Goal: Task Accomplishment & Management: Manage account settings

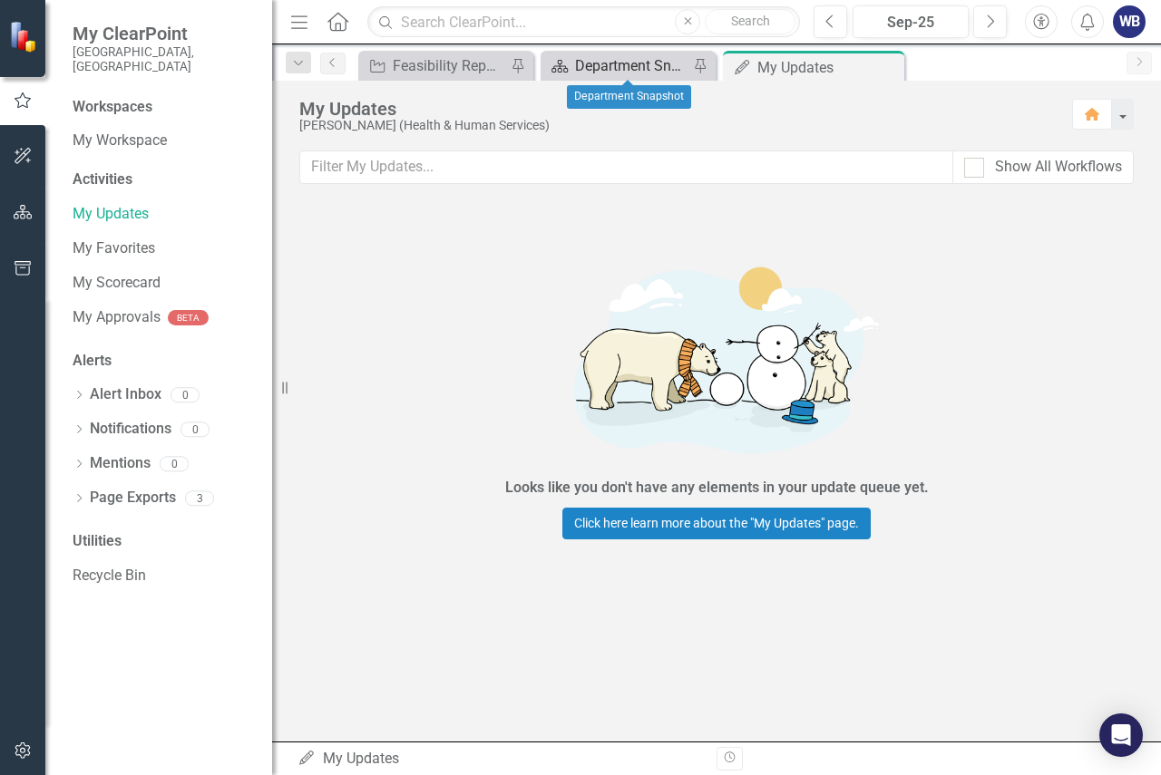
click at [646, 65] on div "Department Snapshot" at bounding box center [631, 65] width 113 height 23
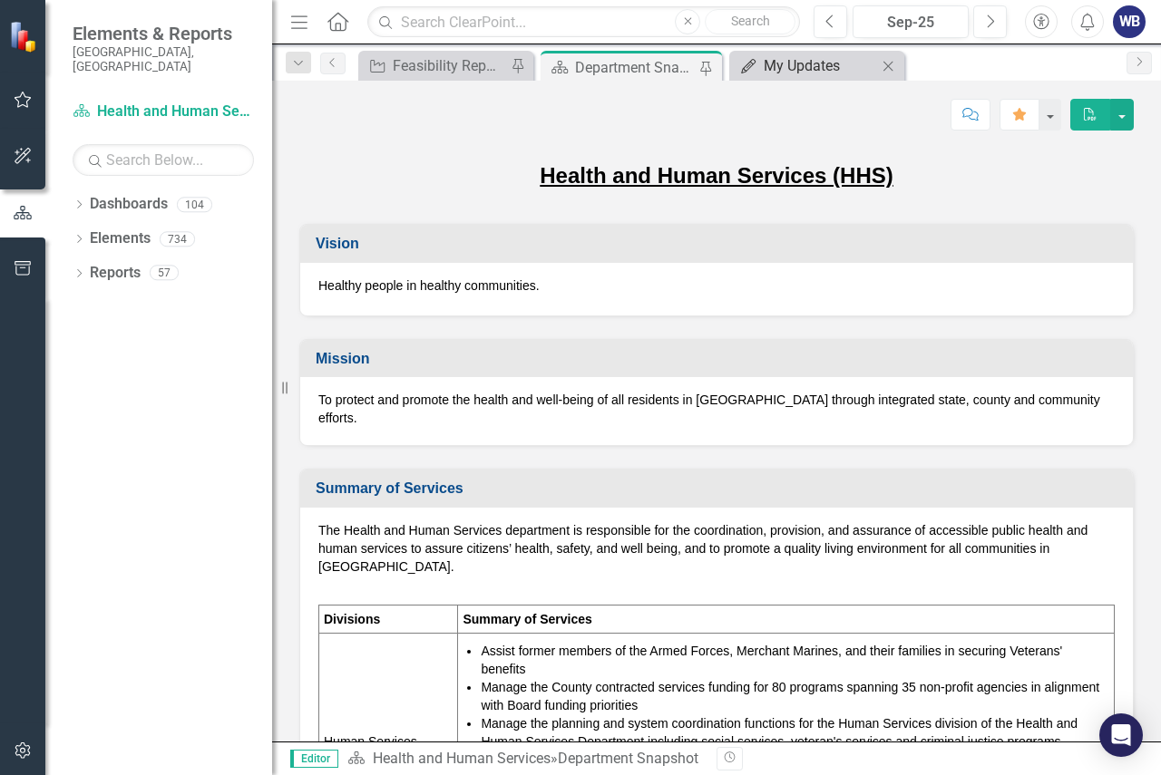
click at [798, 65] on div "My Updates" at bounding box center [819, 65] width 113 height 23
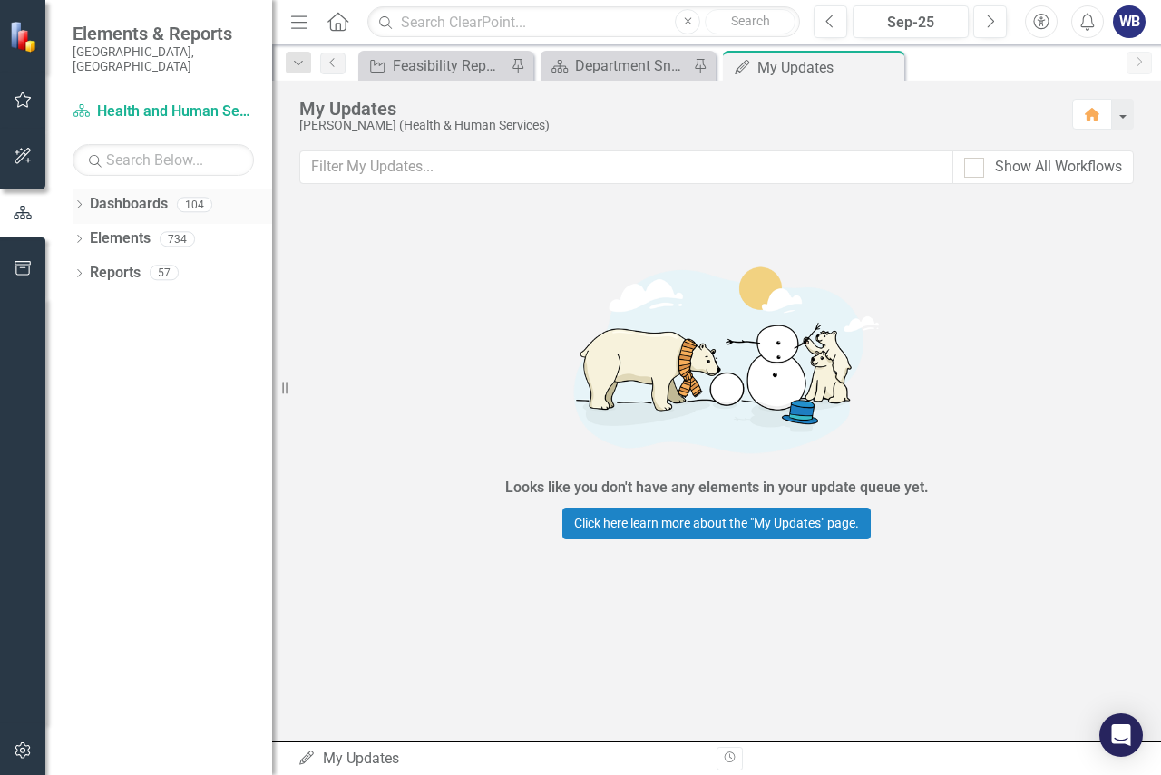
click at [124, 194] on link "Dashboards" at bounding box center [129, 204] width 78 height 21
click at [85, 201] on icon "Dropdown" at bounding box center [79, 206] width 13 height 10
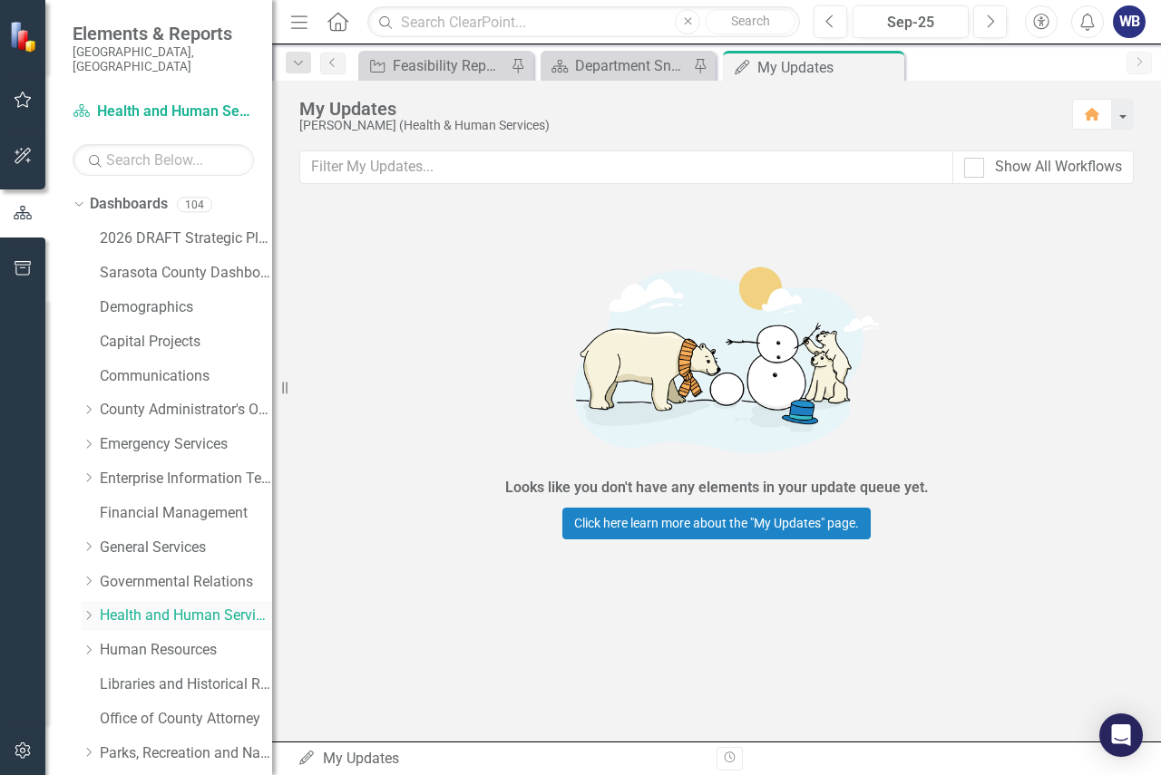
click at [155, 606] on link "Health and Human Services" at bounding box center [186, 616] width 172 height 21
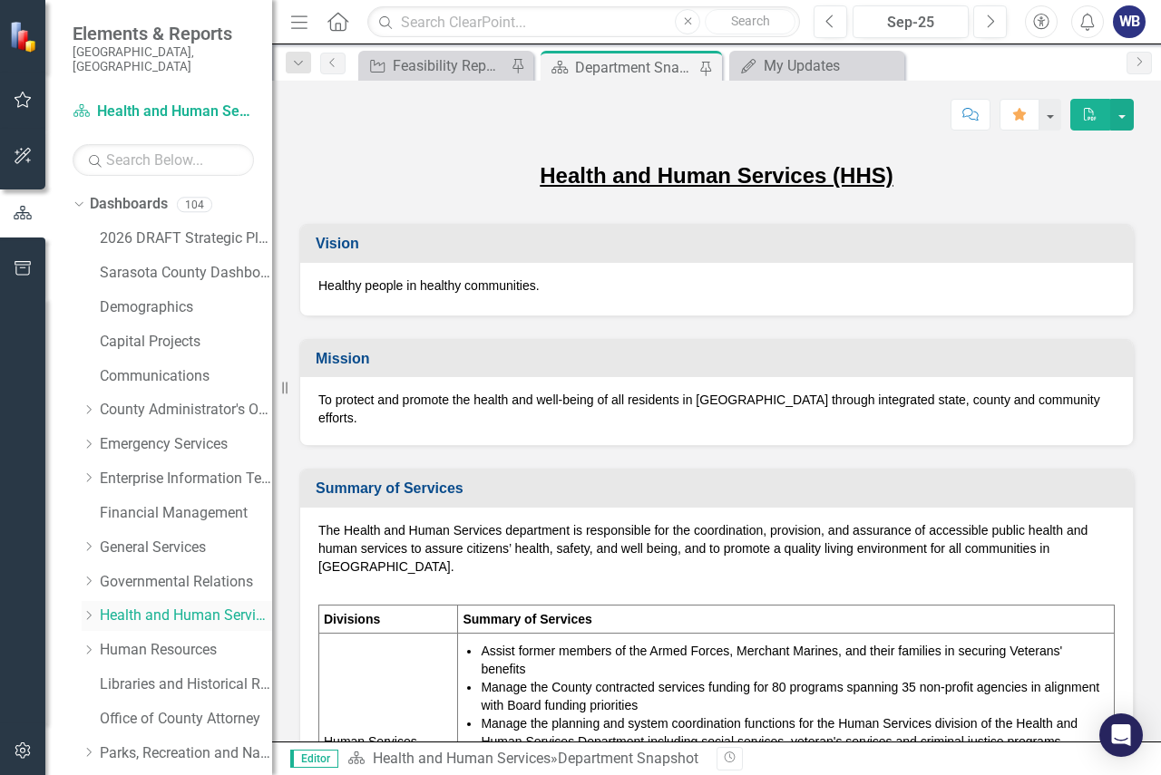
click at [84, 610] on icon "Dropdown" at bounding box center [89, 615] width 14 height 11
click at [154, 709] on link "HHS Mosquito Management" at bounding box center [195, 719] width 154 height 21
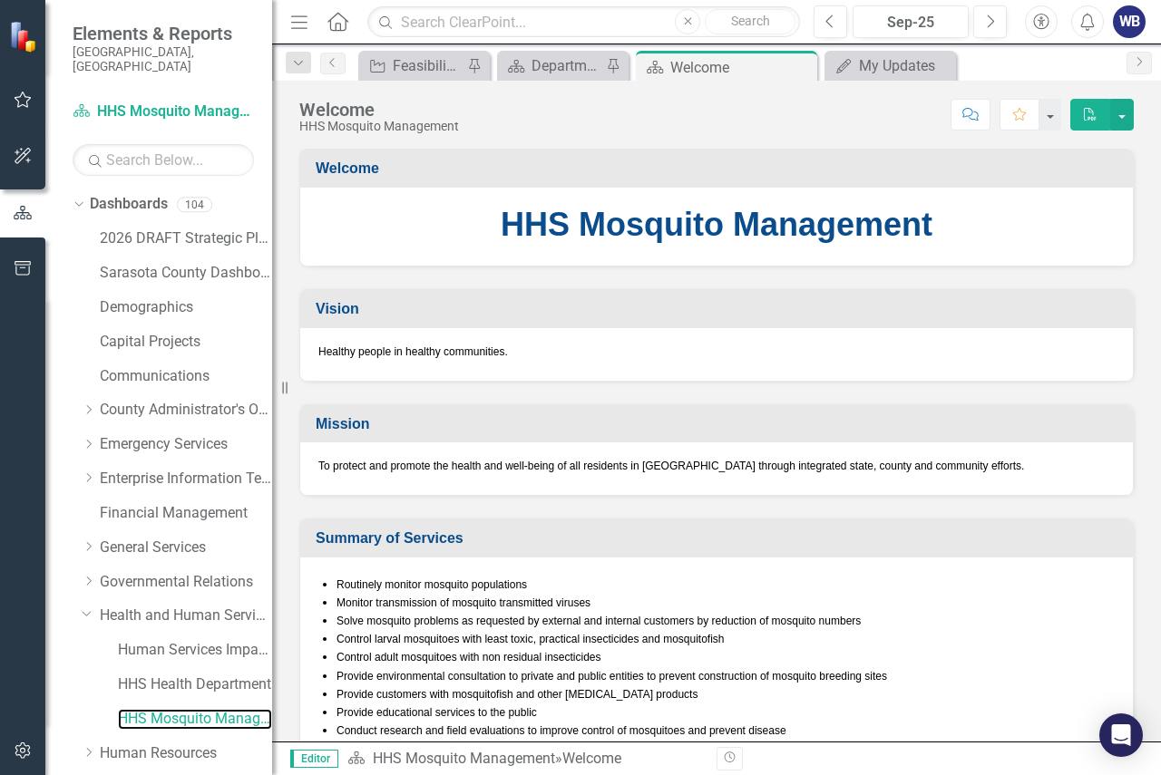
scroll to position [327, 0]
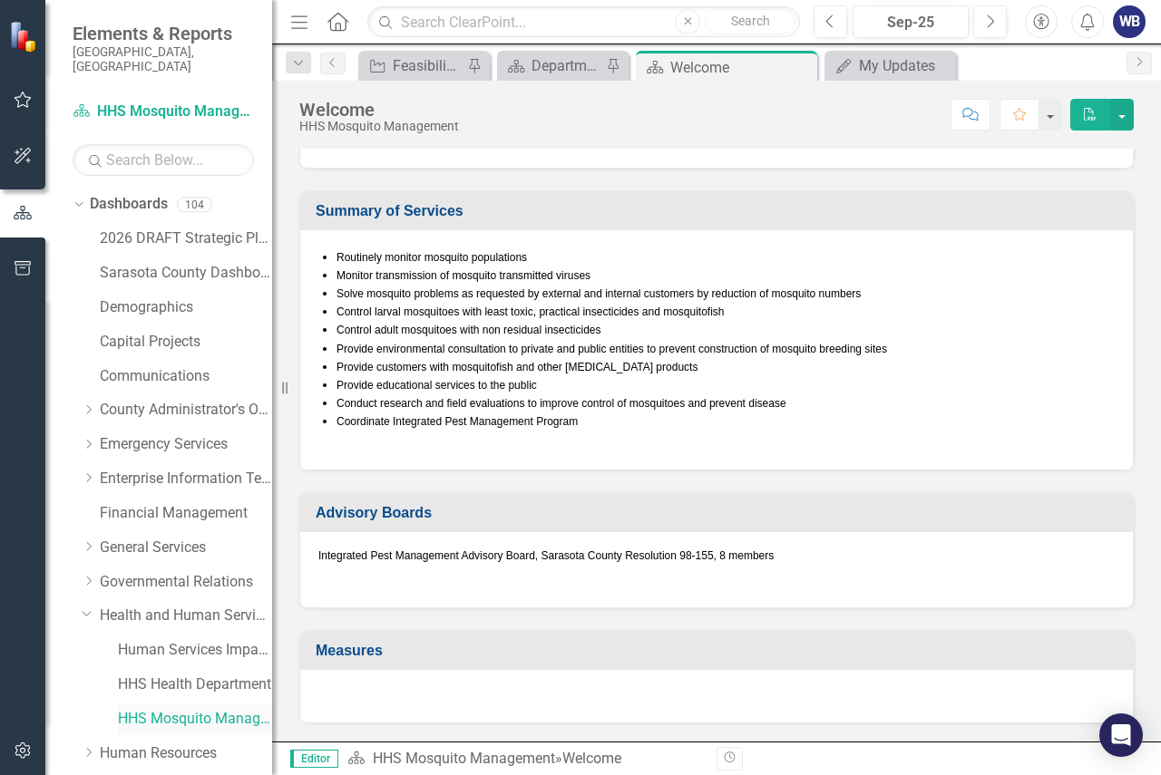
click at [182, 709] on link "HHS Mosquito Management" at bounding box center [195, 719] width 154 height 21
click at [529, 757] on link "HHS Mosquito Management" at bounding box center [464, 758] width 182 height 17
click at [253, 709] on link "HHS Mosquito Management" at bounding box center [195, 719] width 154 height 21
click at [880, 63] on div "My Updates" at bounding box center [894, 65] width 70 height 23
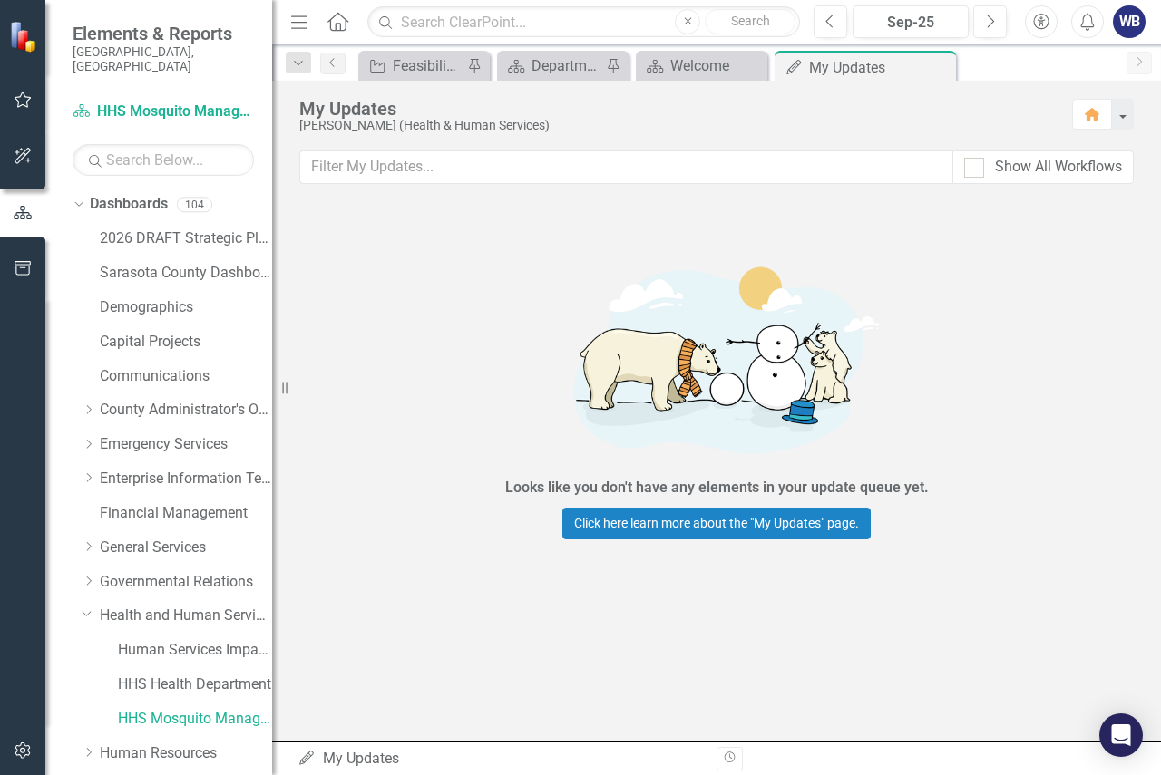
click at [505, 419] on div "Looks like you don't have any elements in your update queue yet. Click here lea…" at bounding box center [716, 393] width 544 height 383
click at [21, 95] on icon "button" at bounding box center [23, 100] width 17 height 16
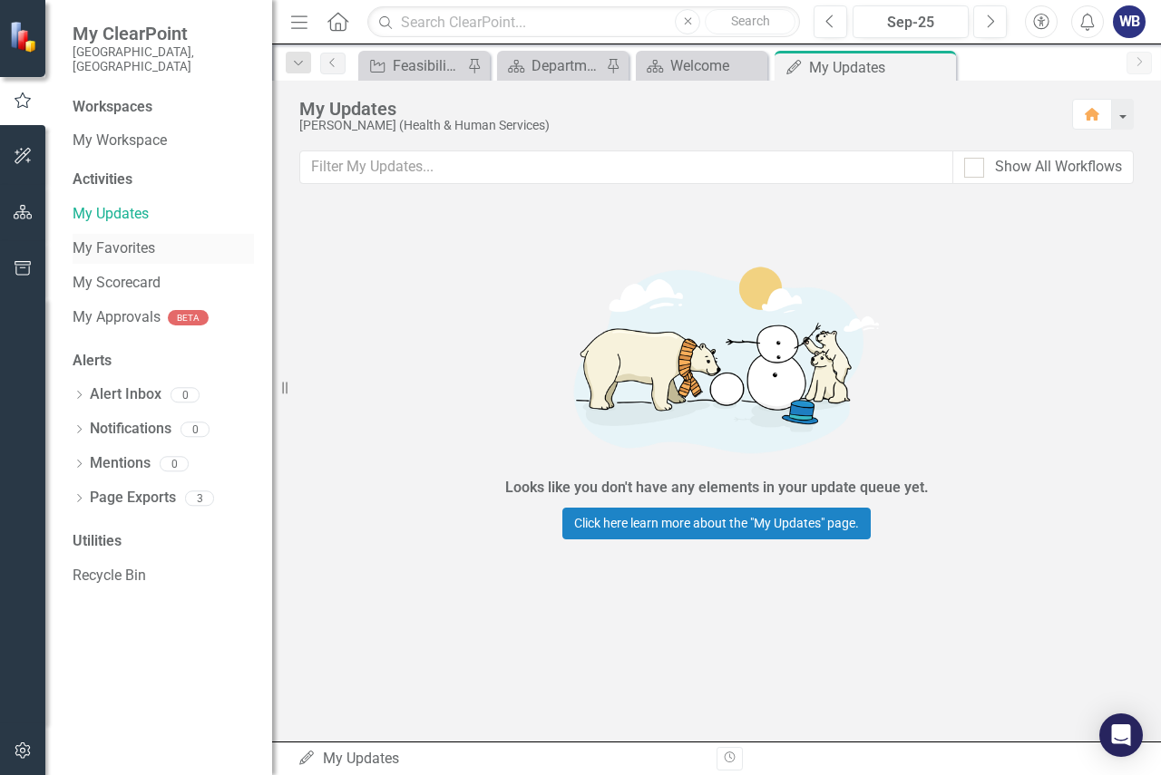
click at [131, 238] on link "My Favorites" at bounding box center [163, 248] width 181 height 21
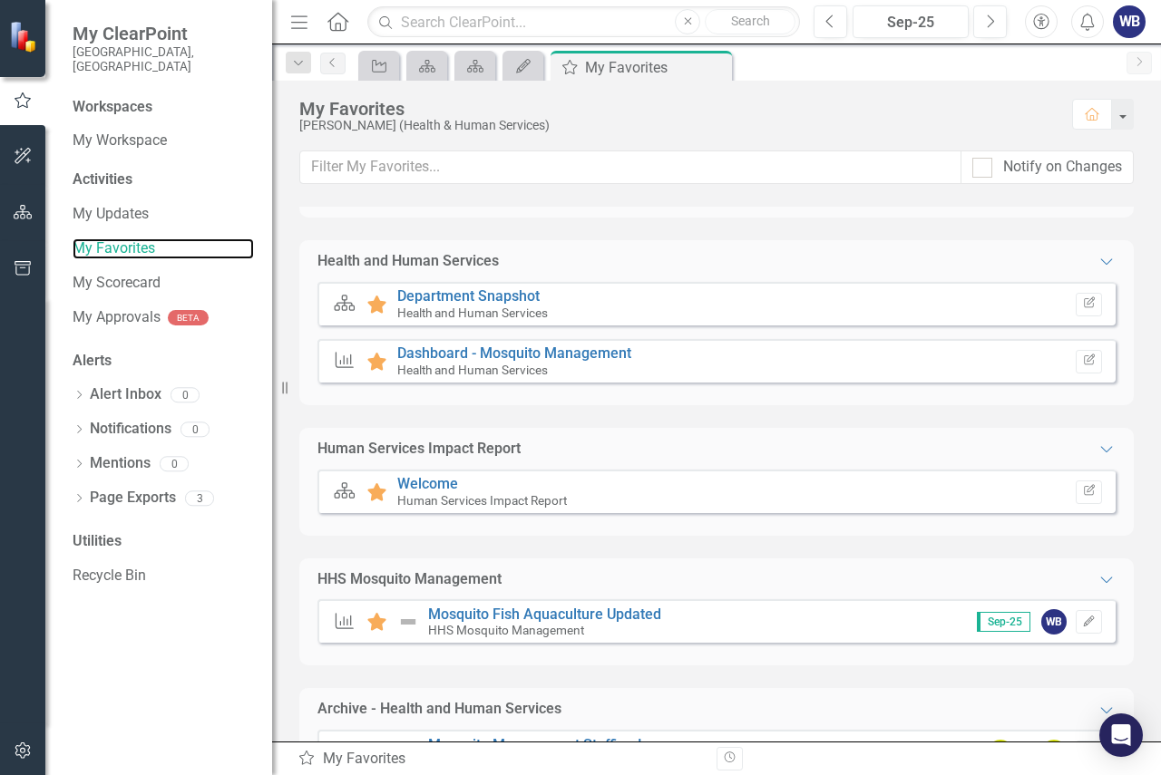
scroll to position [272, 0]
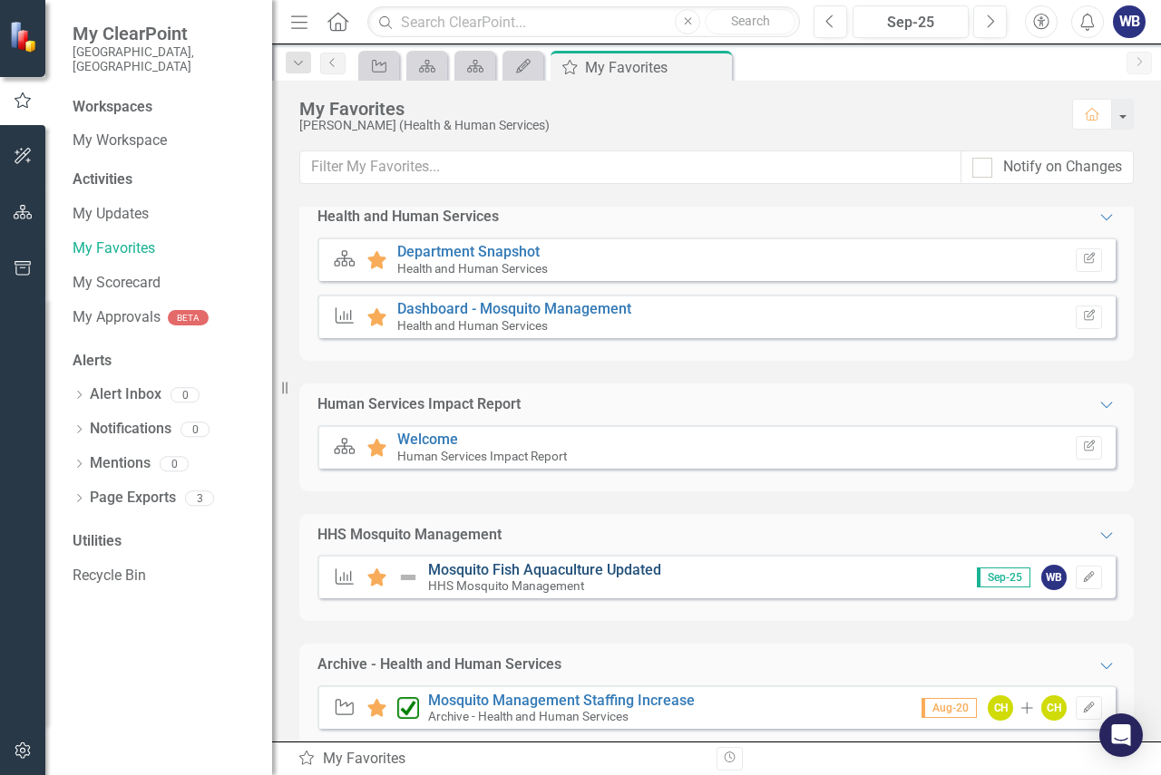
click at [539, 570] on link "Mosquito Fish Aquaculture Updated" at bounding box center [544, 569] width 233 height 17
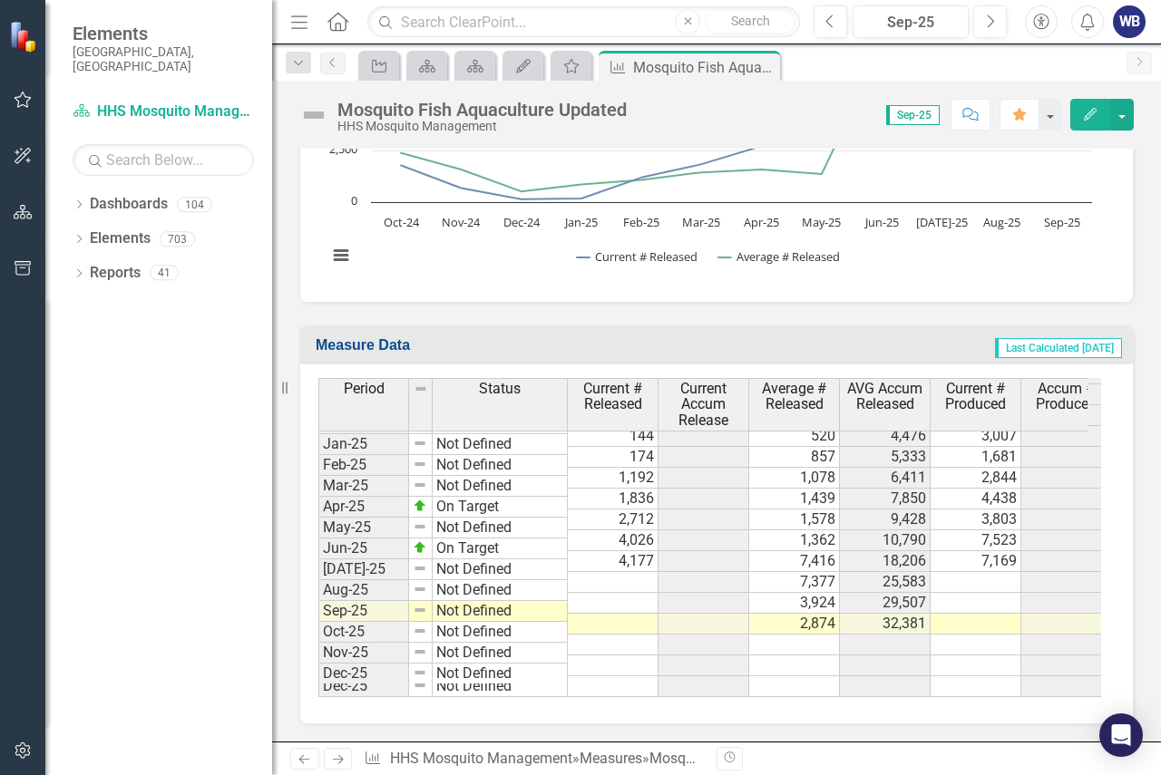
scroll to position [2814, 0]
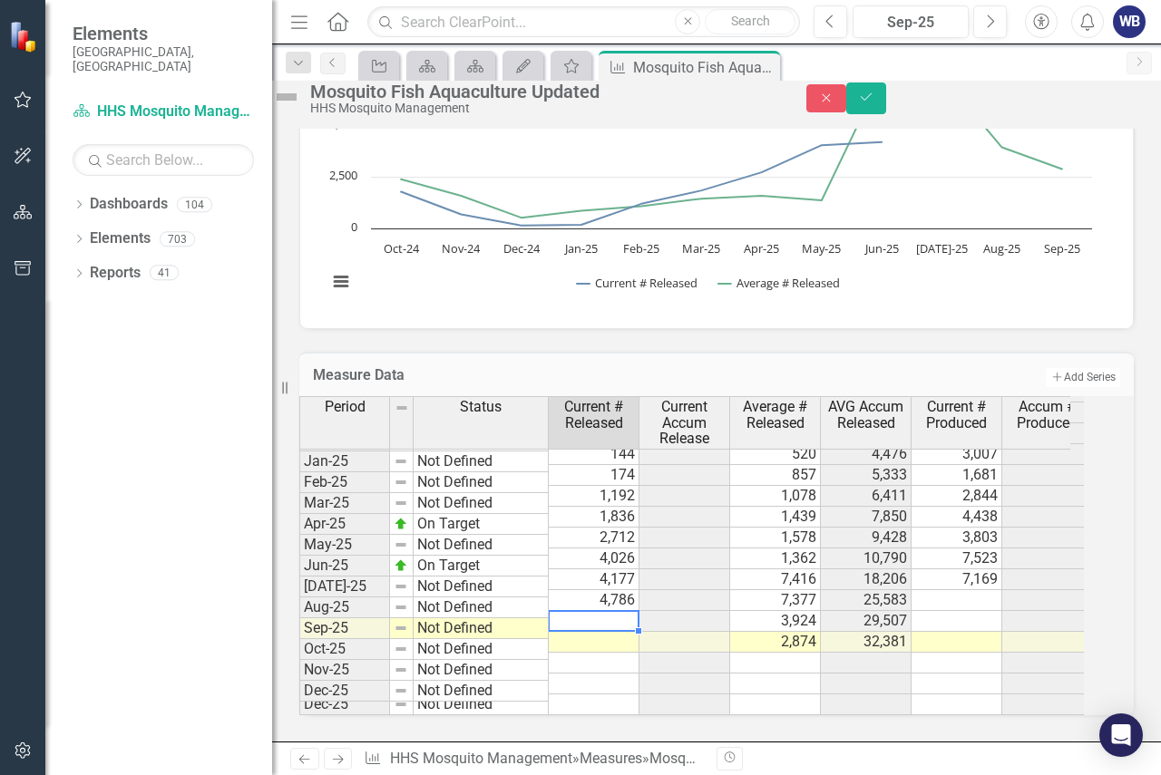
click at [628, 611] on td at bounding box center [594, 621] width 91 height 21
click at [573, 632] on td at bounding box center [594, 642] width 91 height 21
click at [589, 674] on td at bounding box center [594, 684] width 91 height 21
click at [971, 590] on td at bounding box center [956, 600] width 91 height 21
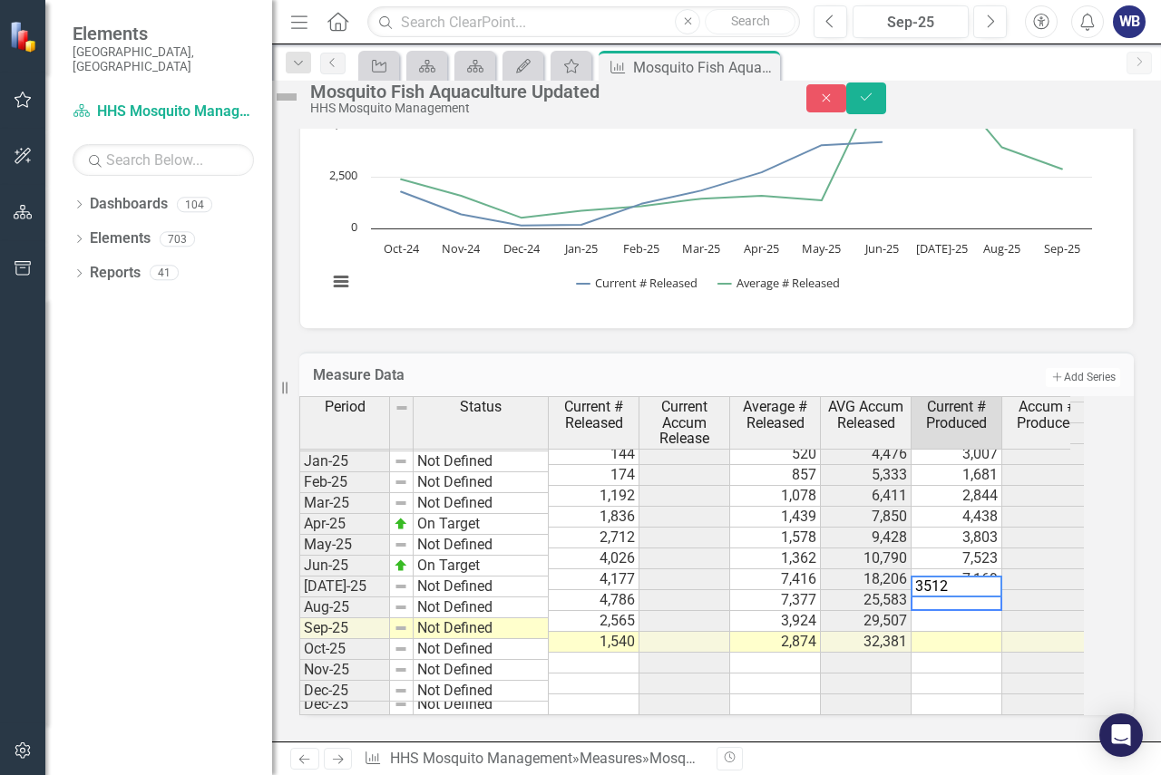
click at [981, 611] on td at bounding box center [956, 621] width 91 height 21
click at [976, 632] on td at bounding box center [956, 642] width 91 height 21
type textarea "947"
click at [976, 653] on td at bounding box center [956, 663] width 91 height 21
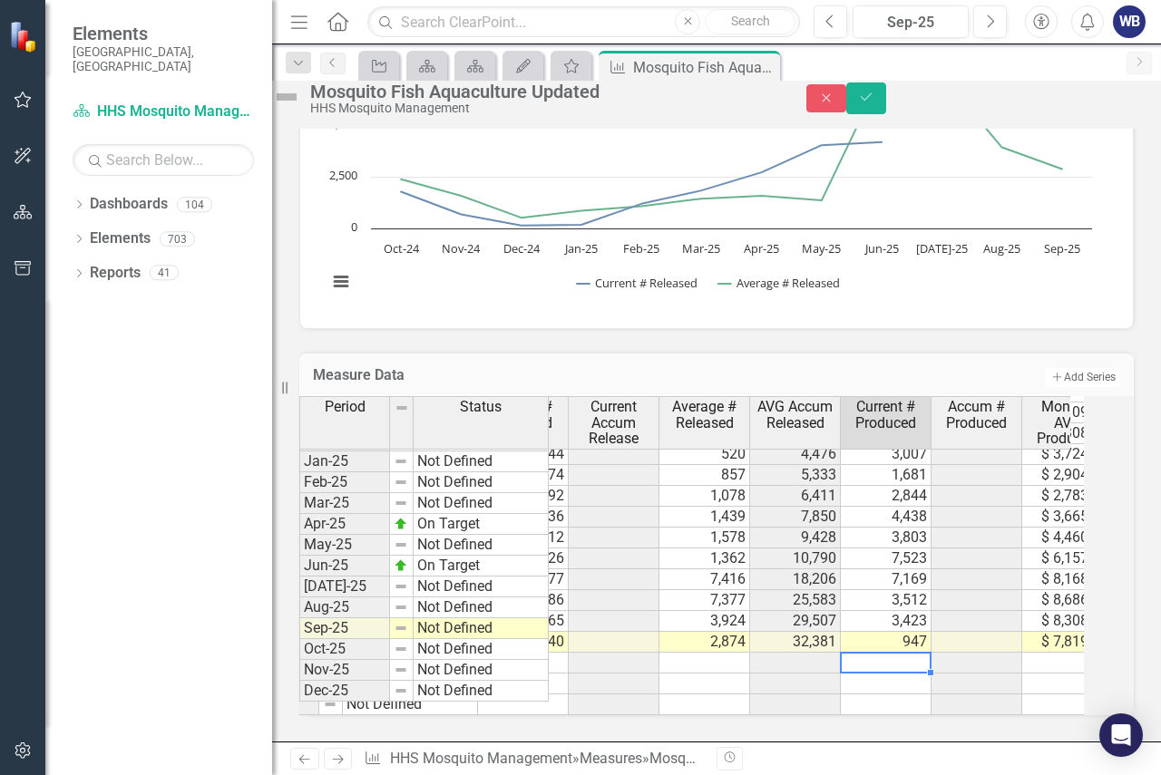
scroll to position [0, 0]
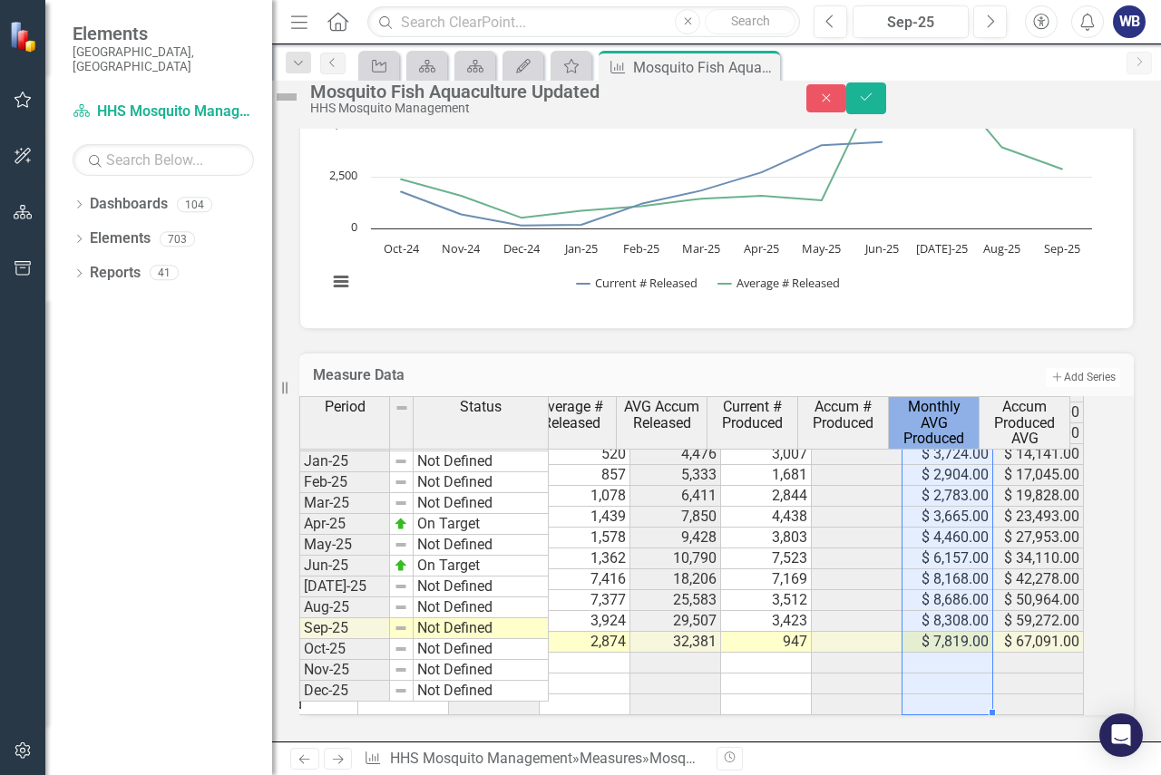
click at [947, 414] on span "Monthly AVG Produced" at bounding box center [933, 423] width 83 height 48
click at [953, 409] on span "Monthly AVG Produced" at bounding box center [933, 423] width 83 height 48
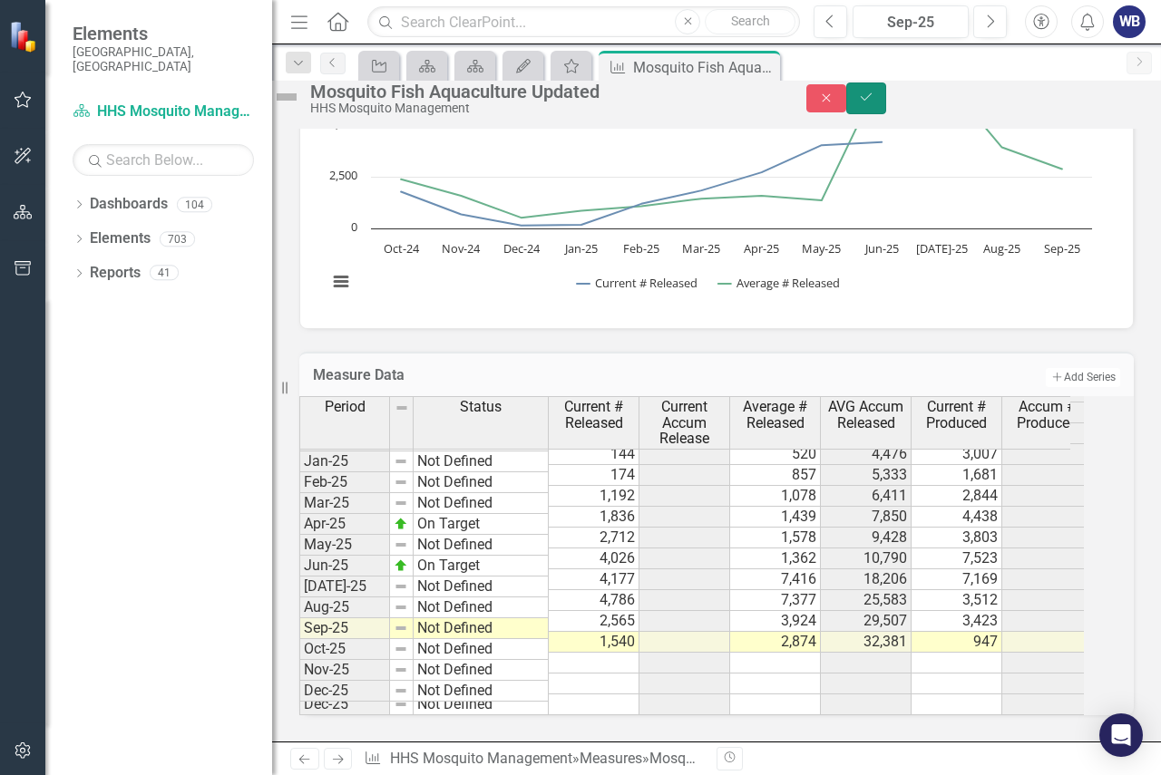
click at [874, 103] on icon "Save" at bounding box center [866, 97] width 16 height 13
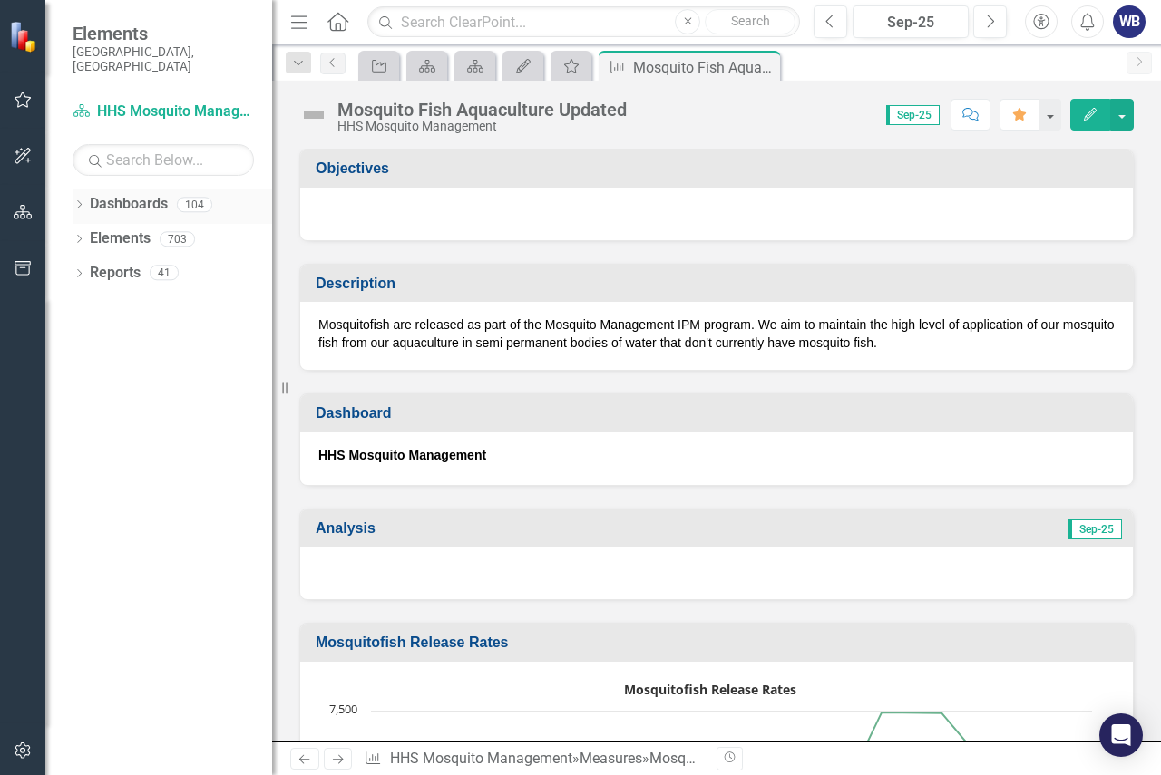
click at [74, 199] on div "Dropdown" at bounding box center [79, 206] width 13 height 15
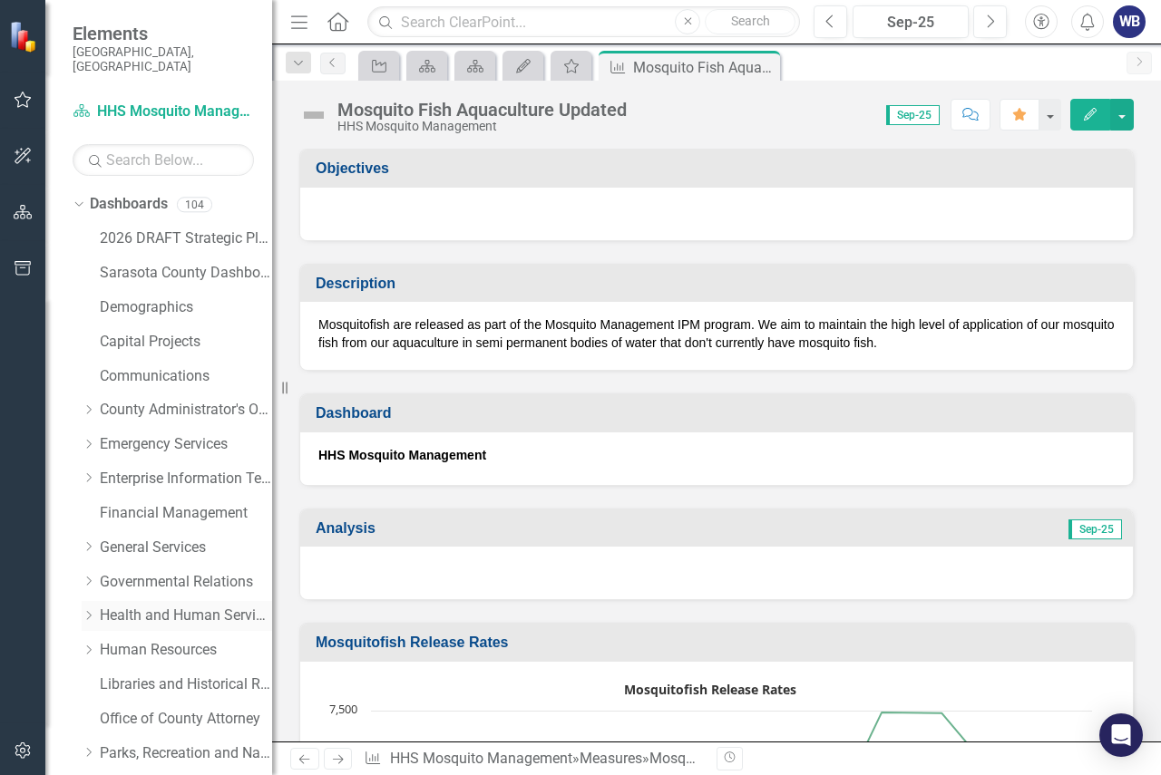
click at [164, 606] on link "Health and Human Services" at bounding box center [186, 616] width 172 height 21
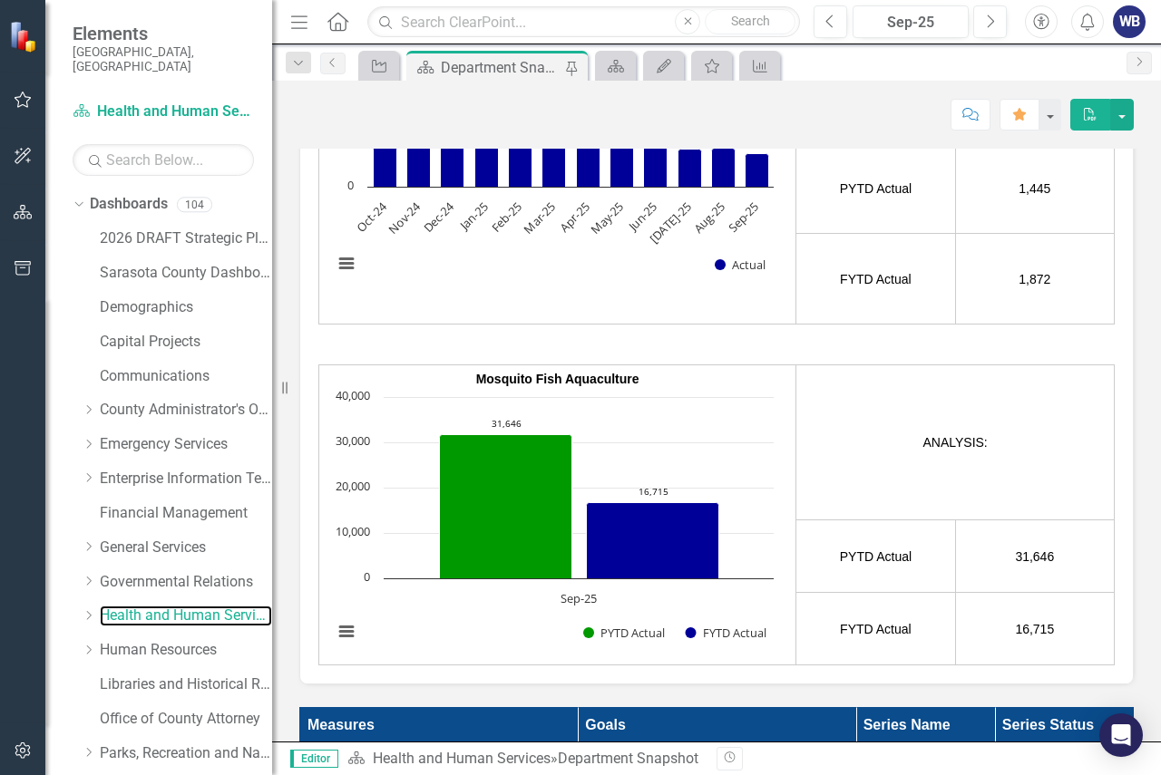
scroll to position [3536, 0]
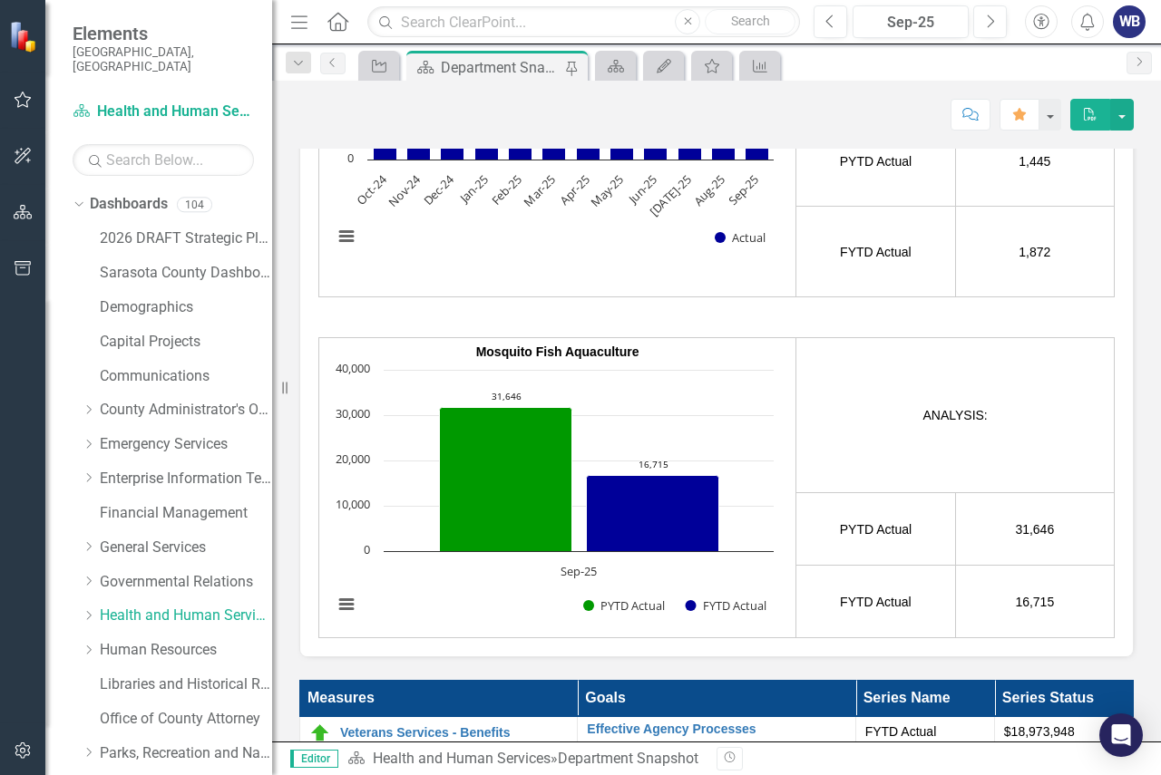
click at [885, 423] on td "ANALYSIS:" at bounding box center [955, 415] width 318 height 155
click at [91, 610] on icon "Dropdown" at bounding box center [89, 615] width 14 height 11
click at [155, 640] on link "Human Services Impact Report" at bounding box center [195, 650] width 154 height 21
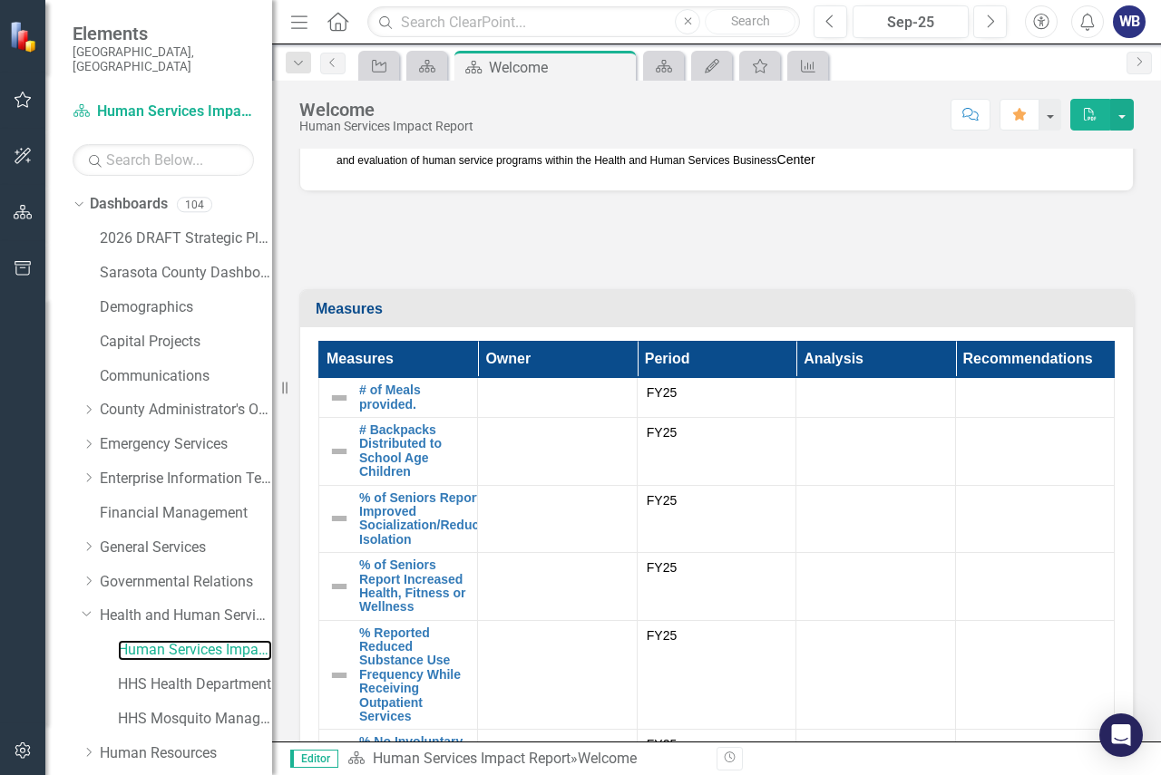
scroll to position [656, 0]
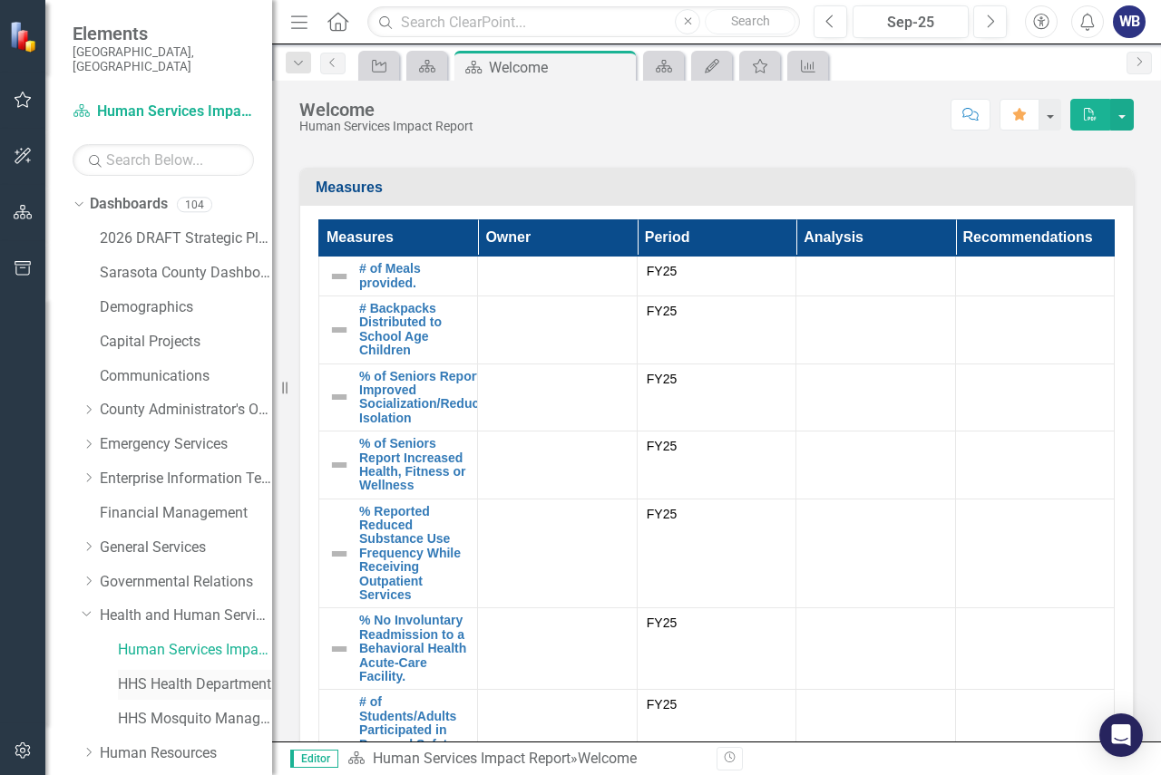
click at [228, 675] on link "HHS Health Department" at bounding box center [195, 685] width 154 height 21
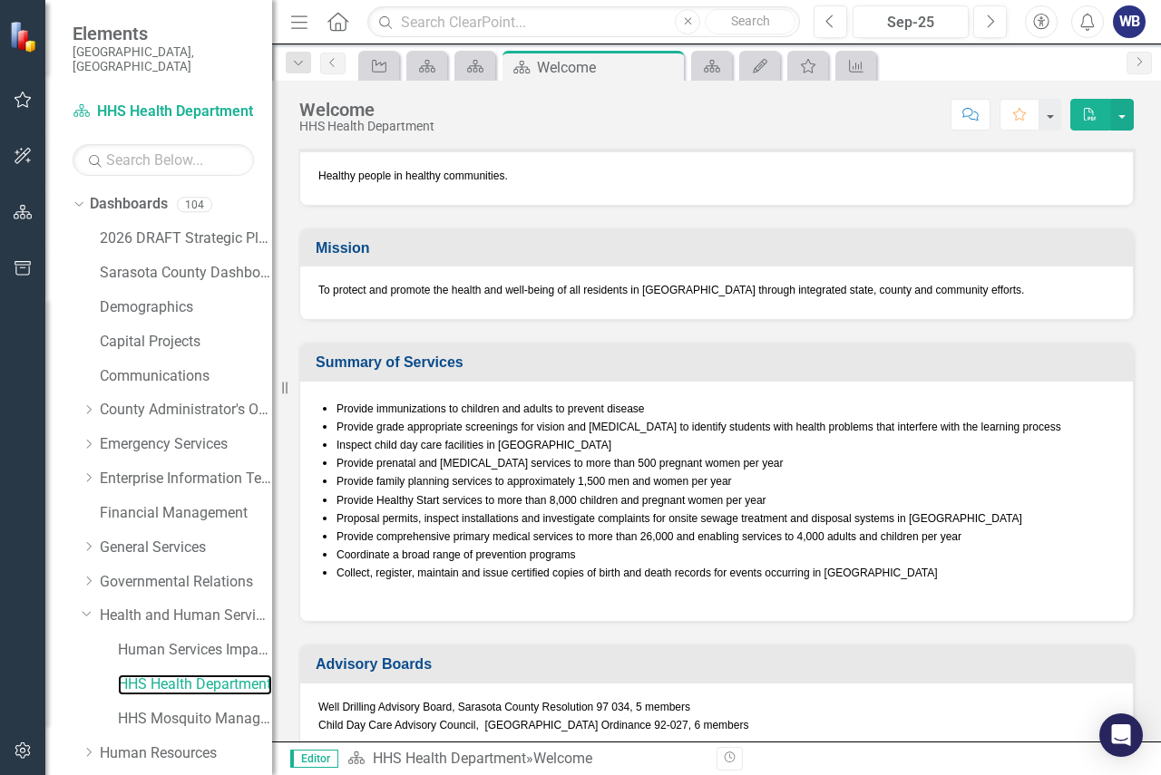
scroll to position [205, 0]
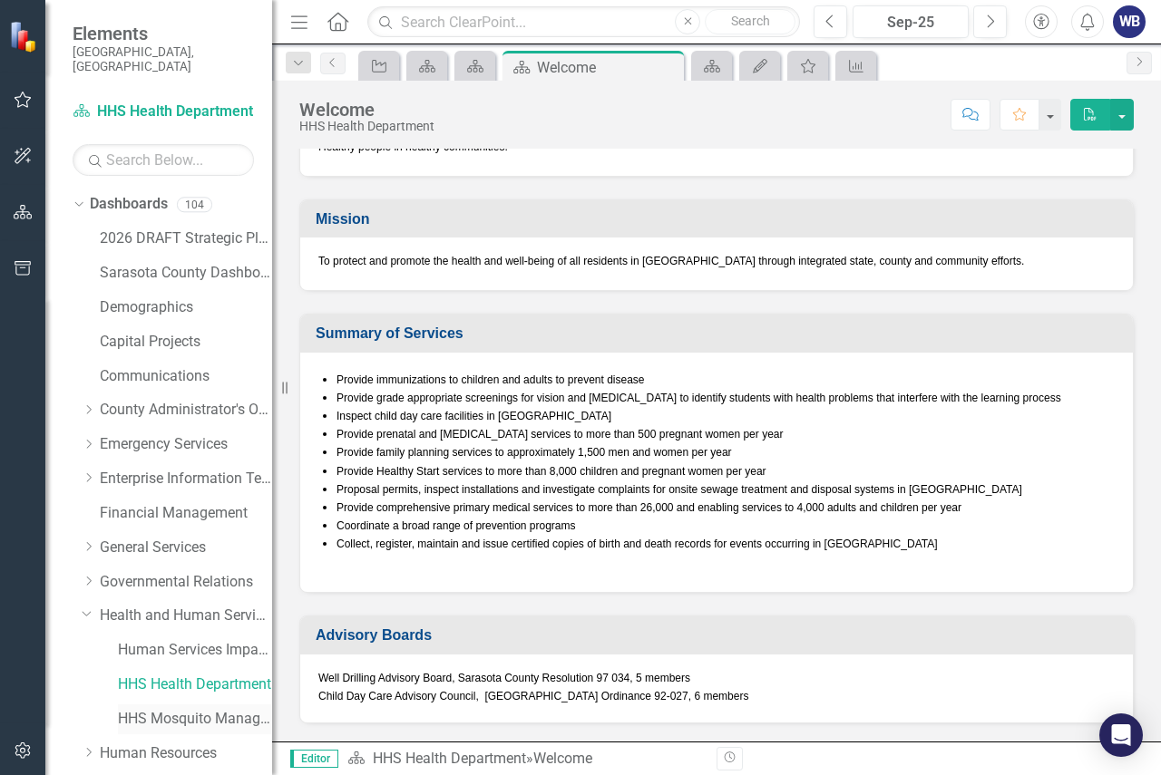
click at [222, 709] on link "HHS Mosquito Management" at bounding box center [195, 719] width 154 height 21
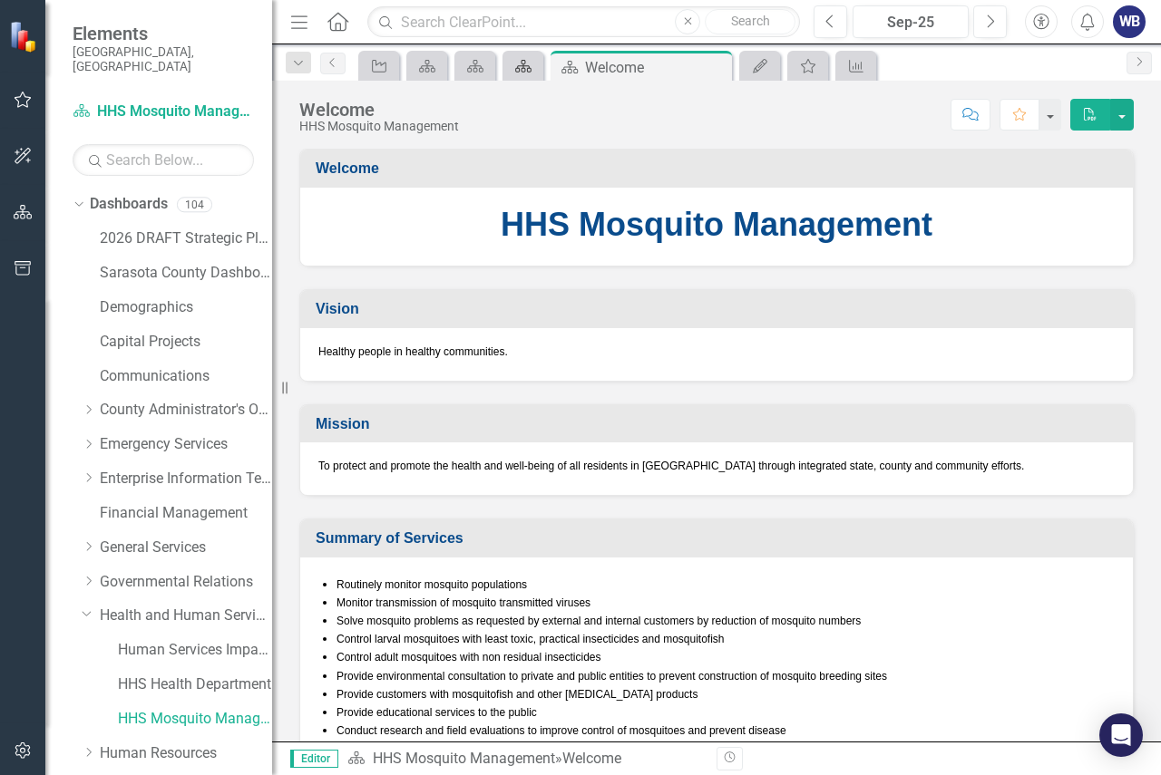
click at [522, 65] on icon at bounding box center [523, 66] width 16 height 13
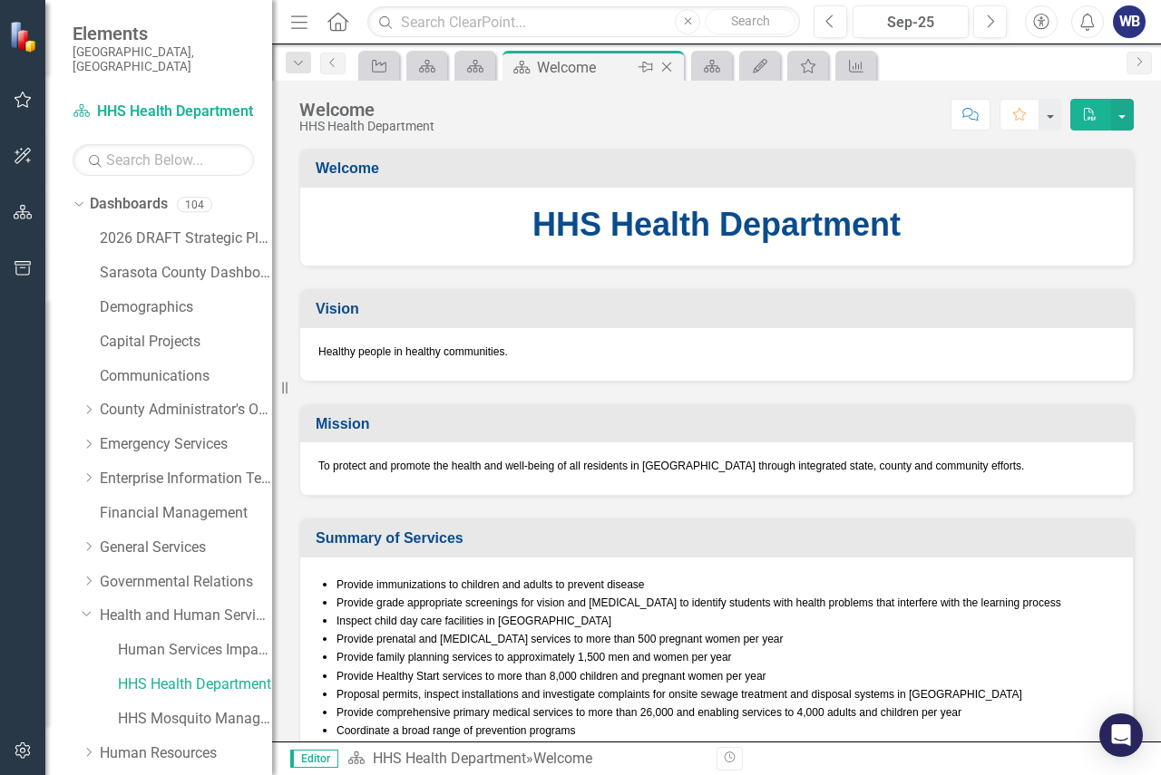
click at [666, 63] on icon "Close" at bounding box center [666, 67] width 18 height 15
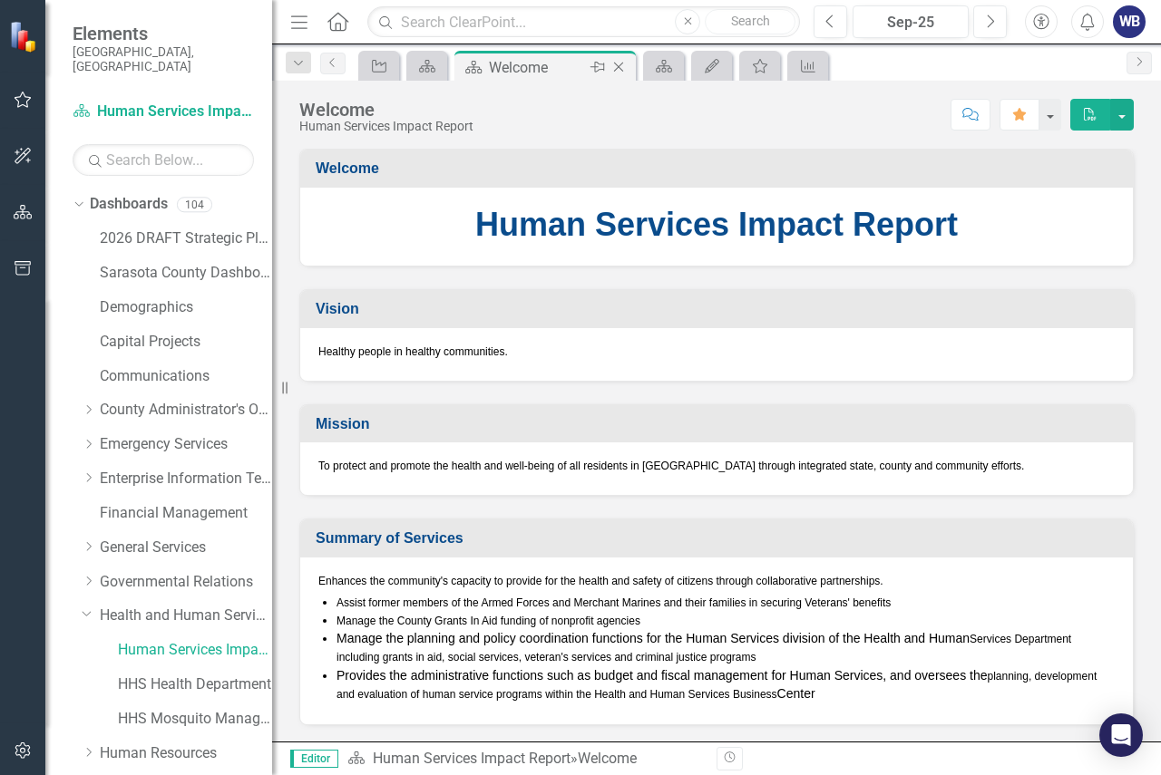
click at [613, 71] on icon "Close" at bounding box center [618, 67] width 18 height 15
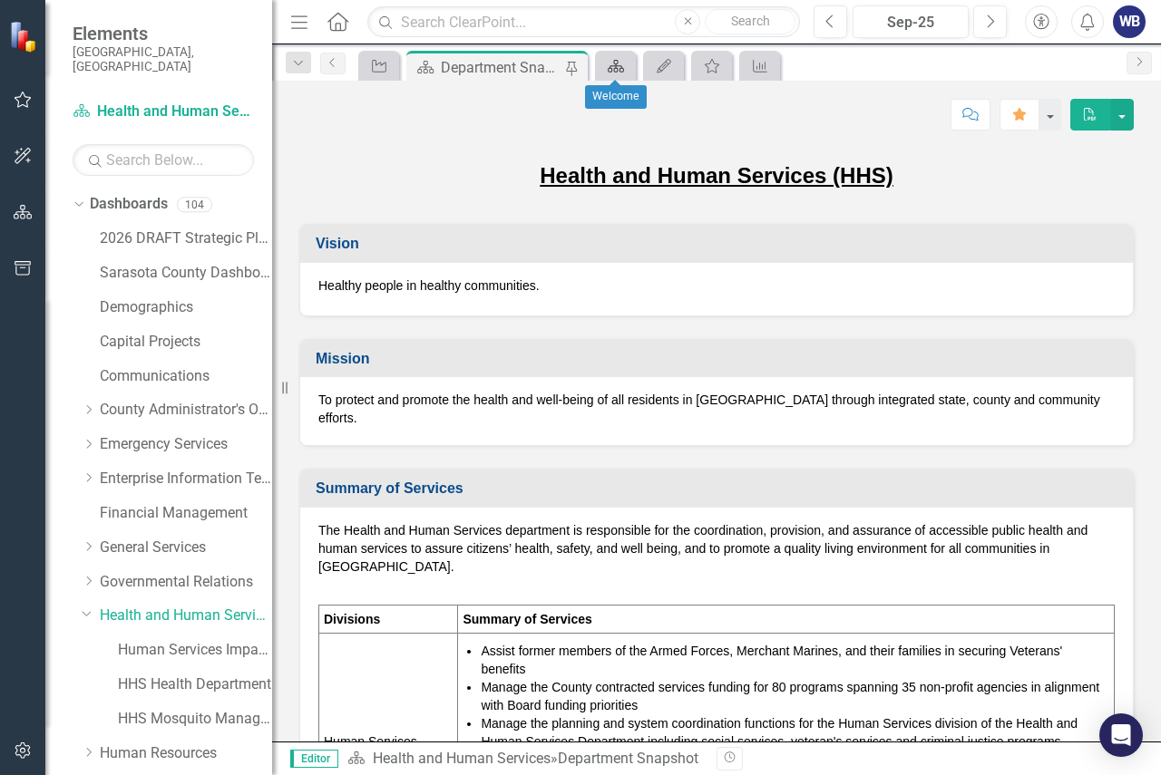
click at [612, 63] on icon "Dashboard" at bounding box center [616, 66] width 18 height 15
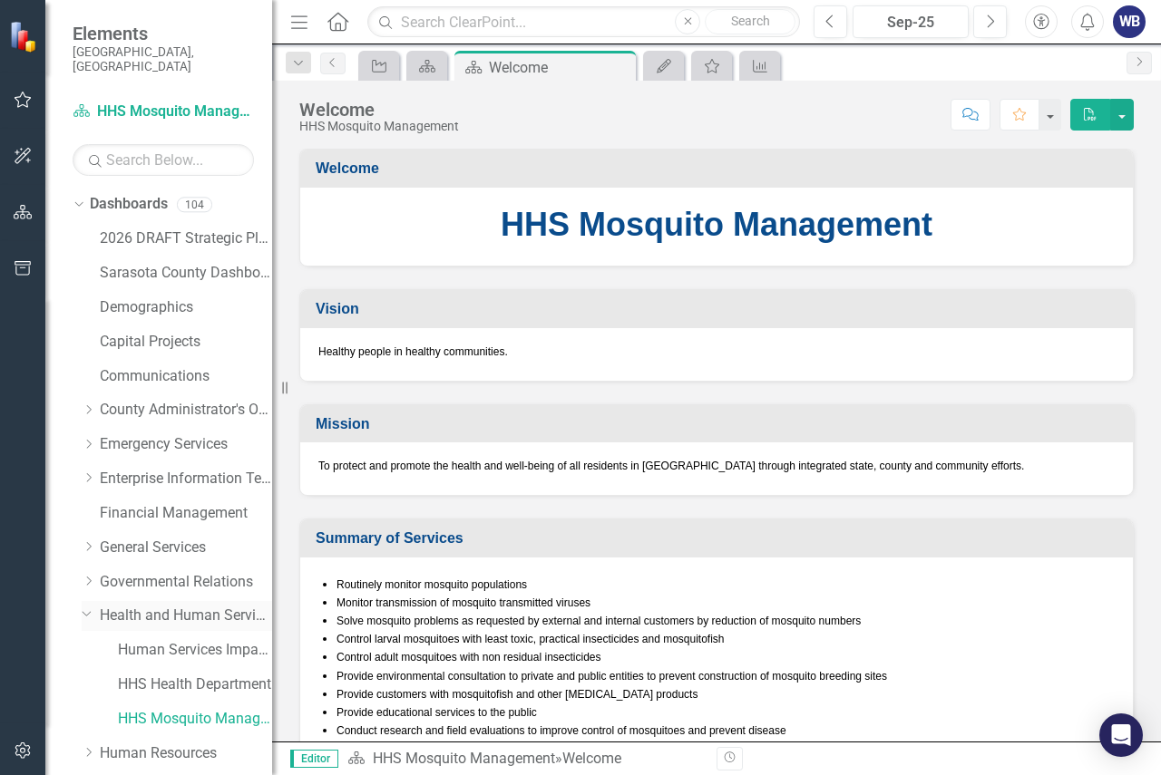
click at [175, 606] on link "Health and Human Services" at bounding box center [186, 616] width 172 height 21
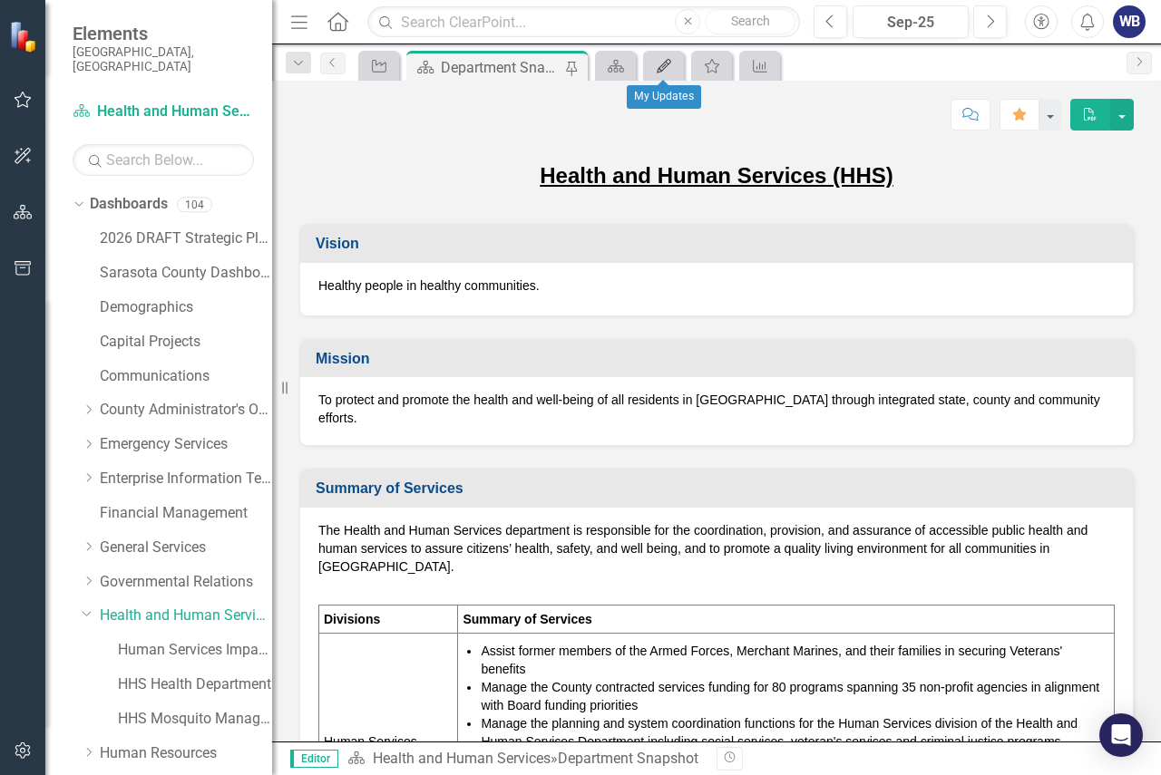
click at [668, 61] on icon "My Updates" at bounding box center [664, 66] width 18 height 15
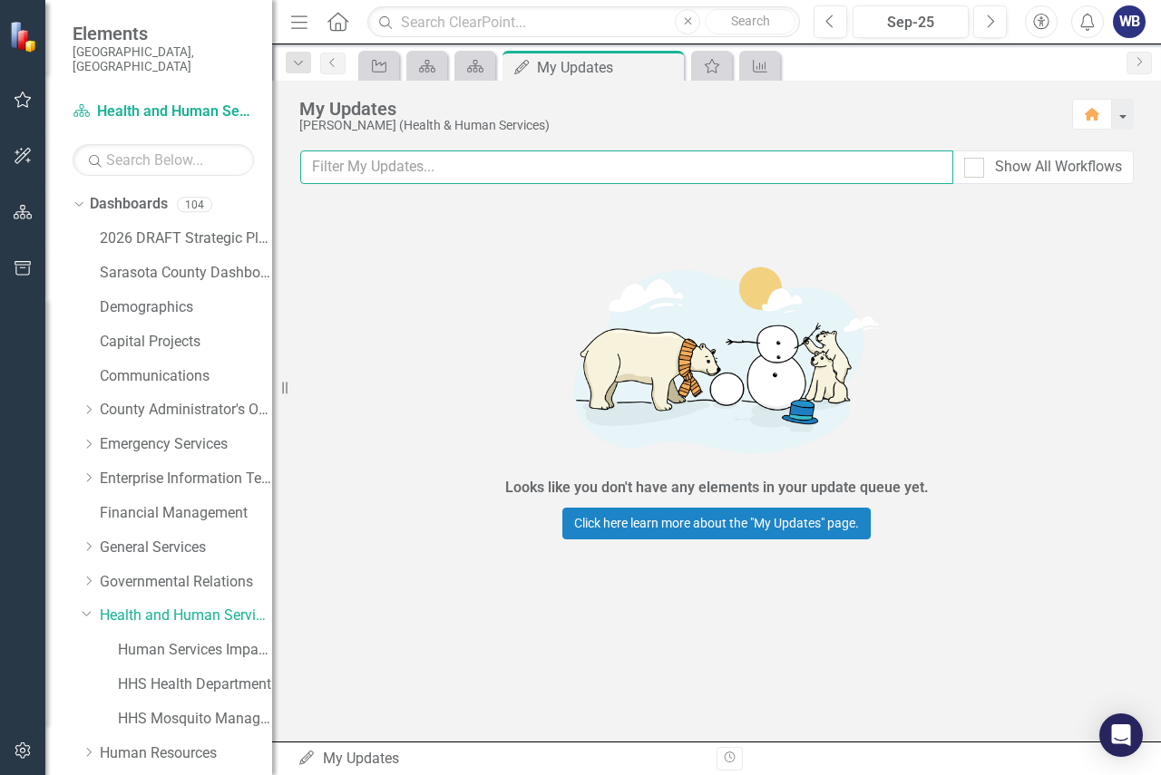
click at [892, 169] on input "text" at bounding box center [626, 168] width 653 height 34
click at [395, 163] on input "text" at bounding box center [626, 168] width 653 height 34
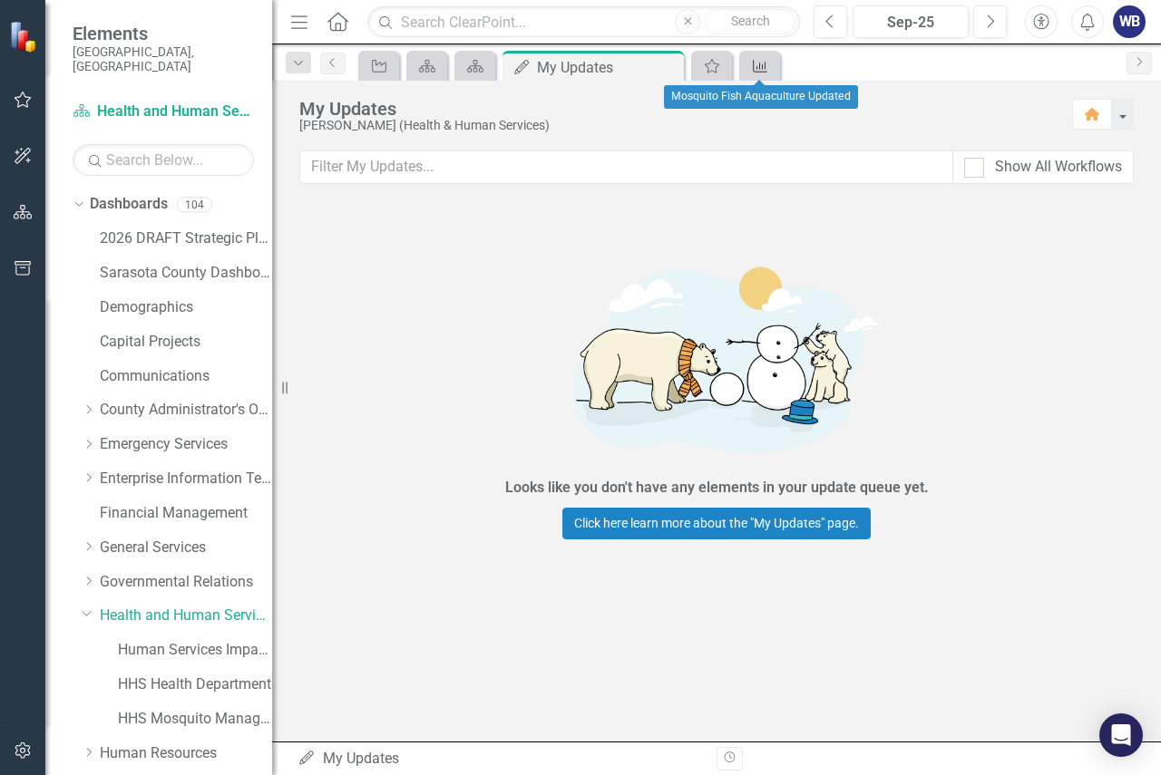
click at [769, 63] on icon "Measure" at bounding box center [760, 66] width 18 height 15
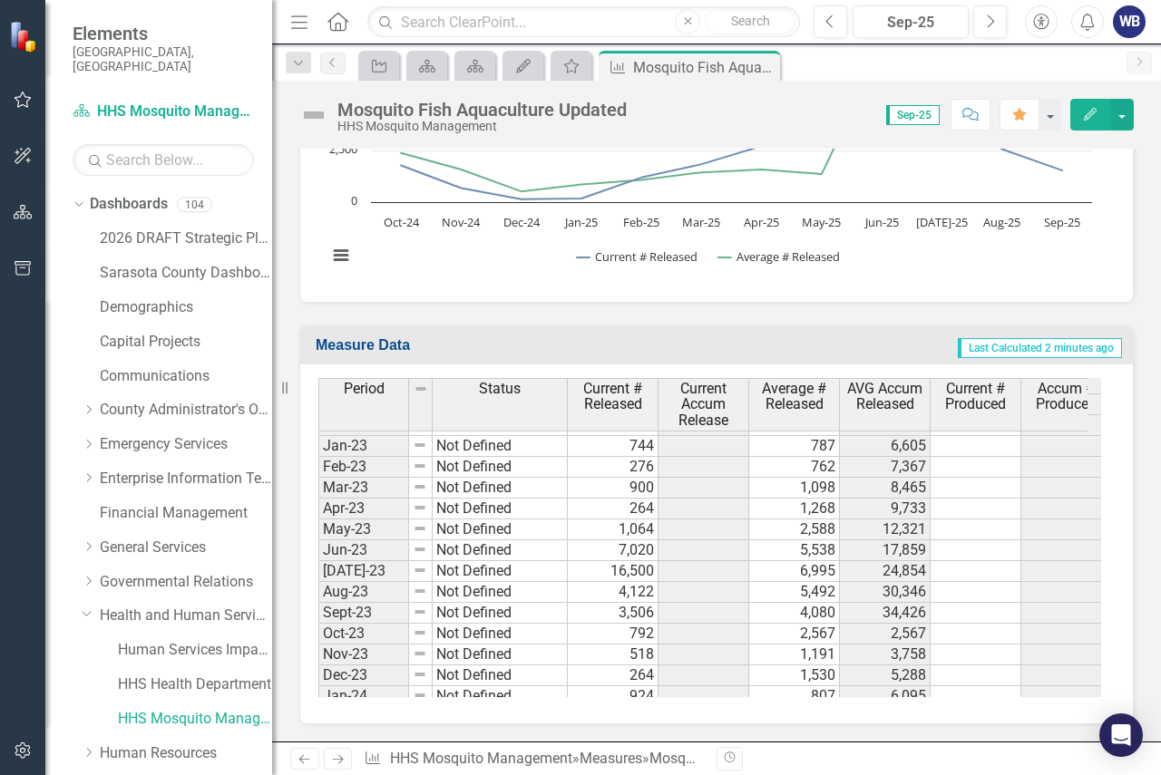
scroll to position [2528, 0]
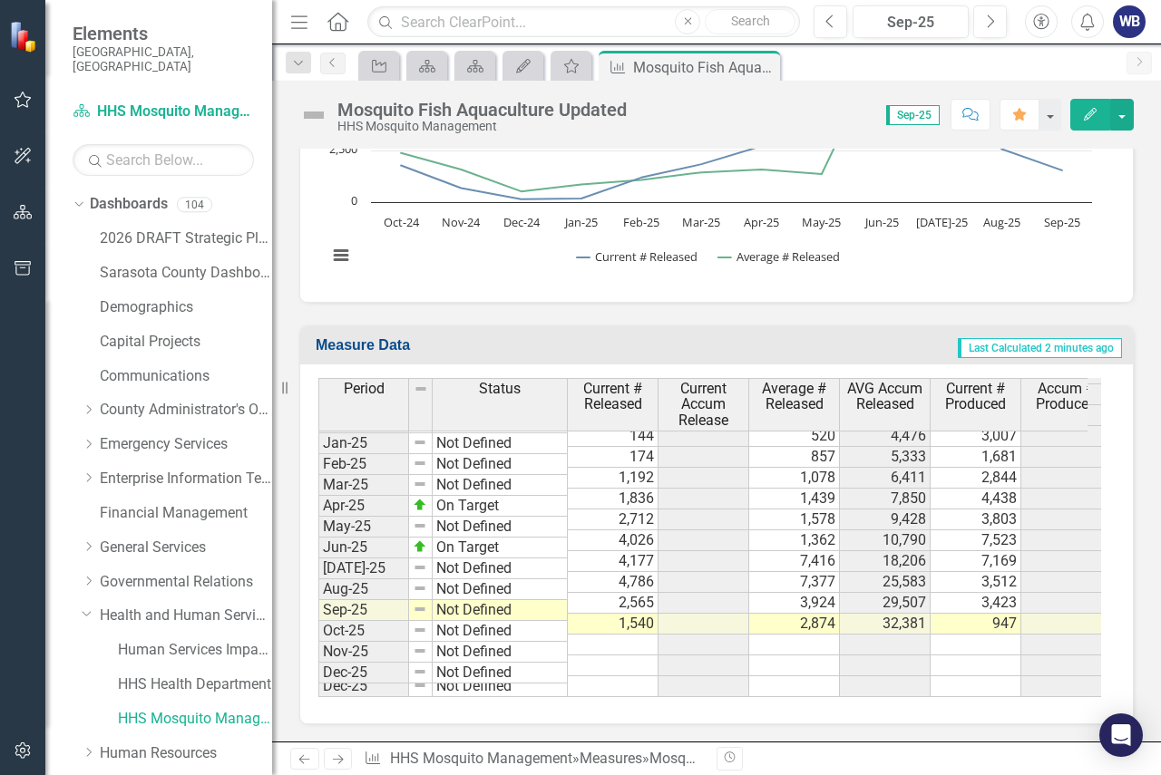
click at [288, 458] on div "Measure Data Last Calculated 2 minutes ago Period Status Current # Released Cur…" at bounding box center [716, 514] width 861 height 422
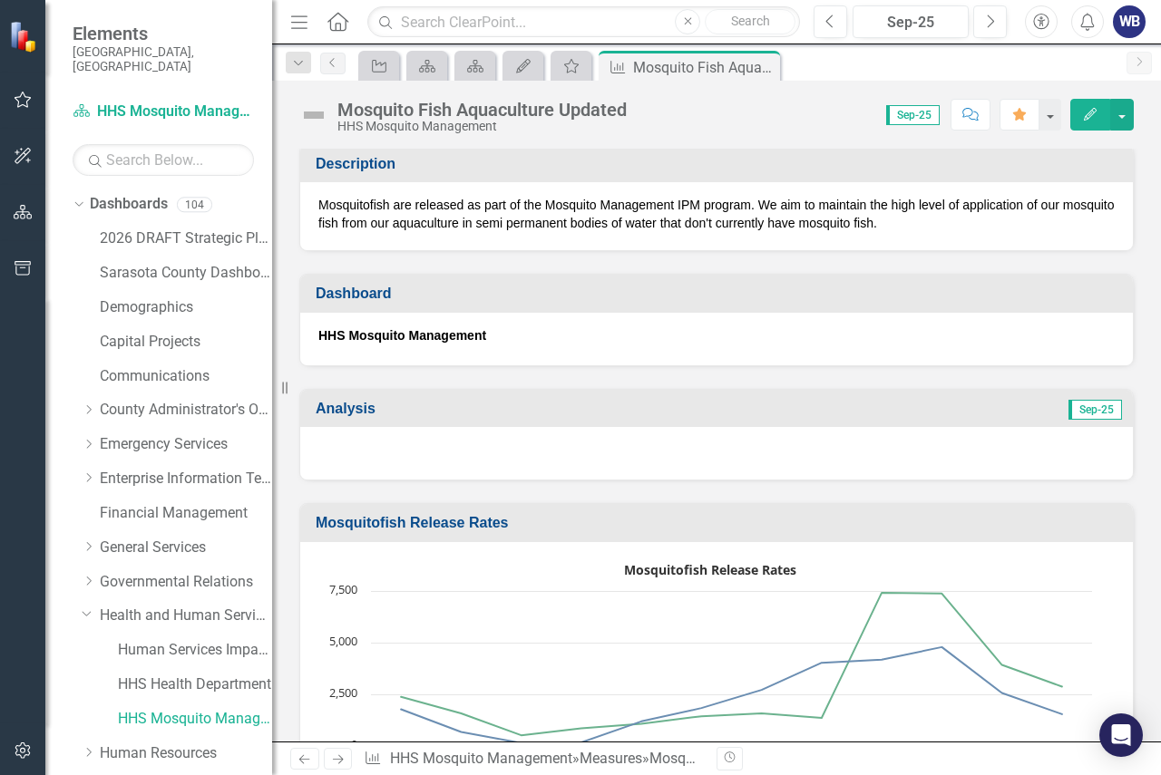
click at [448, 452] on div at bounding box center [716, 453] width 832 height 53
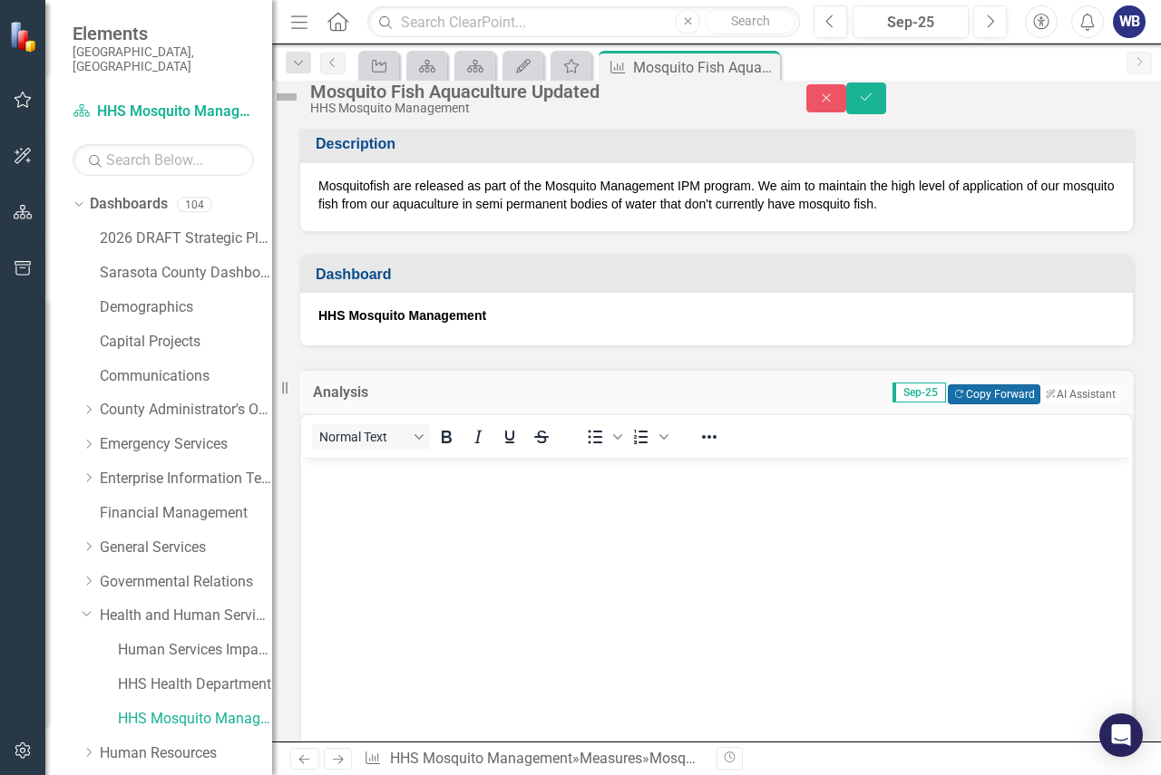
click at [955, 404] on button "Copy Forward Copy Forward" at bounding box center [993, 394] width 92 height 20
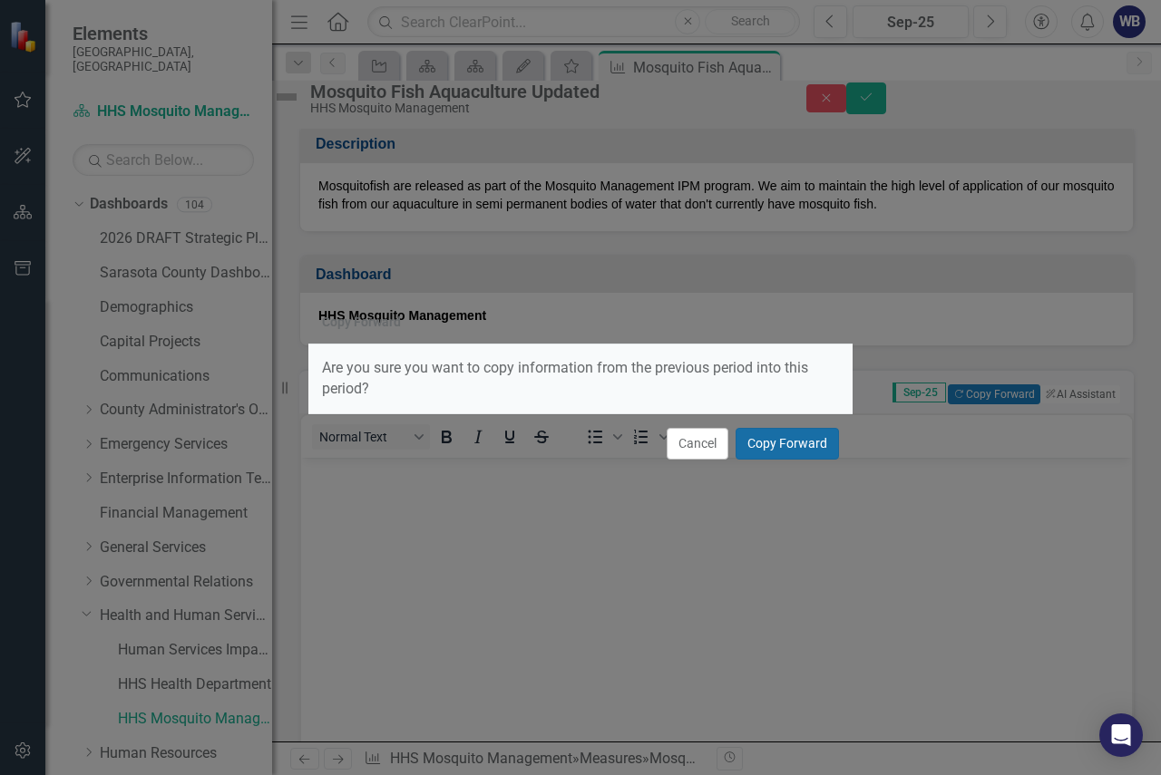
click at [763, 450] on button "Copy Forward" at bounding box center [786, 444] width 103 height 32
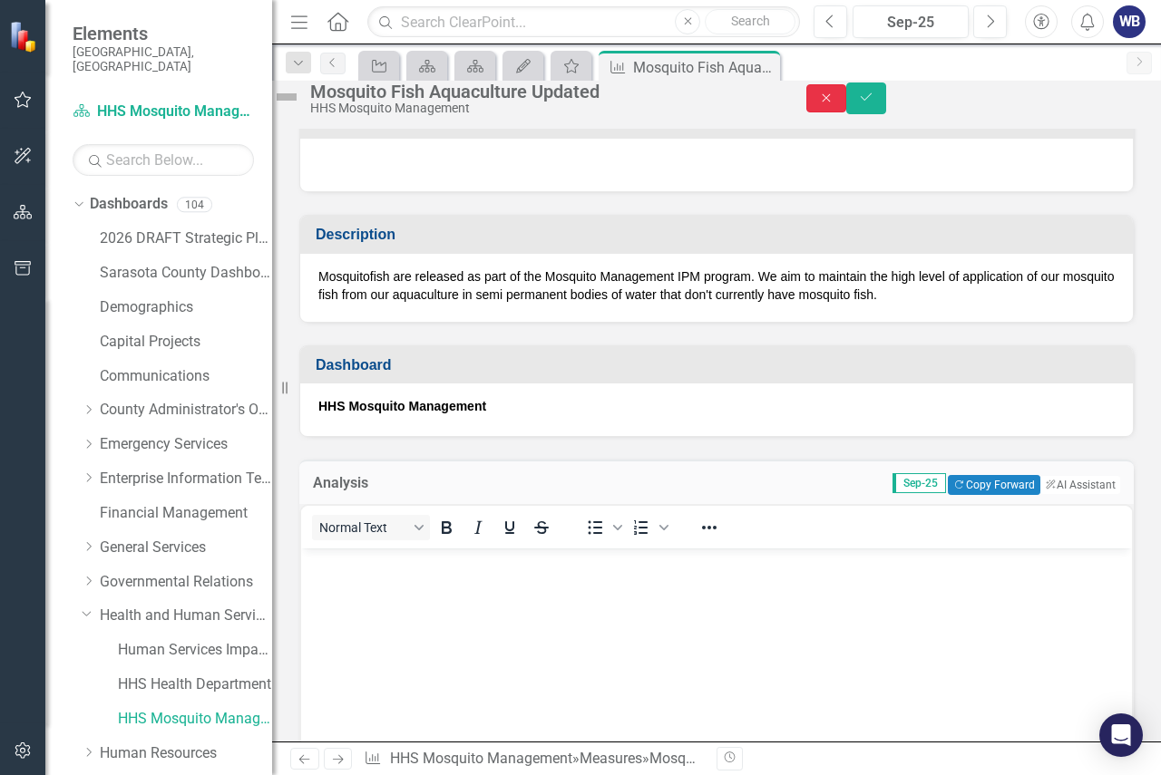
click at [834, 104] on icon "Close" at bounding box center [826, 98] width 16 height 13
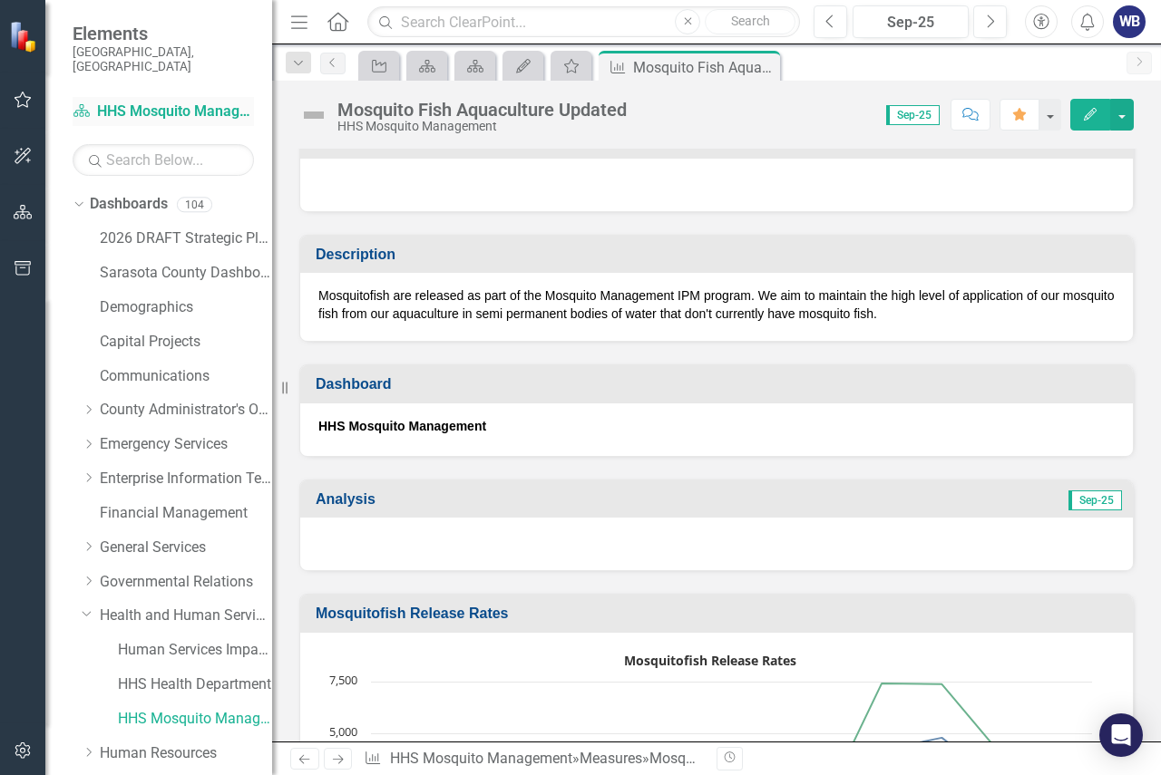
click at [152, 102] on link "Dashboard HHS Mosquito Management" at bounding box center [163, 112] width 181 height 21
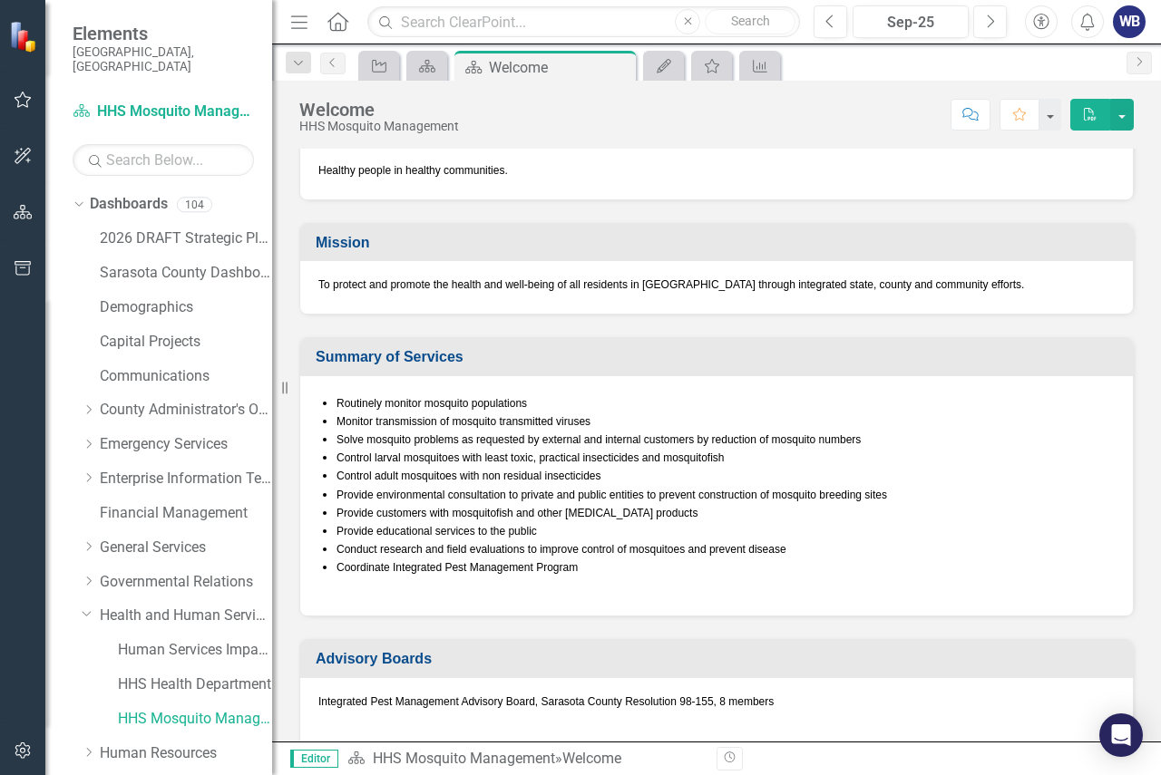
click at [725, 760] on icon "Revision History" at bounding box center [730, 758] width 14 height 11
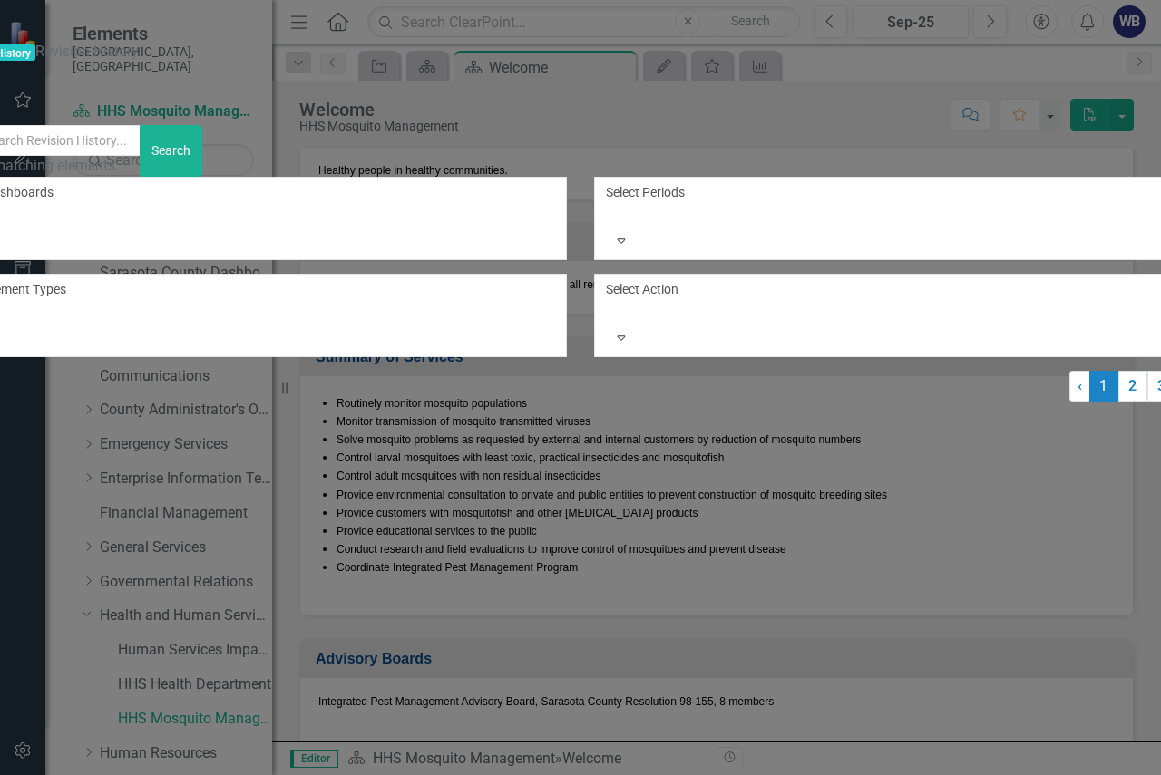
click at [610, 203] on div at bounding box center [608, 214] width 3 height 22
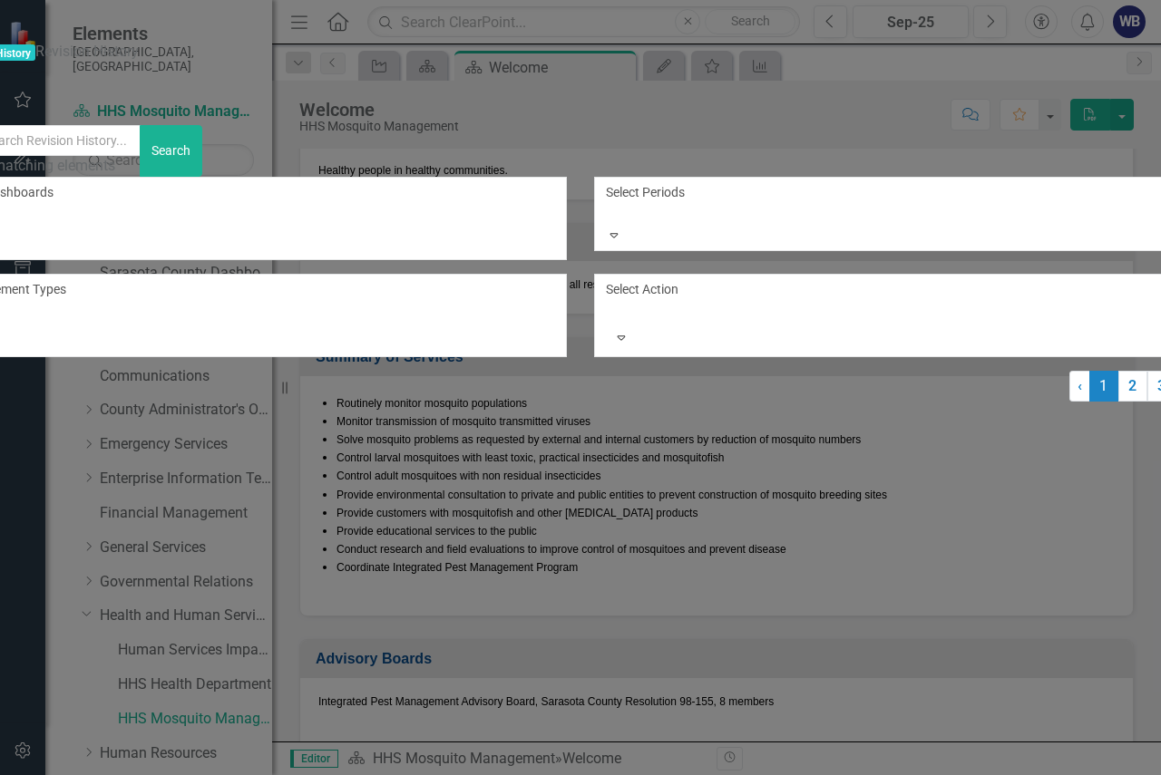
click at [610, 203] on div at bounding box center [608, 214] width 3 height 22
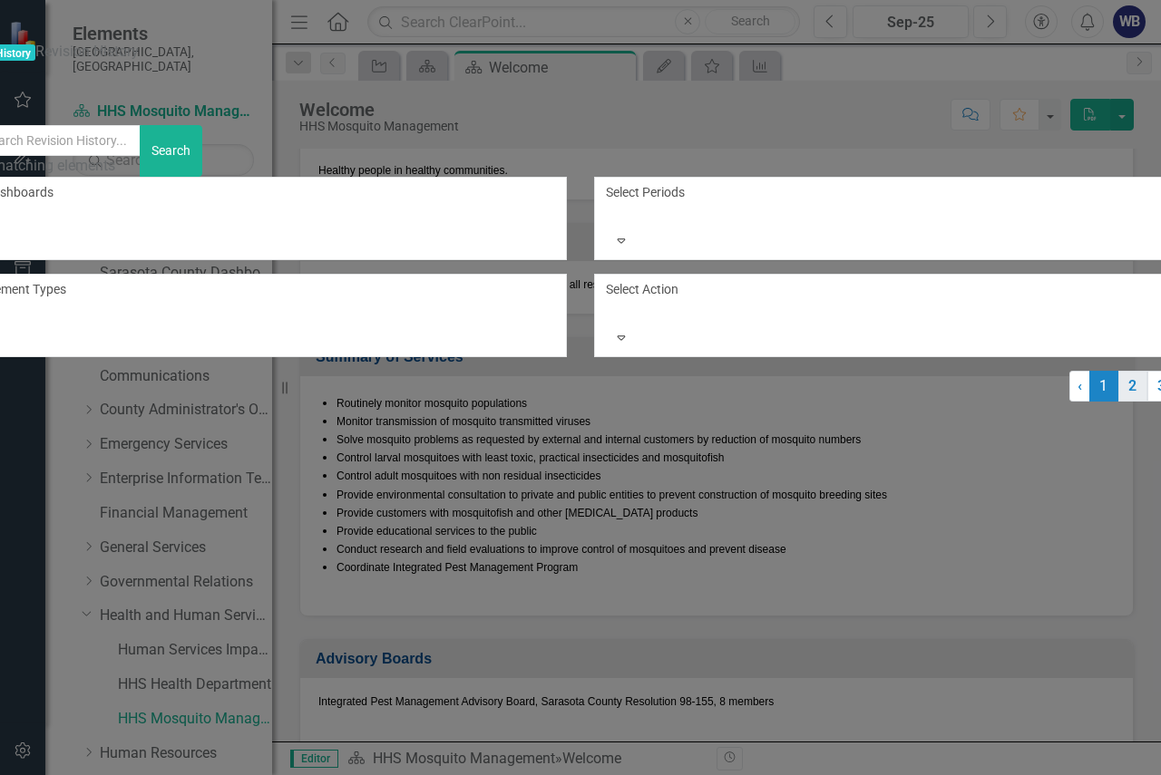
click at [1118, 402] on link "2" at bounding box center [1132, 386] width 29 height 31
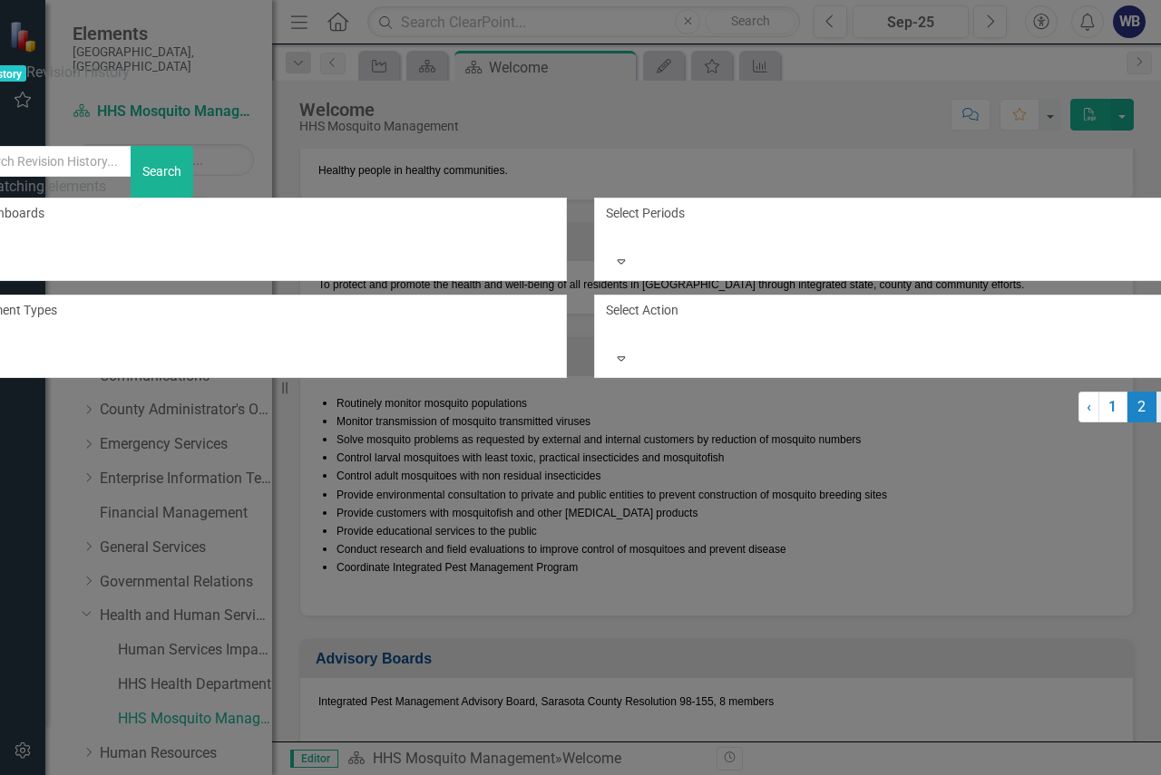
click at [1156, 423] on link "3" at bounding box center [1170, 407] width 29 height 31
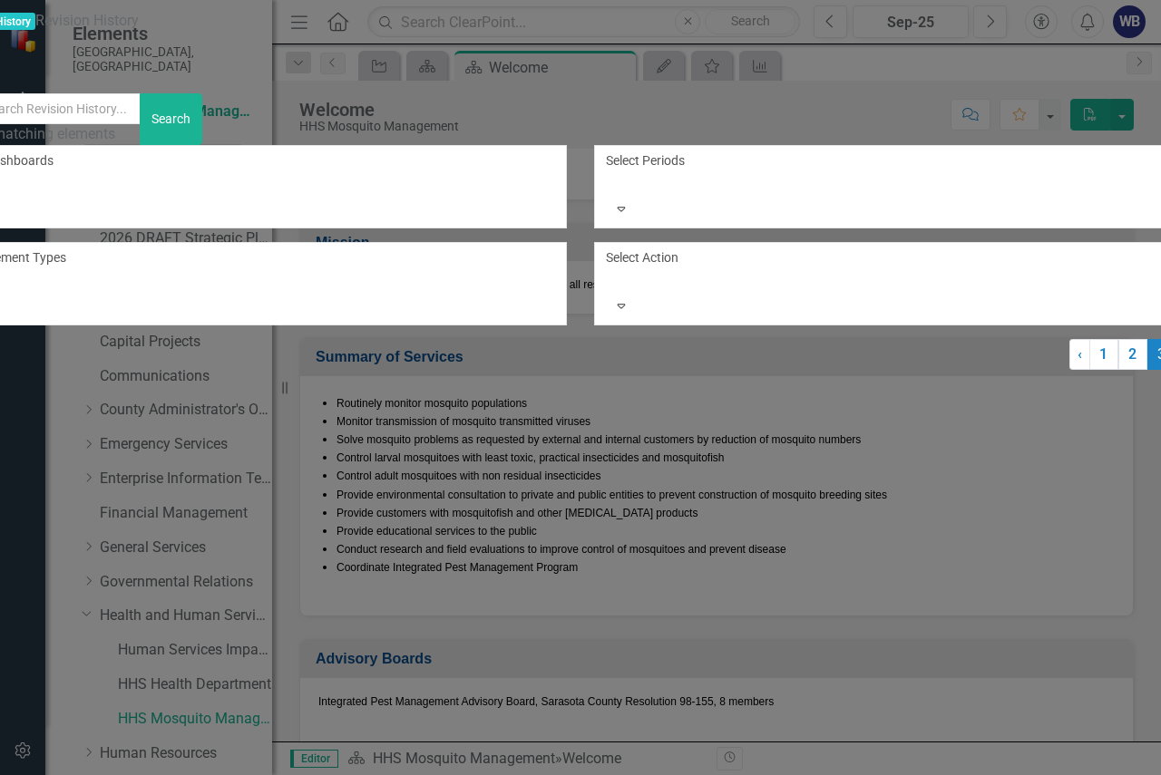
click at [393, 403] on div "HHS Mosquito Management" at bounding box center [503, 413] width 1132 height 21
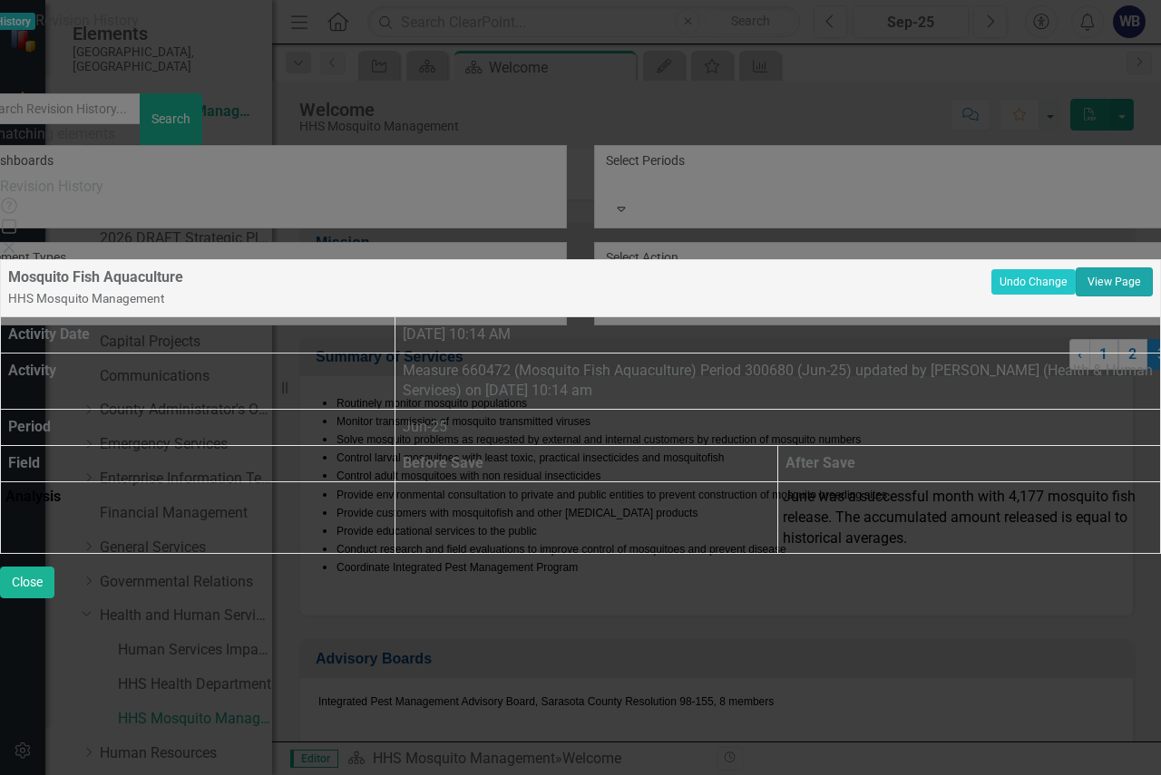
click at [1092, 267] on link "View Page" at bounding box center [1113, 281] width 77 height 29
click at [18, 240] on icon "Close" at bounding box center [9, 247] width 18 height 15
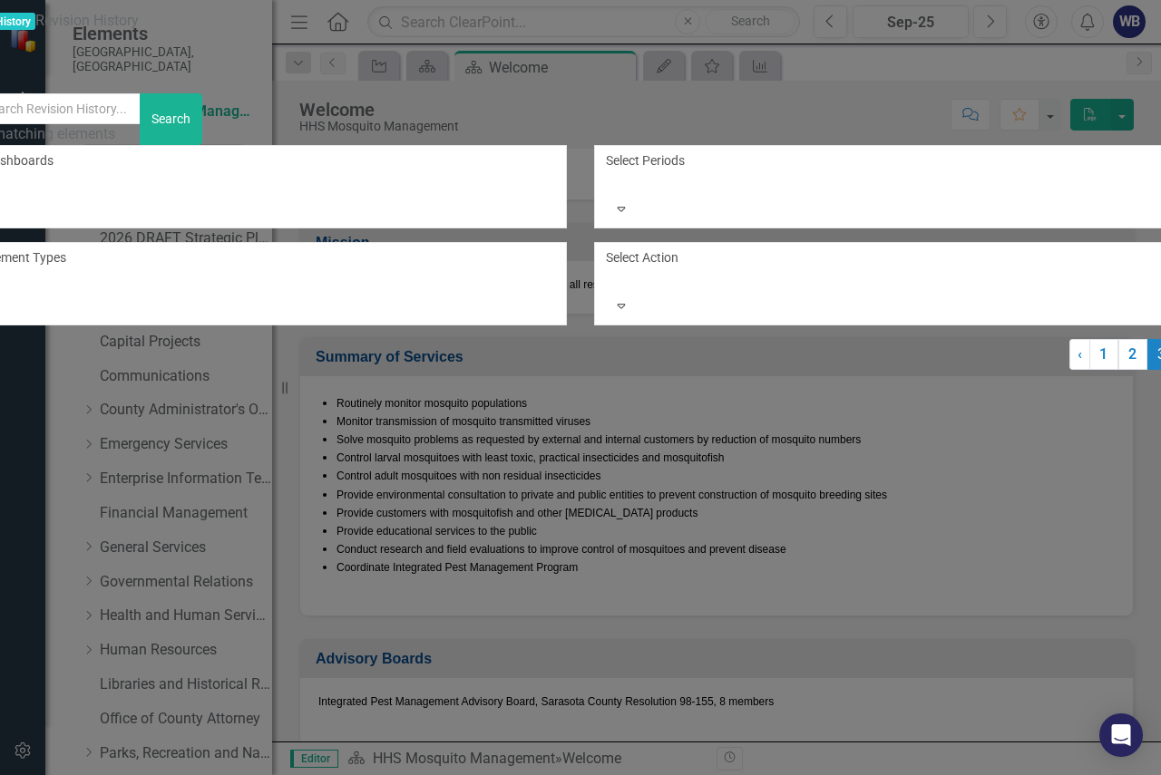
click at [434, 383] on div "Measure 660472 (Mosquito Fish Aquaculture) Period 300680 (Jun-25) updated by Wa…" at bounding box center [503, 393] width 1132 height 21
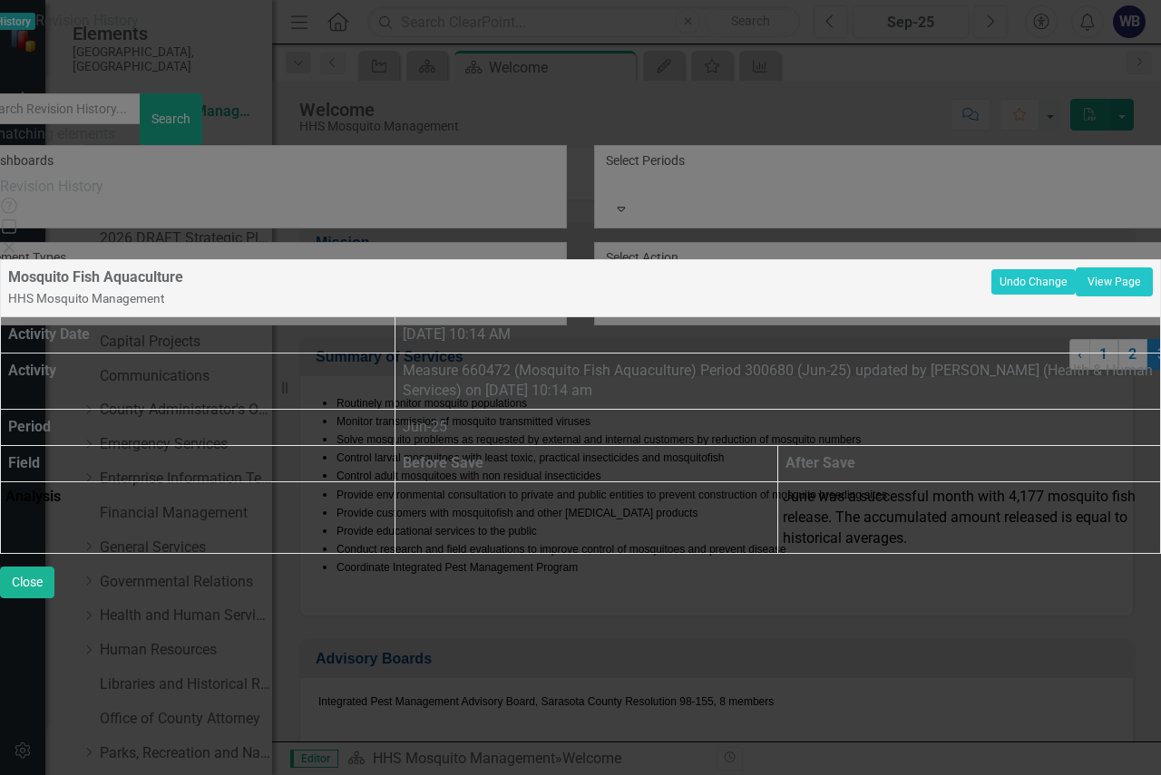
click at [15, 242] on icon at bounding box center [9, 247] width 11 height 11
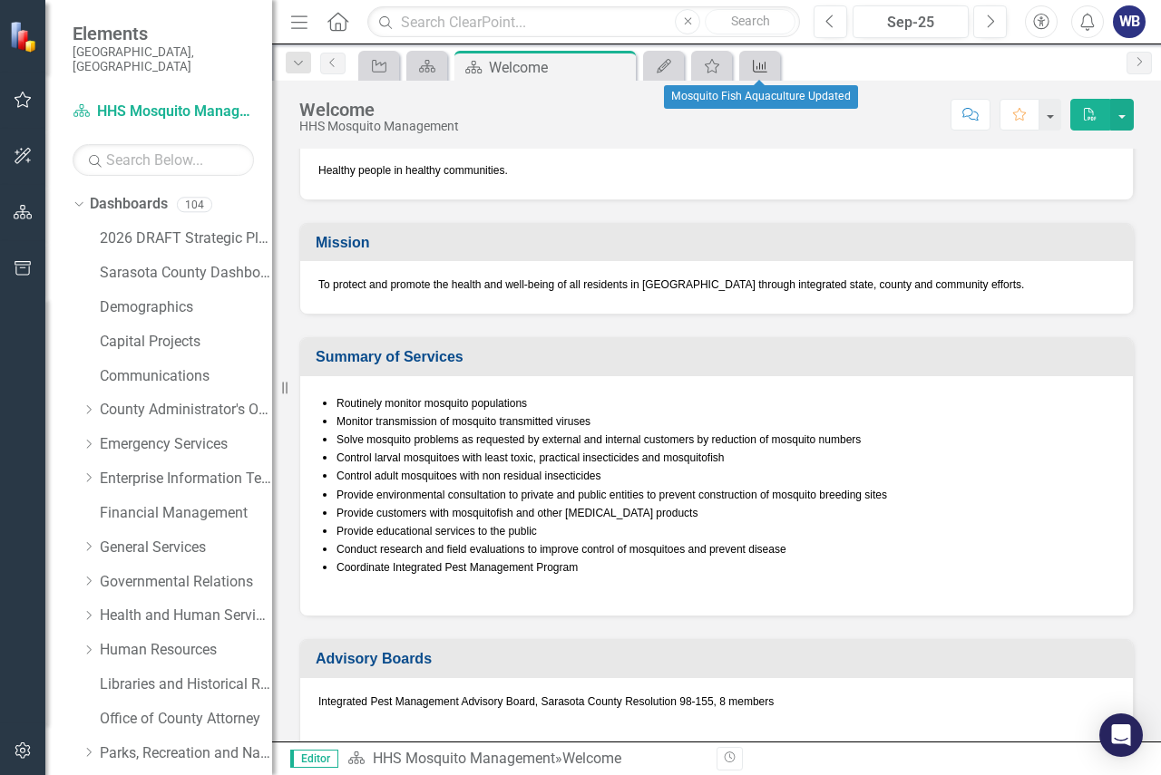
click at [751, 66] on icon "Measure" at bounding box center [760, 66] width 18 height 15
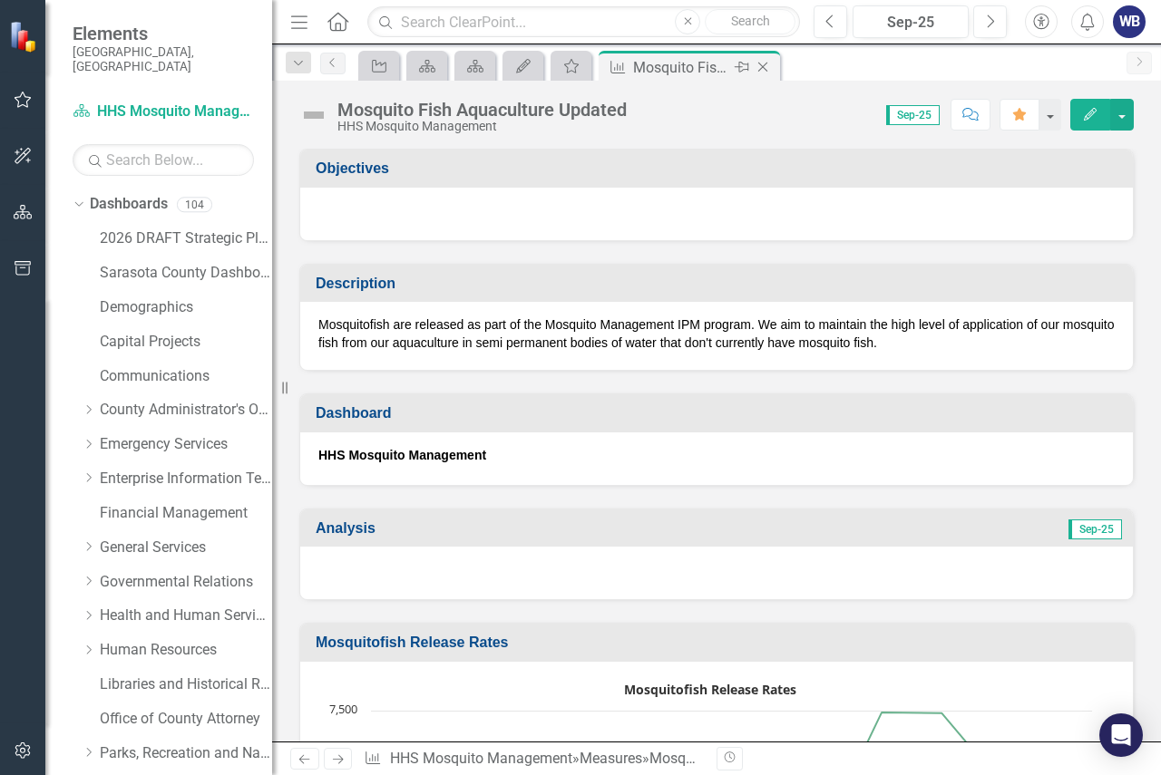
click at [763, 66] on icon at bounding box center [763, 68] width 10 height 10
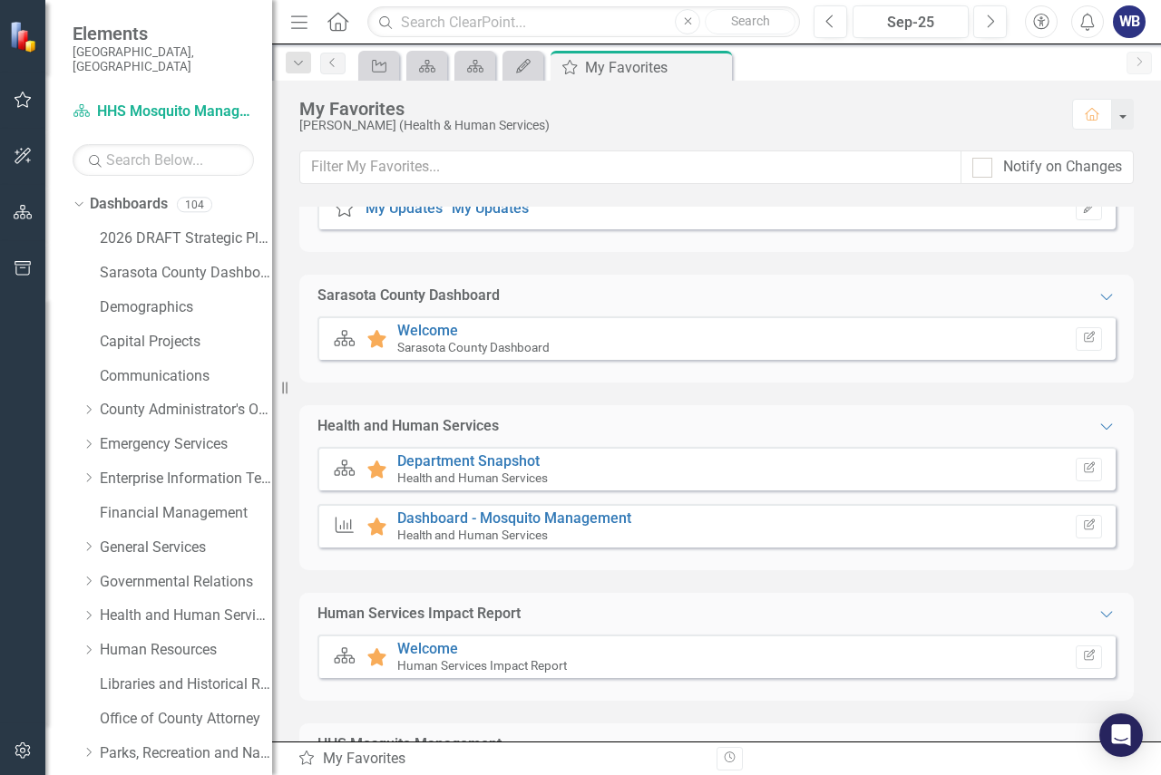
scroll to position [91, 0]
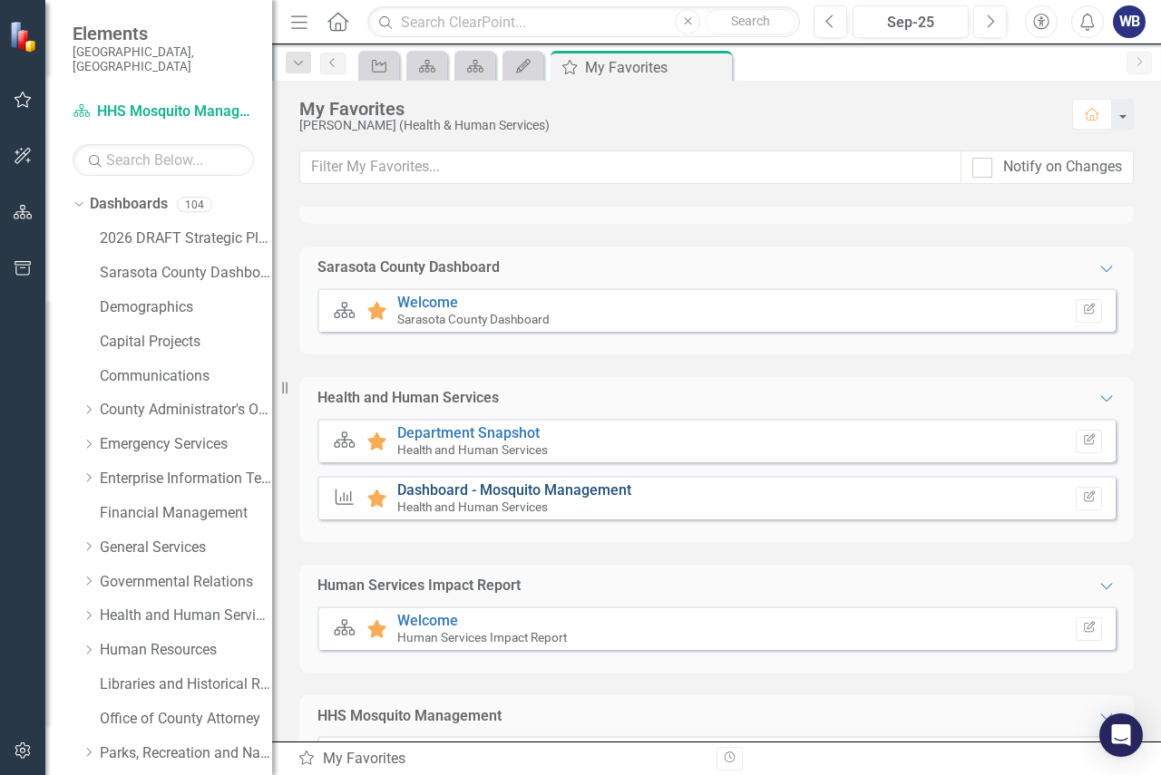
click at [493, 490] on link "Dashboard - Mosquito Management" at bounding box center [514, 489] width 234 height 17
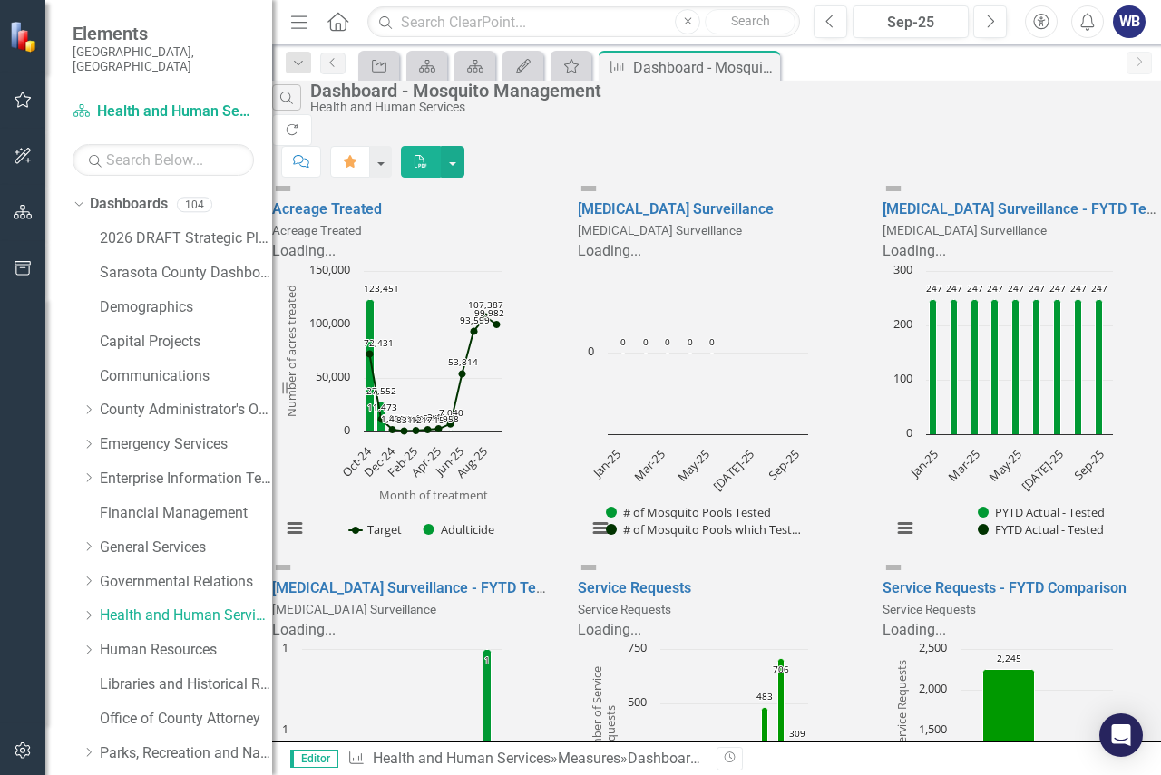
scroll to position [907, 0]
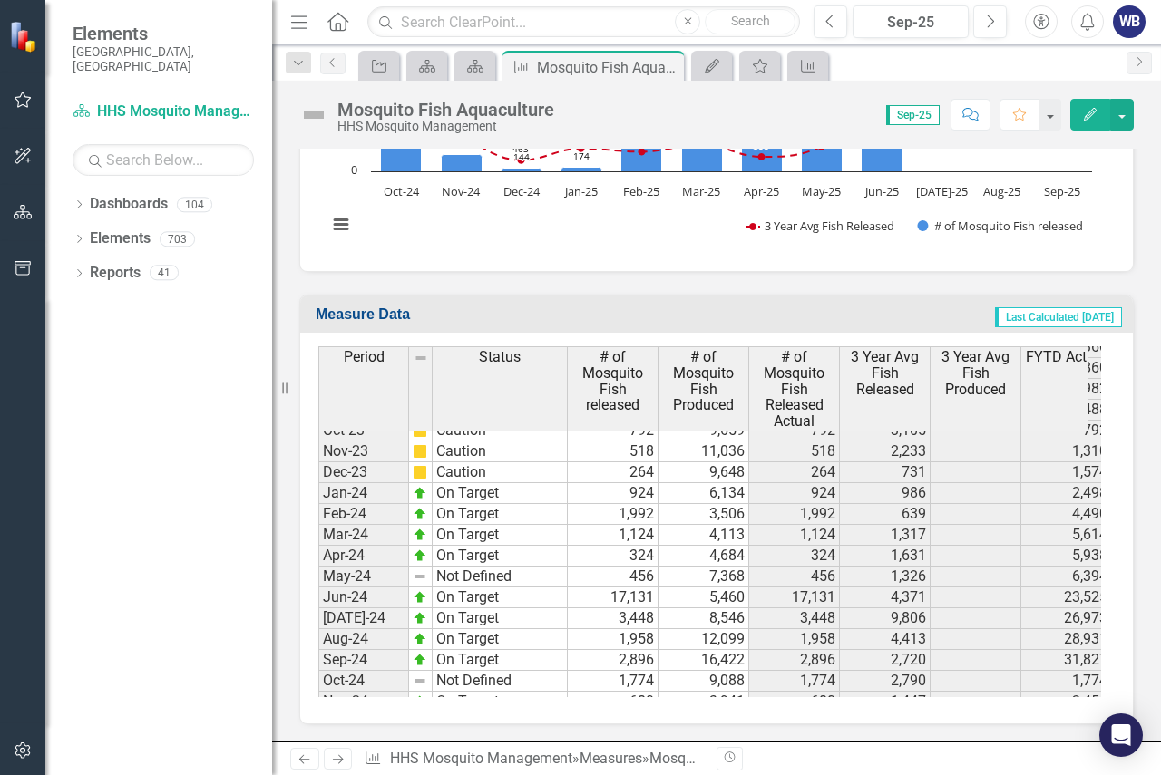
scroll to position [2712, 0]
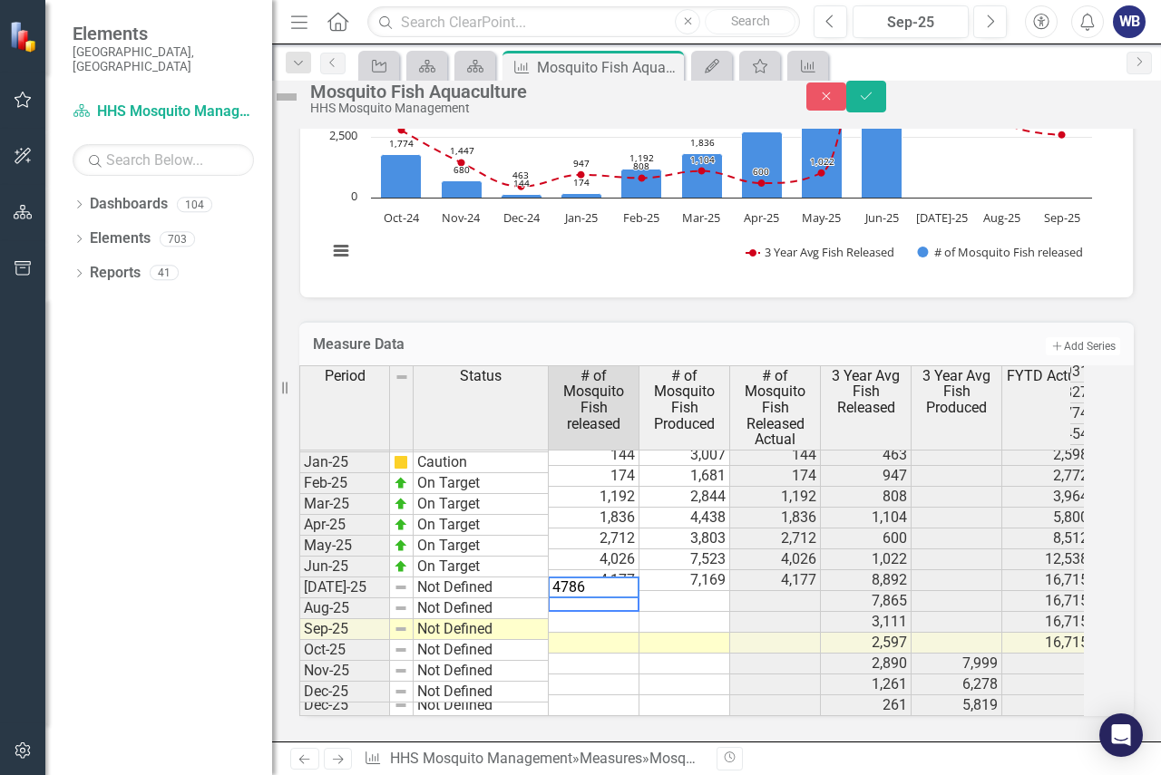
click at [690, 591] on td at bounding box center [684, 601] width 91 height 21
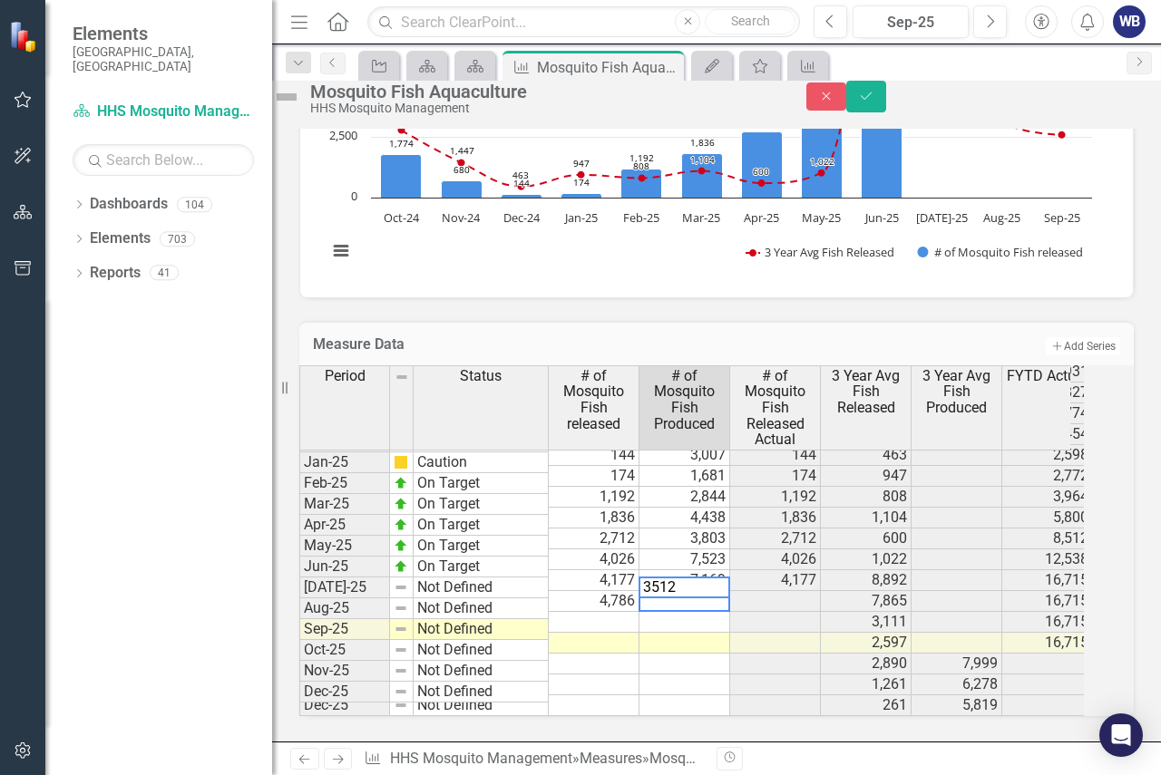
click at [639, 612] on td at bounding box center [594, 622] width 91 height 21
click at [720, 612] on td at bounding box center [684, 622] width 91 height 21
click at [636, 633] on td at bounding box center [594, 643] width 91 height 21
click at [702, 633] on td at bounding box center [684, 643] width 91 height 21
click at [697, 654] on td at bounding box center [684, 664] width 91 height 21
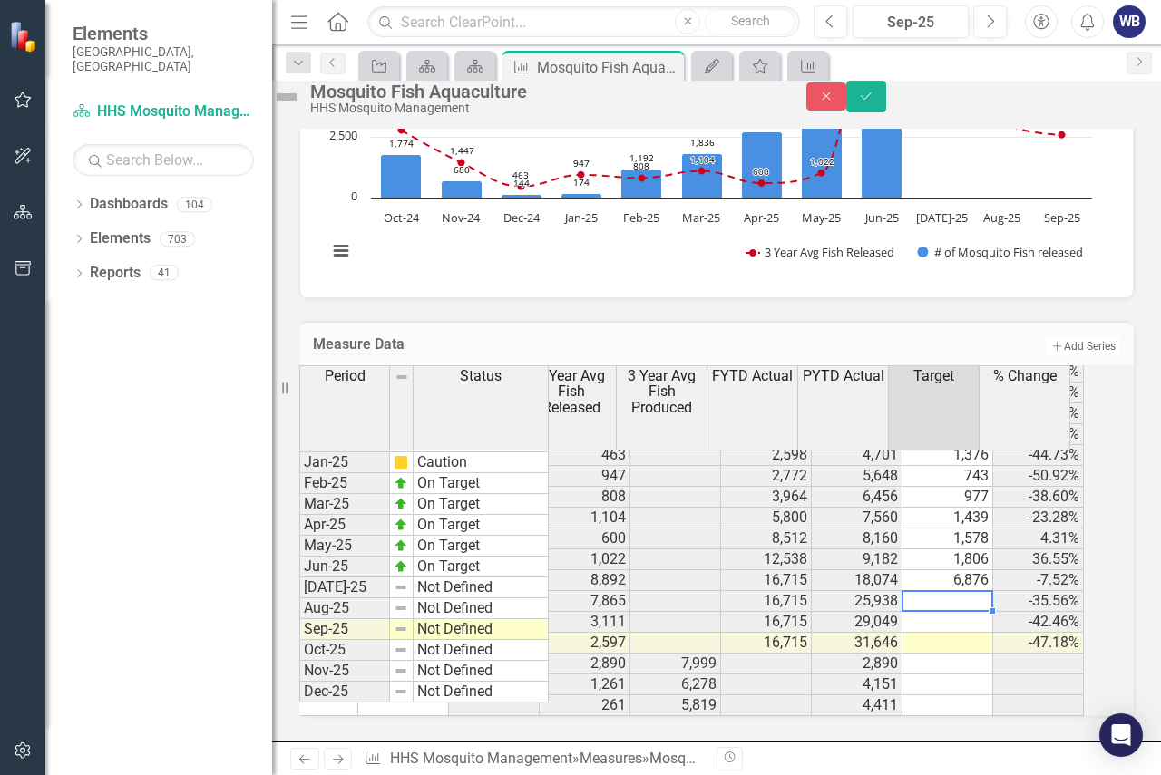
click at [959, 591] on td at bounding box center [947, 601] width 91 height 21
click at [971, 612] on td at bounding box center [947, 622] width 91 height 21
click at [973, 633] on td at bounding box center [947, 643] width 91 height 21
type textarea "2651"
click at [964, 654] on td at bounding box center [947, 664] width 91 height 21
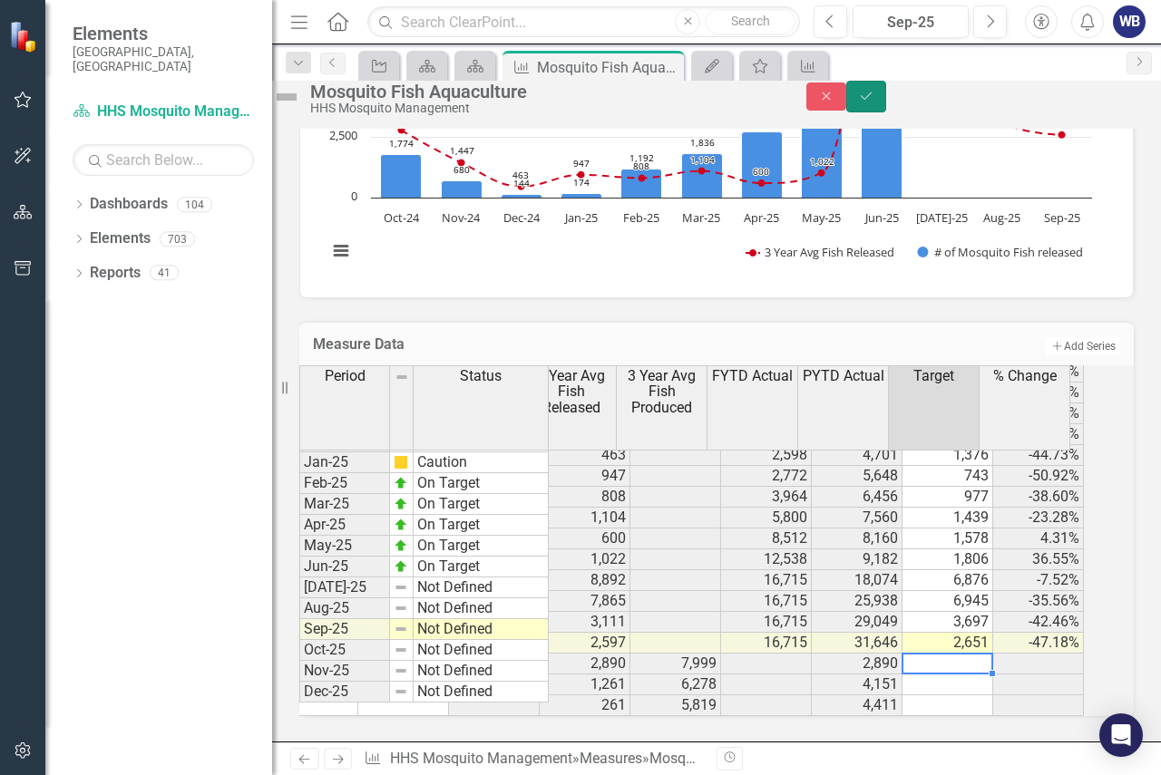
click at [886, 95] on button "Save" at bounding box center [866, 97] width 40 height 32
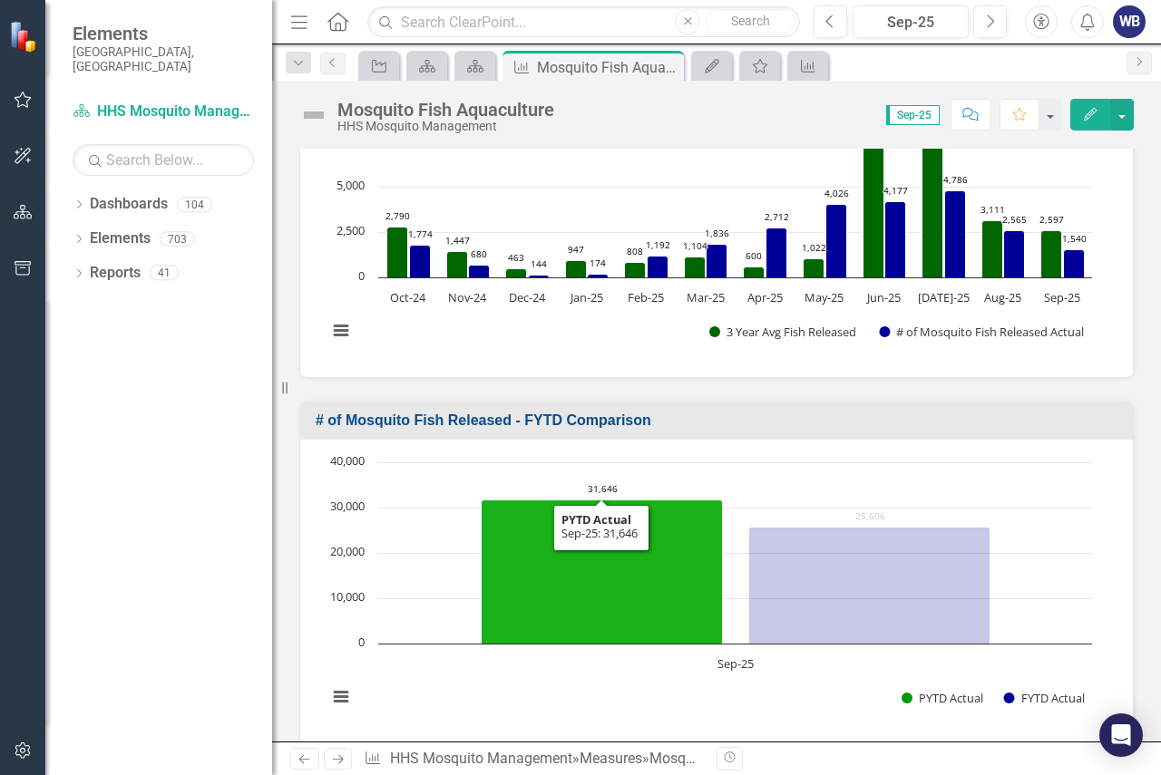
scroll to position [544, 0]
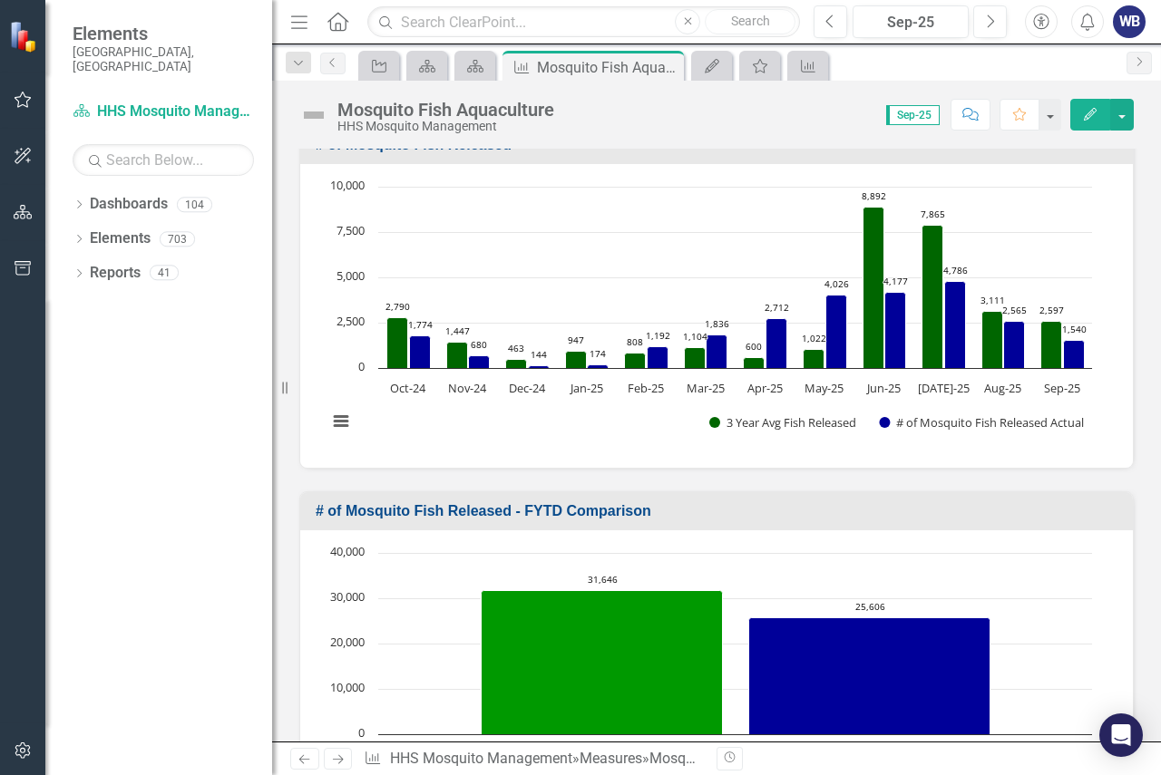
click at [1089, 120] on icon "Edit" at bounding box center [1090, 114] width 16 height 13
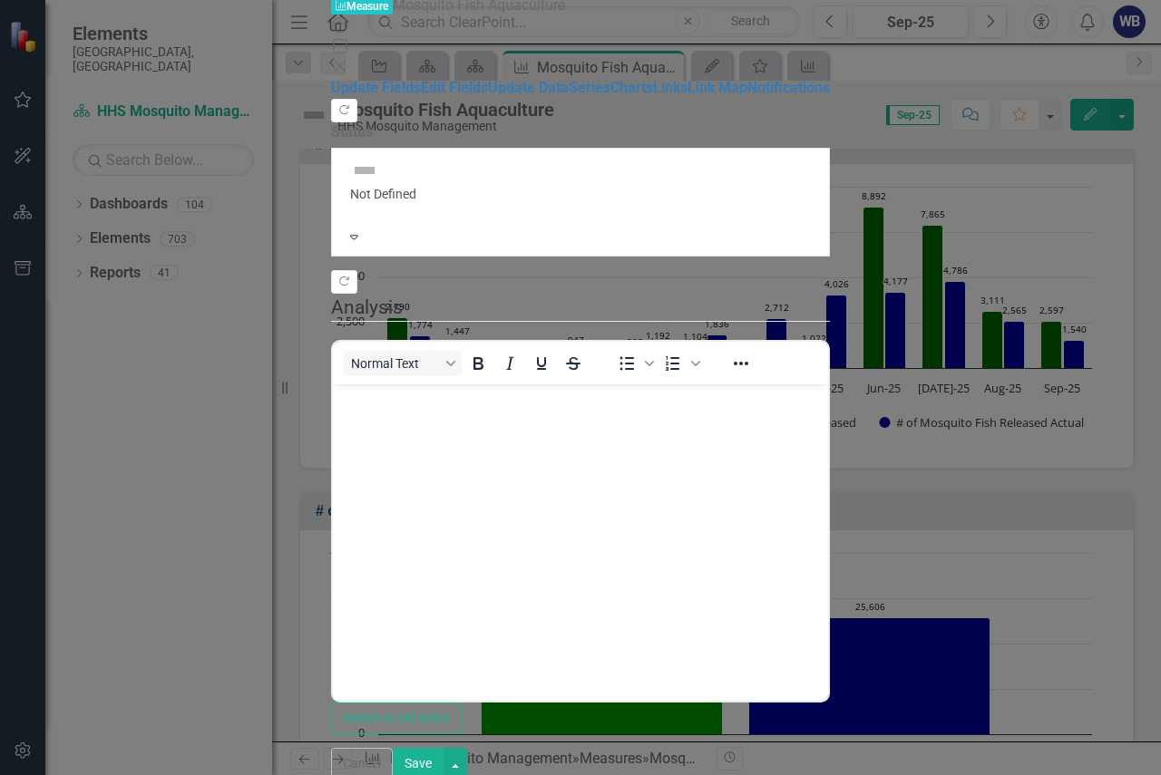
scroll to position [0, 0]
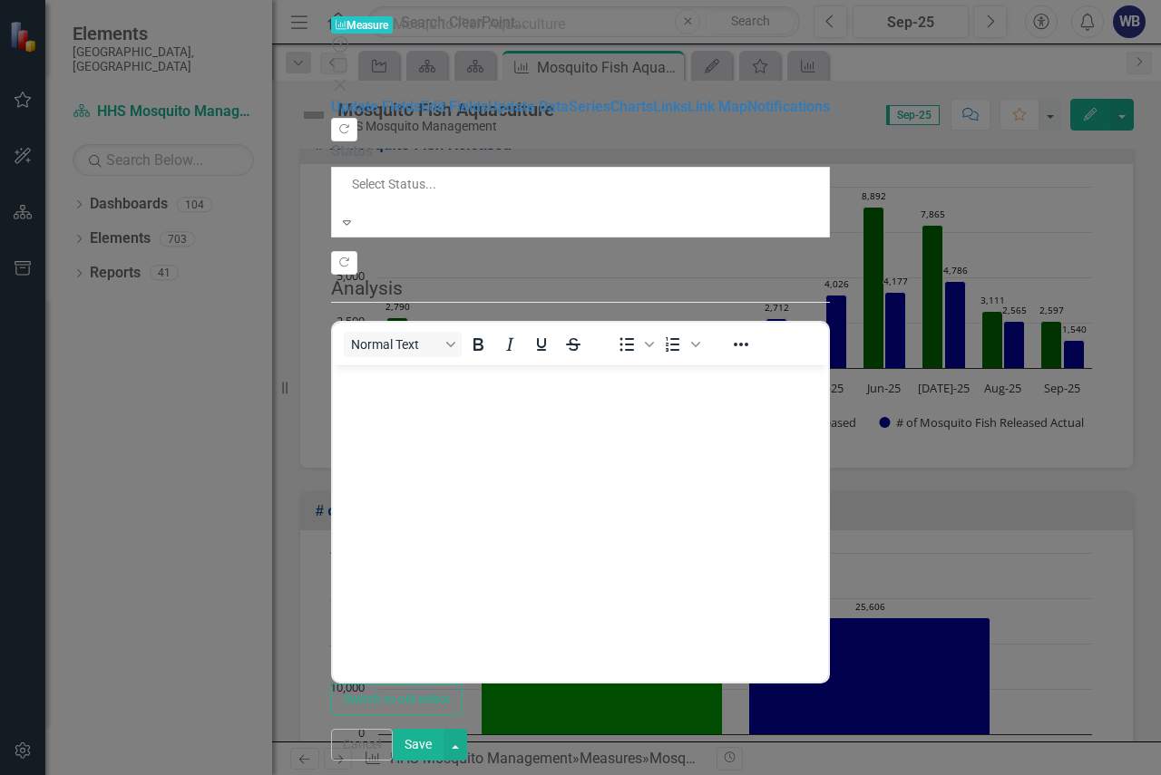
click at [477, 193] on div at bounding box center [490, 202] width 281 height 18
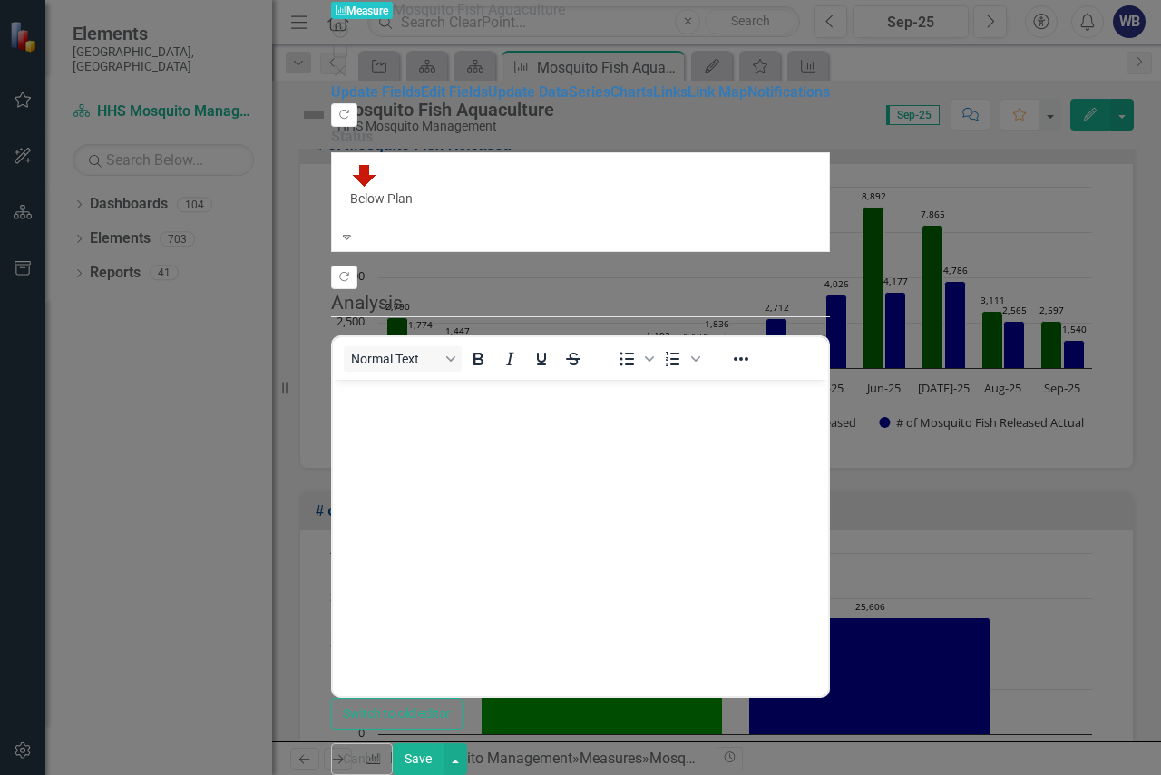
click at [454, 466] on body "Rich Text Area. Press ALT-0 for help." at bounding box center [580, 516] width 495 height 272
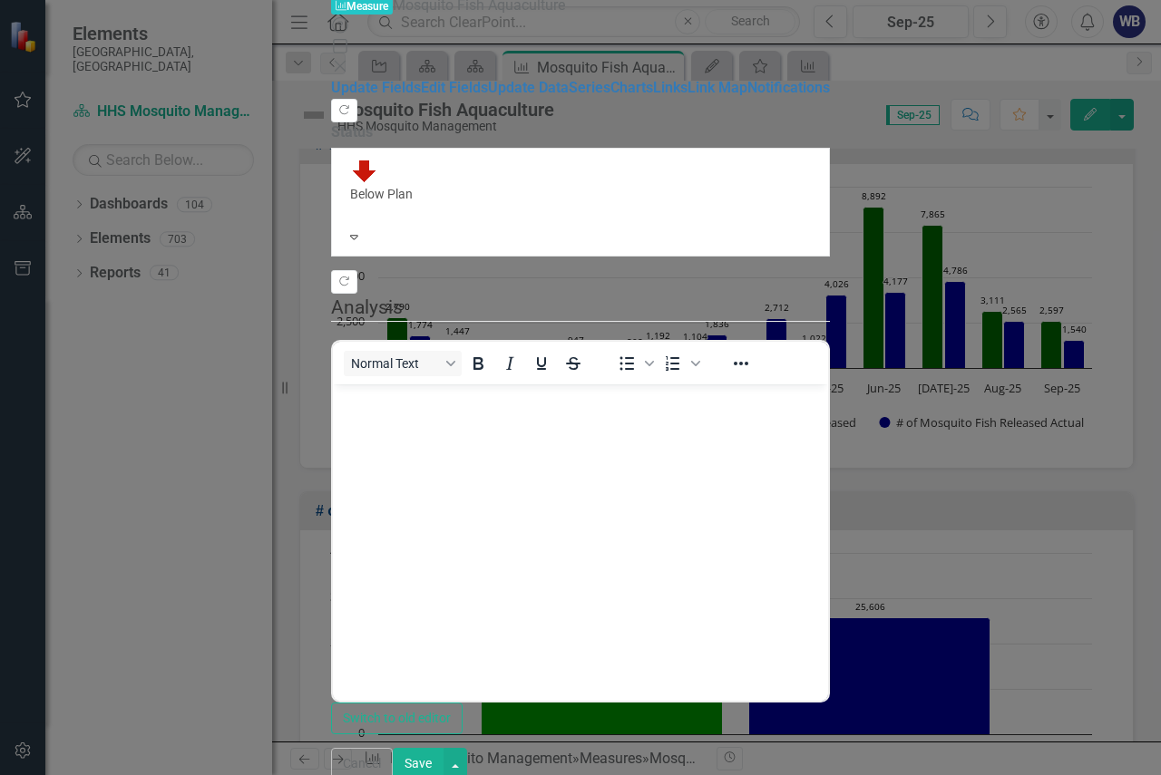
drag, startPoint x: 513, startPoint y: 16, endPoint x: 498, endPoint y: 27, distance: 18.9
click at [498, 16] on div "Measure Measure Mosquito Fish Aquaculture" at bounding box center [580, 5] width 499 height 21
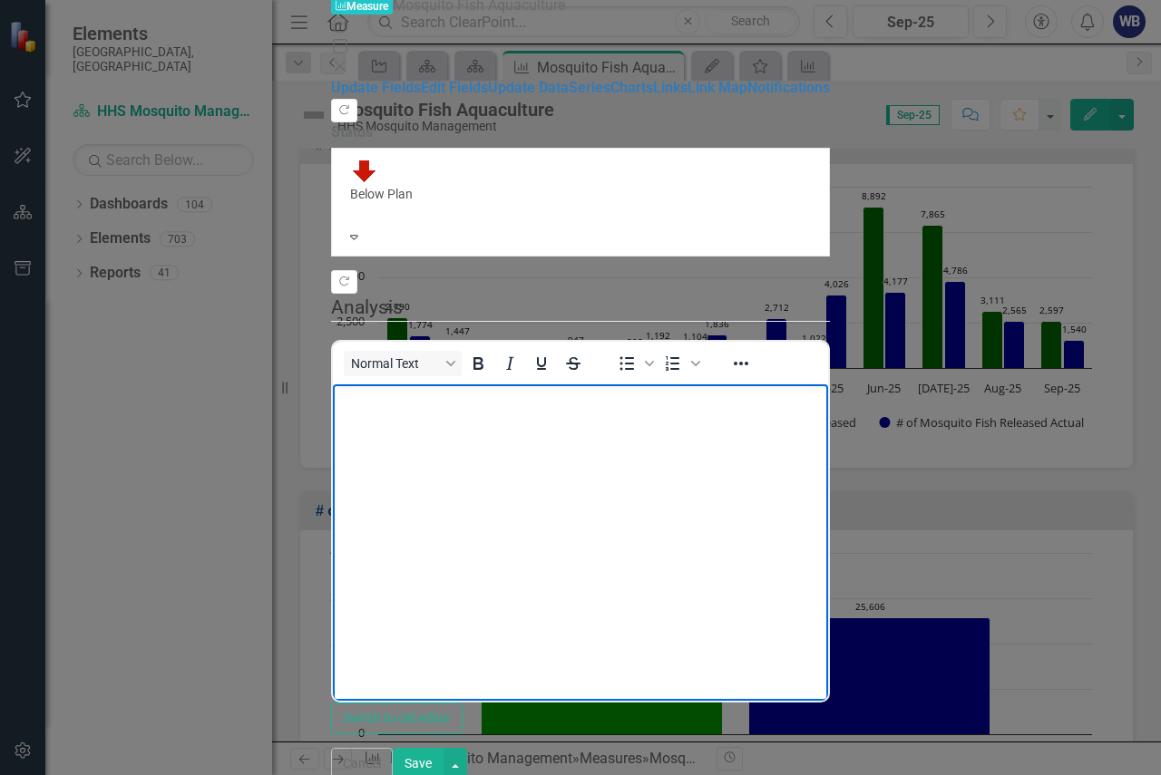
click at [471, 537] on body "Rich Text Area. Press ALT-0 for help." at bounding box center [580, 520] width 495 height 272
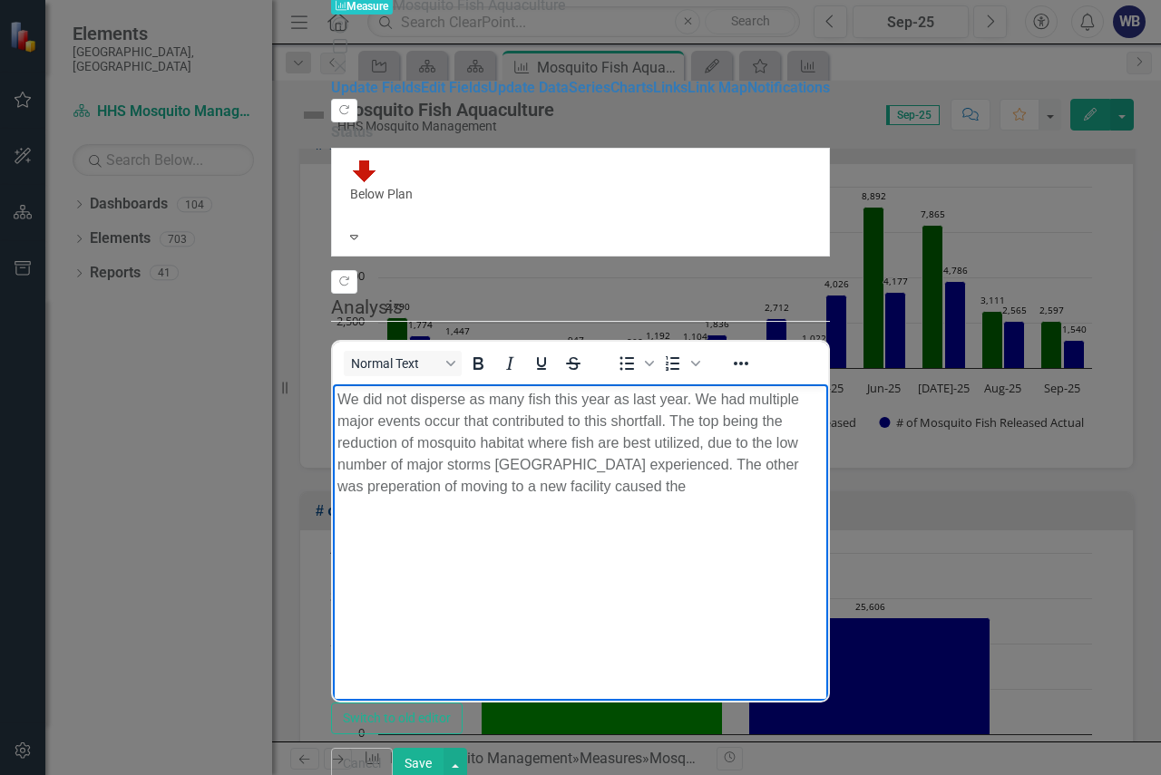
click at [588, 426] on p "We did not disperse as many fish this year as last year. We had multiple major …" at bounding box center [580, 443] width 486 height 109
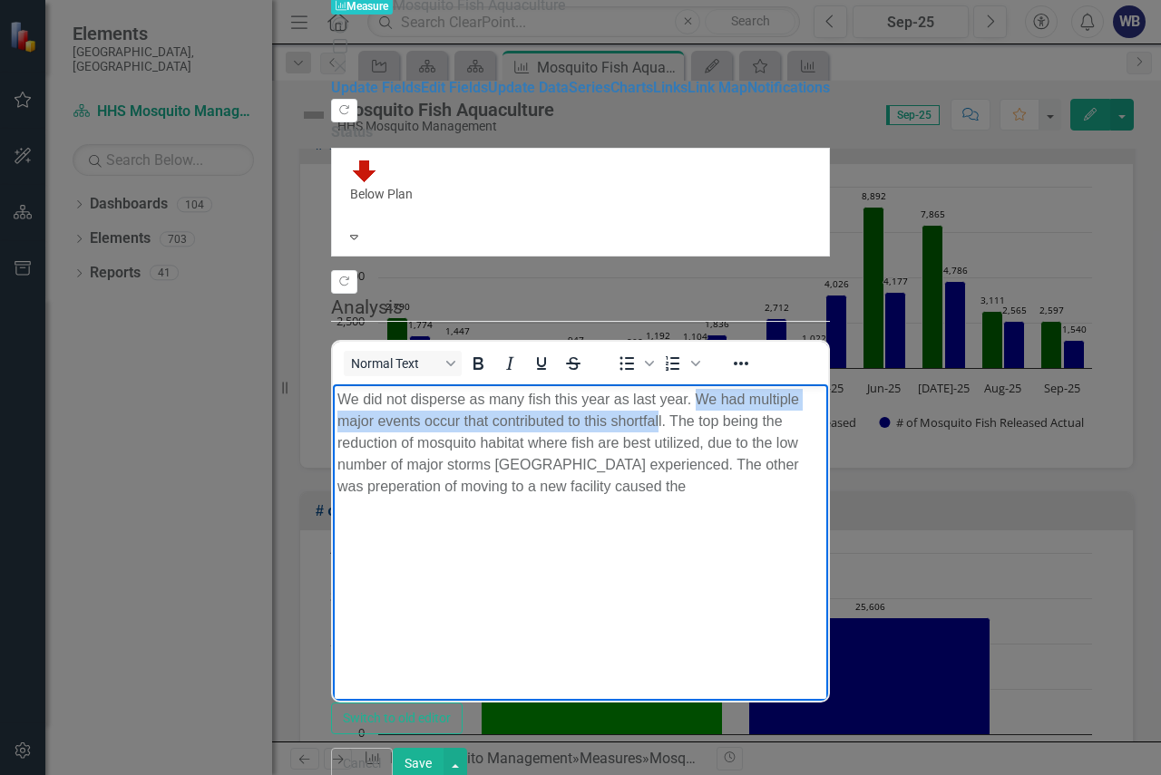
drag, startPoint x: 699, startPoint y: 397, endPoint x: 388, endPoint y: 422, distance: 311.9
click at [387, 422] on p "We did not disperse as many fish this year as last year. We had multiple major …" at bounding box center [580, 443] width 486 height 109
click at [802, 400] on p "We did not disperse as many fish this year as last year. We had multiple major …" at bounding box center [580, 443] width 486 height 109
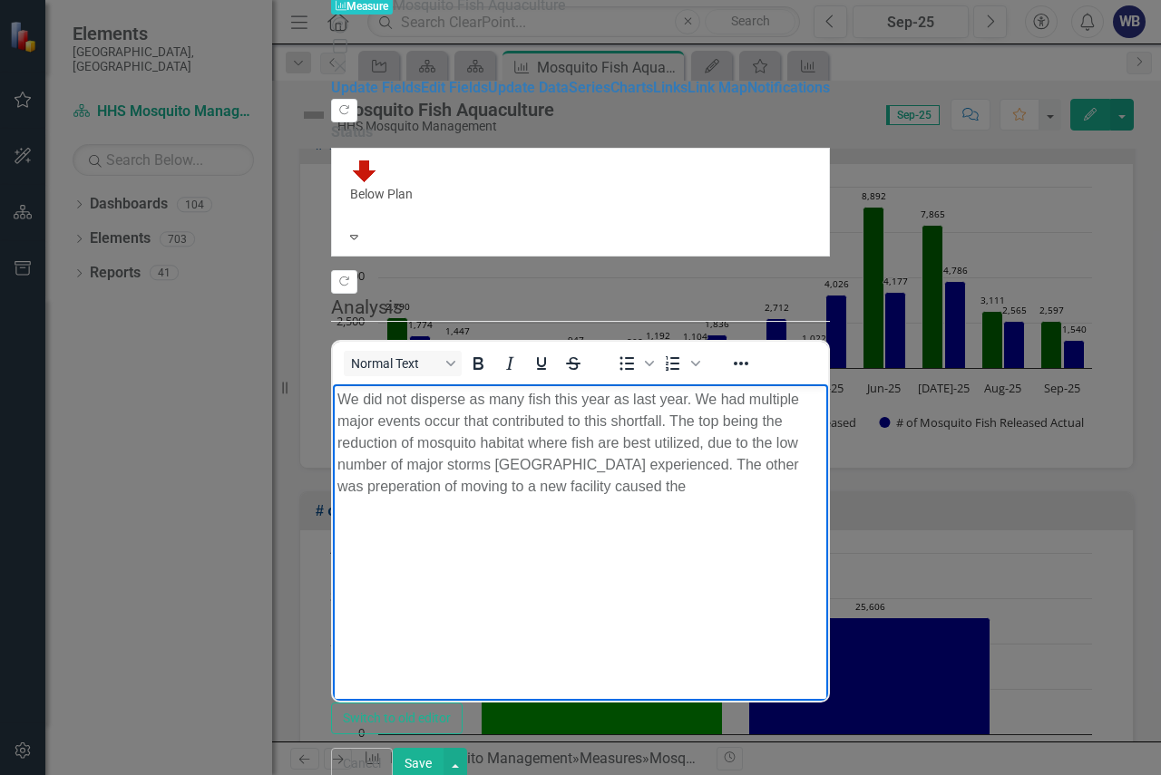
click at [695, 409] on p "We did not disperse as many fish this year as last year. We had multiple major …" at bounding box center [580, 443] width 486 height 109
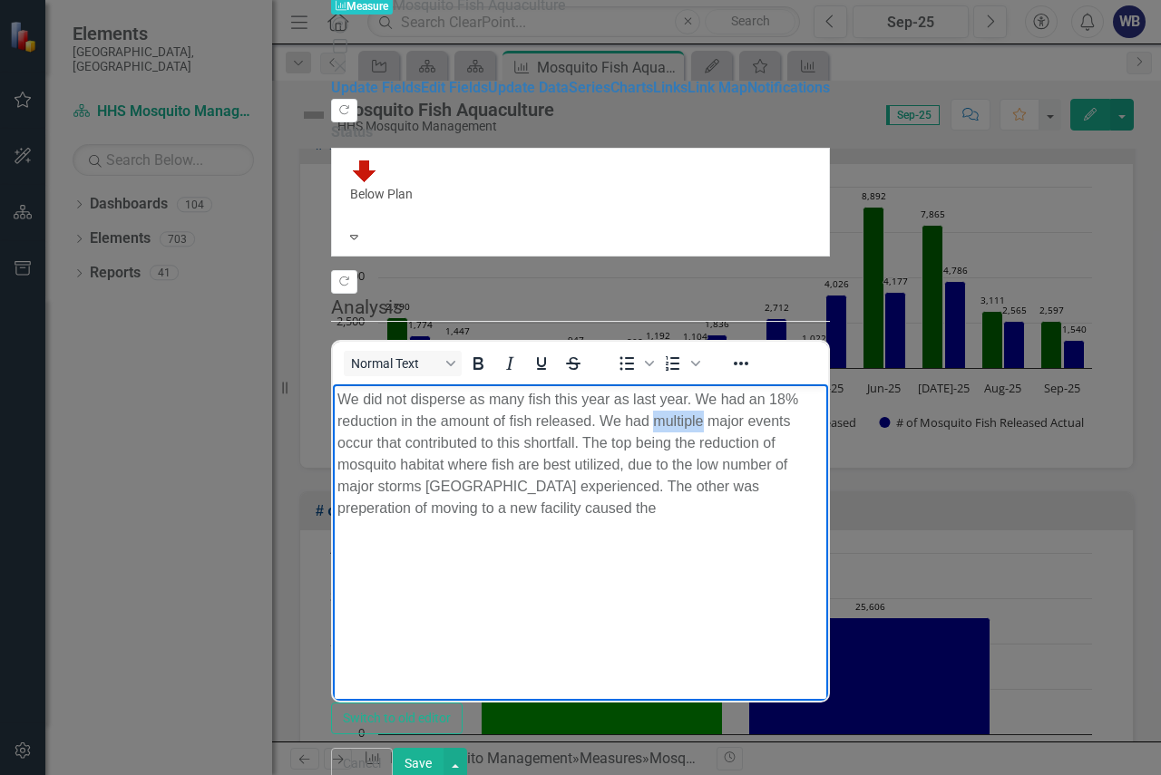
drag, startPoint x: 392, startPoint y: 419, endPoint x: 441, endPoint y: 423, distance: 49.2
click at [441, 423] on p "We did not disperse as many fish this year as last year. We had an 18% reductio…" at bounding box center [580, 454] width 486 height 131
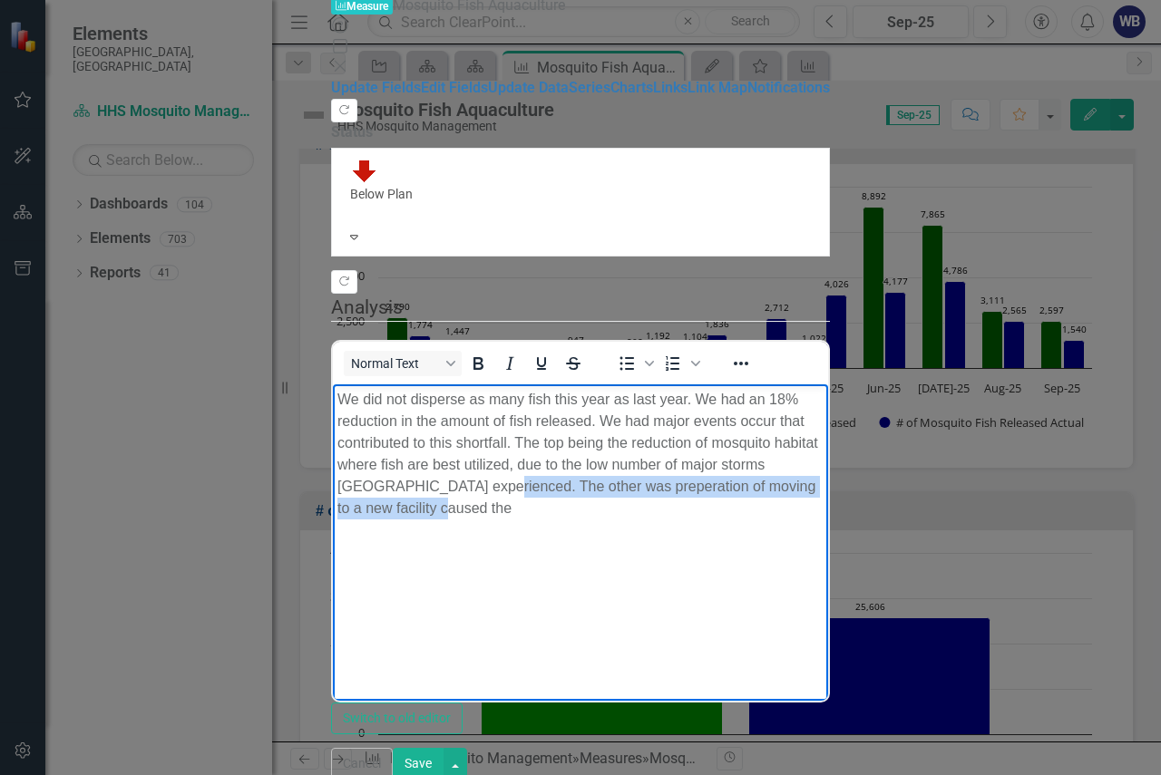
drag, startPoint x: 873, startPoint y: 443, endPoint x: 875, endPoint y: 462, distance: 19.1
click at [823, 462] on p "We did not disperse as many fish this year as last year. We had an 18% reductio…" at bounding box center [580, 454] width 486 height 131
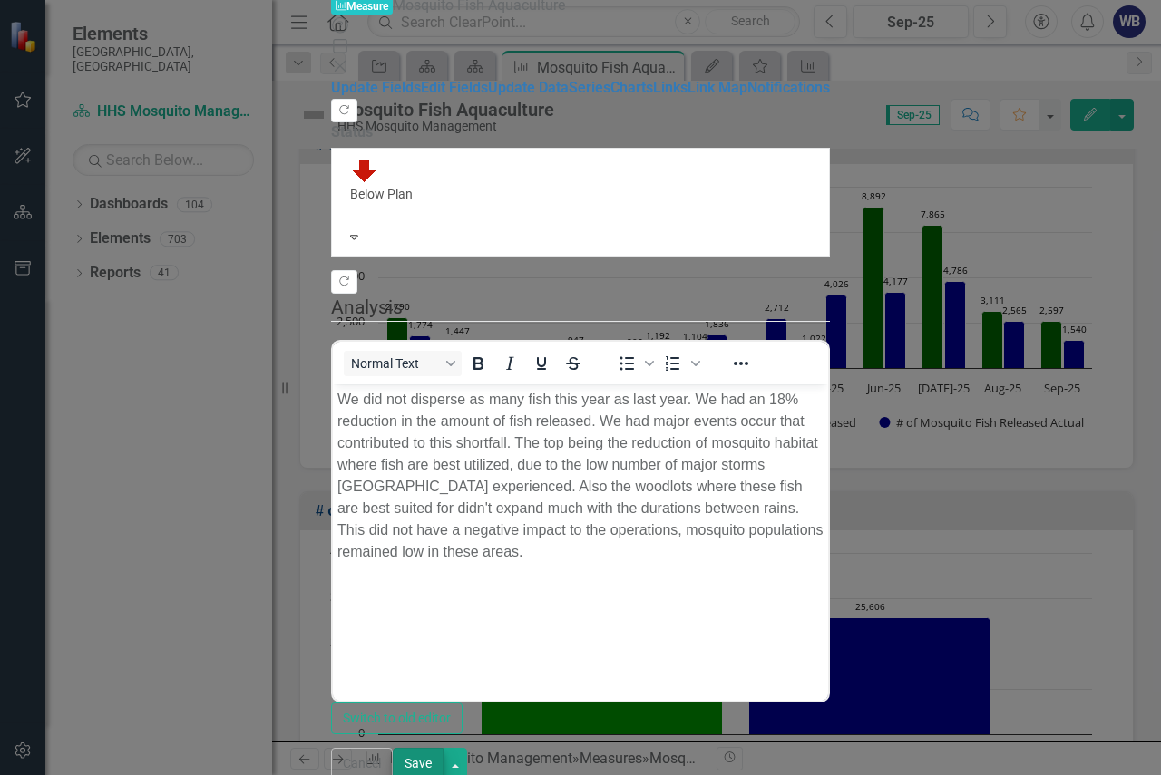
click at [443, 751] on button "Save" at bounding box center [418, 764] width 51 height 32
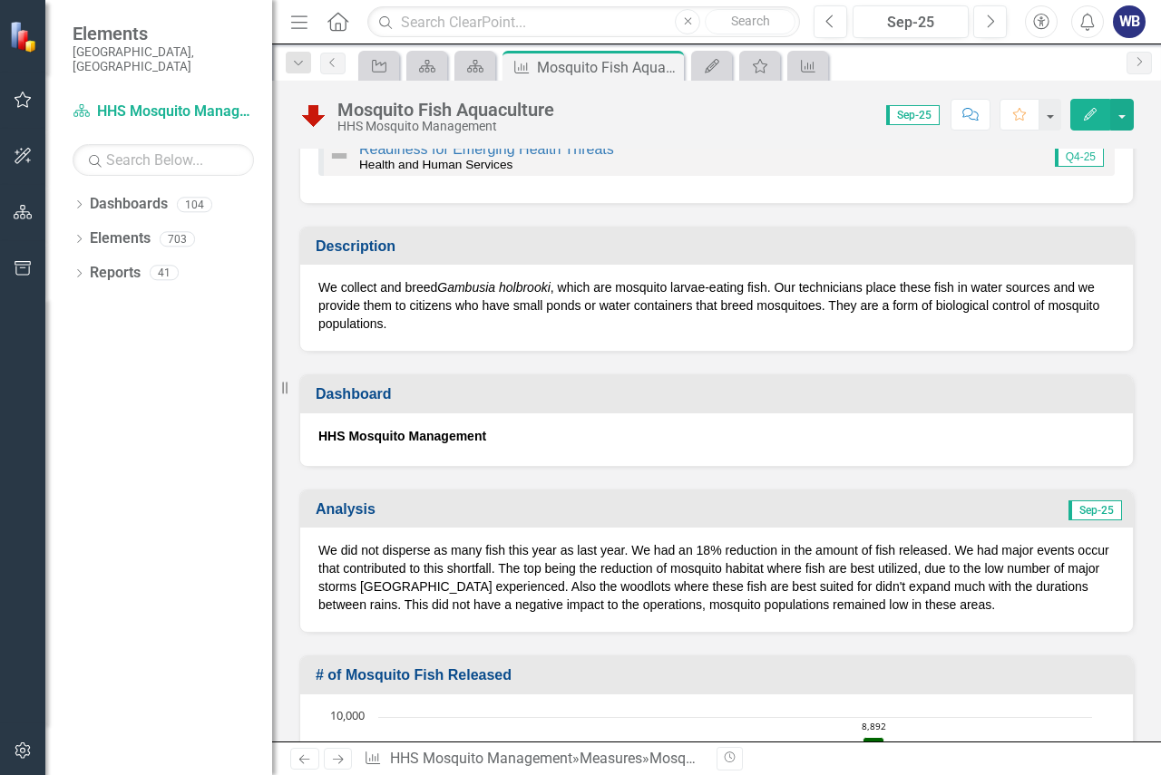
scroll to position [52, 0]
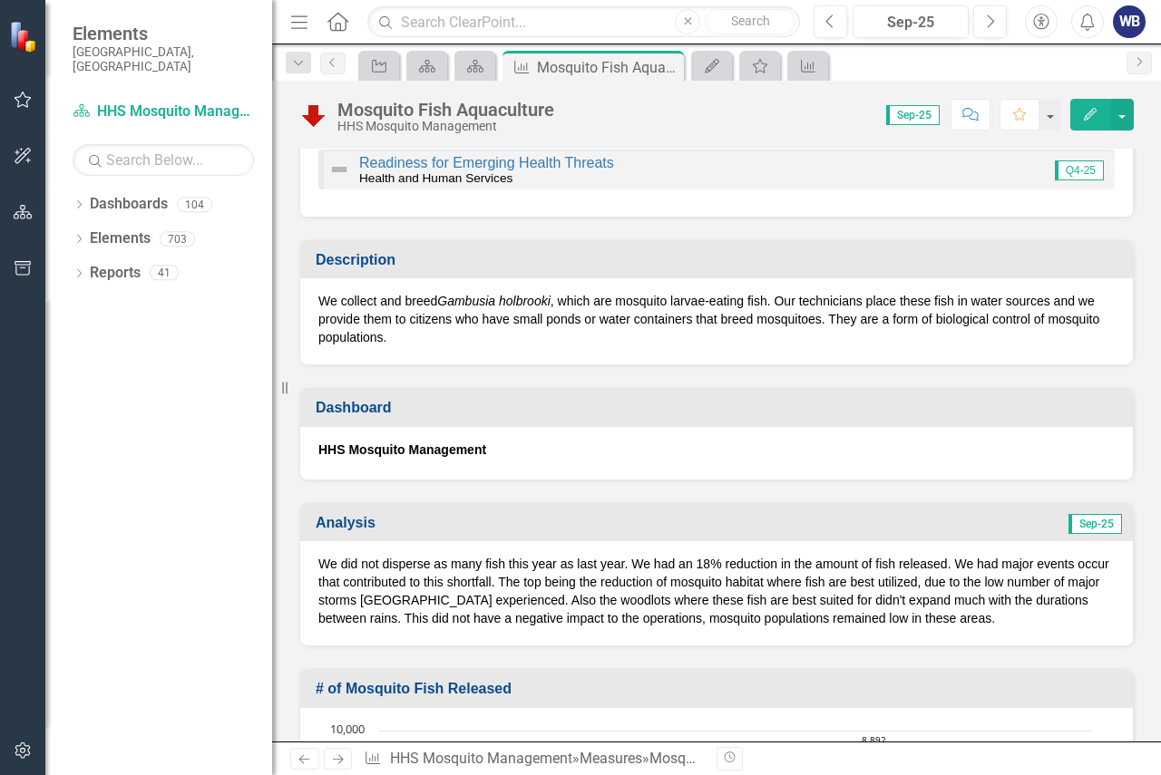
click at [575, 591] on p "We did not disperse as many fish this year as last year. We had an 18% reductio…" at bounding box center [716, 591] width 796 height 73
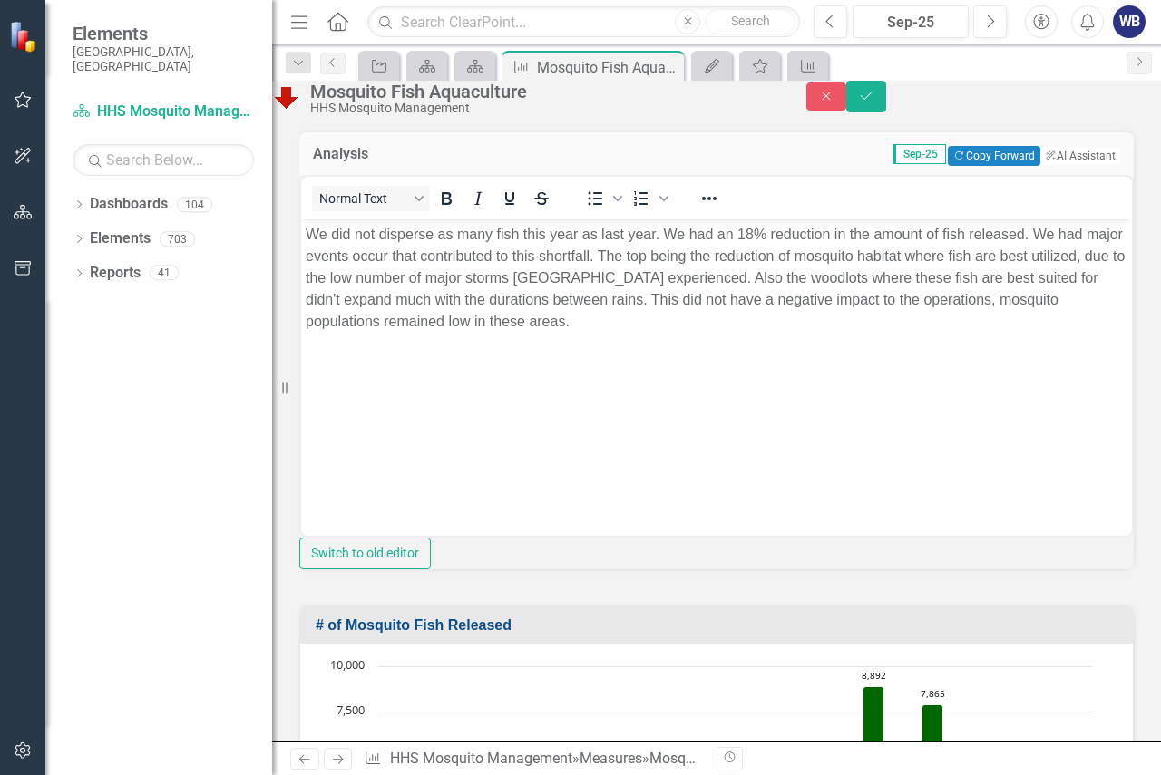
scroll to position [414, 0]
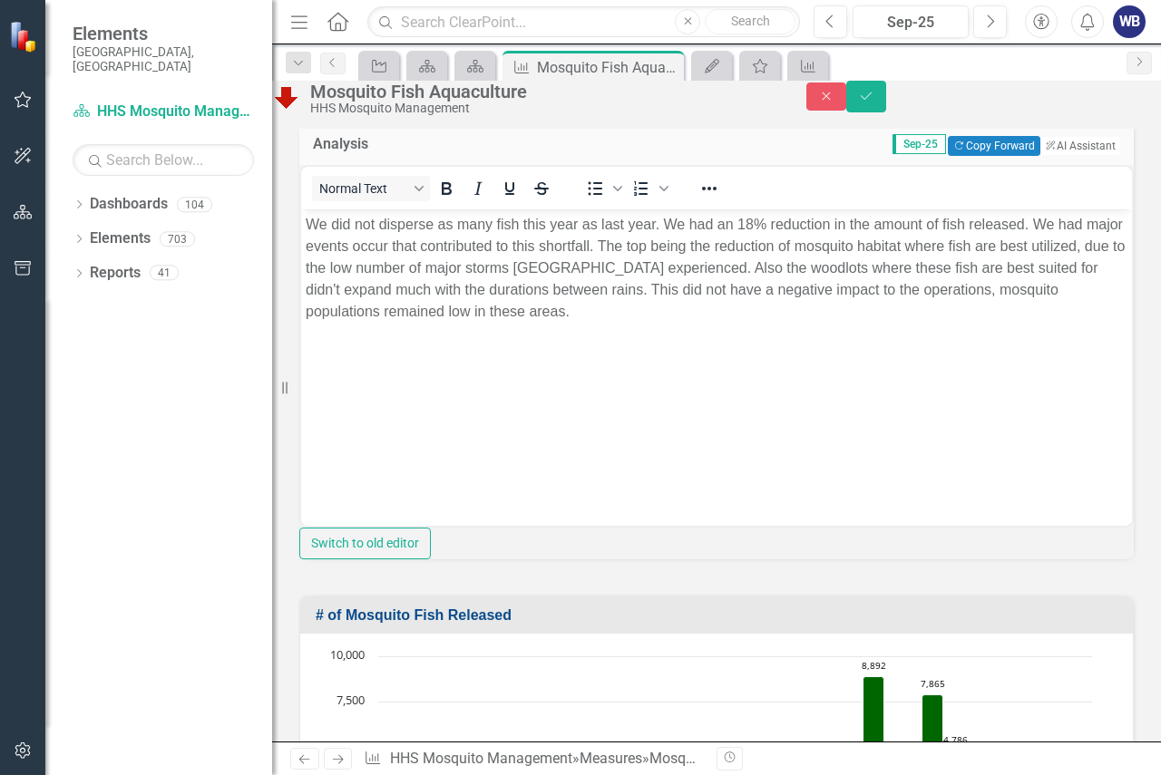
click at [792, 265] on p "We did not disperse as many fish this year as last year. We had an 18% reductio…" at bounding box center [716, 267] width 821 height 109
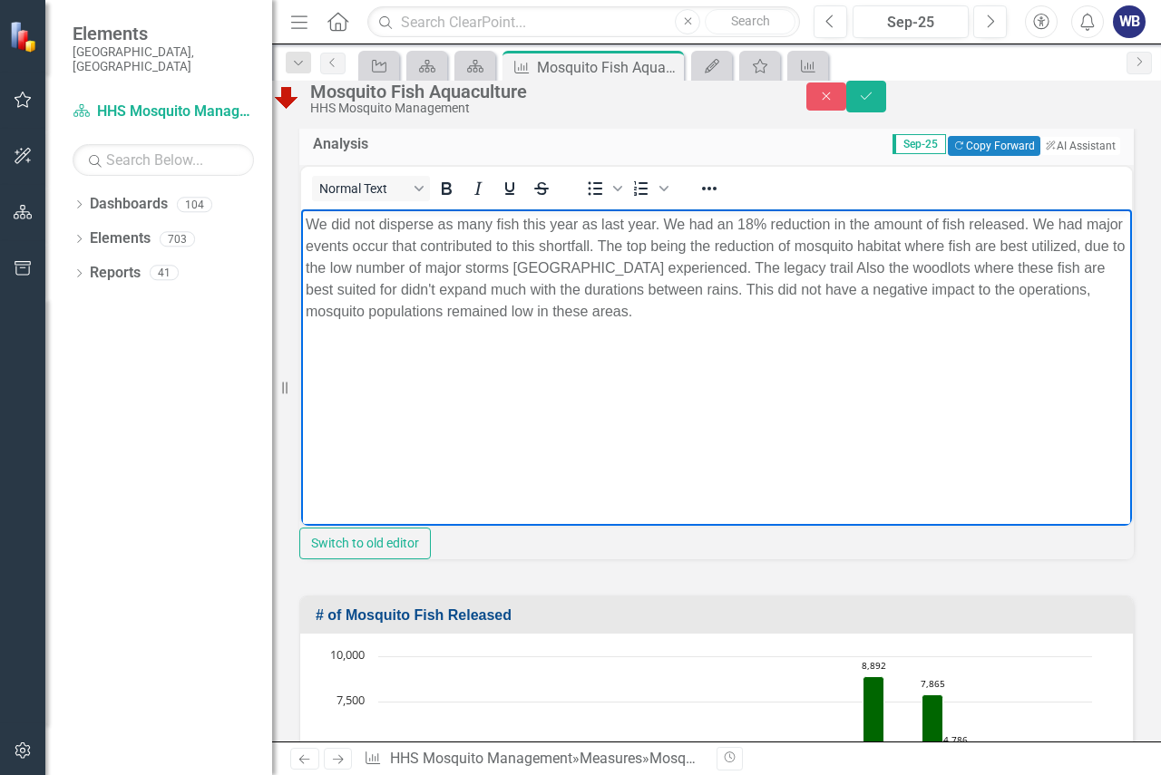
click at [817, 264] on p "We did not disperse as many fish this year as last year. We had an 18% reductio…" at bounding box center [716, 267] width 821 height 109
click at [1064, 267] on p "We did not disperse as many fish this year as last year. We had an 18% reductio…" at bounding box center [716, 267] width 821 height 109
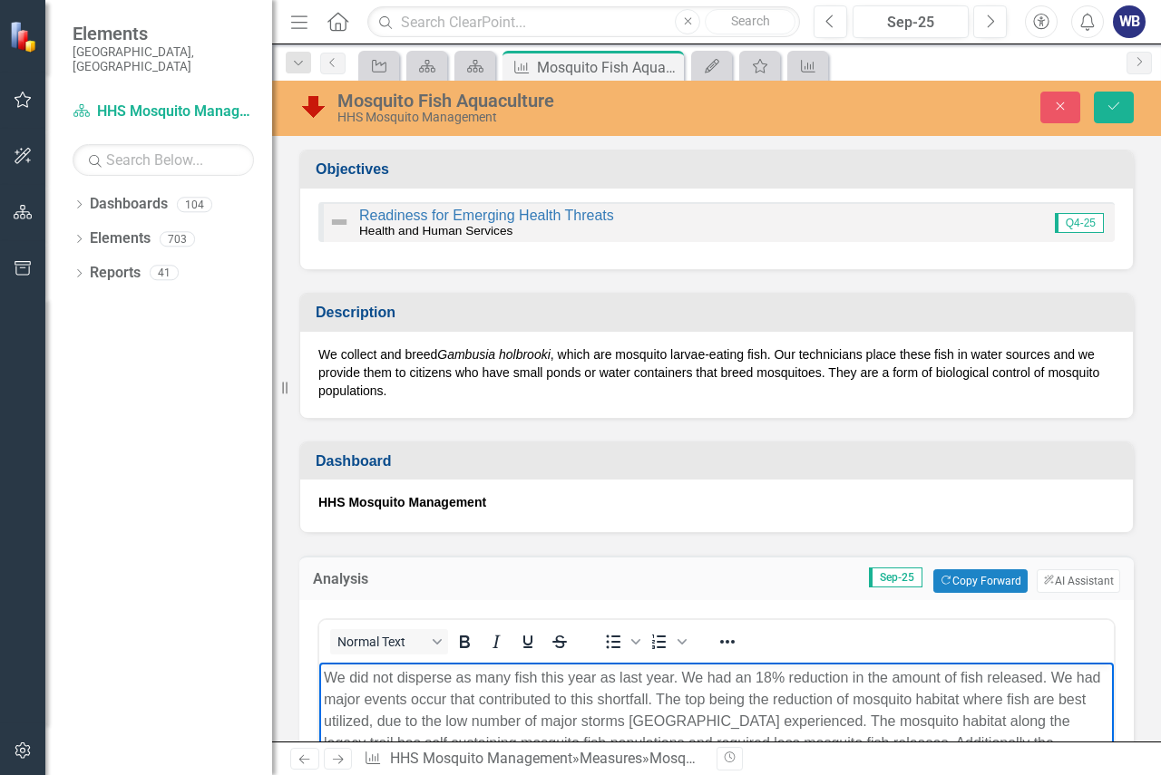
scroll to position [414, 0]
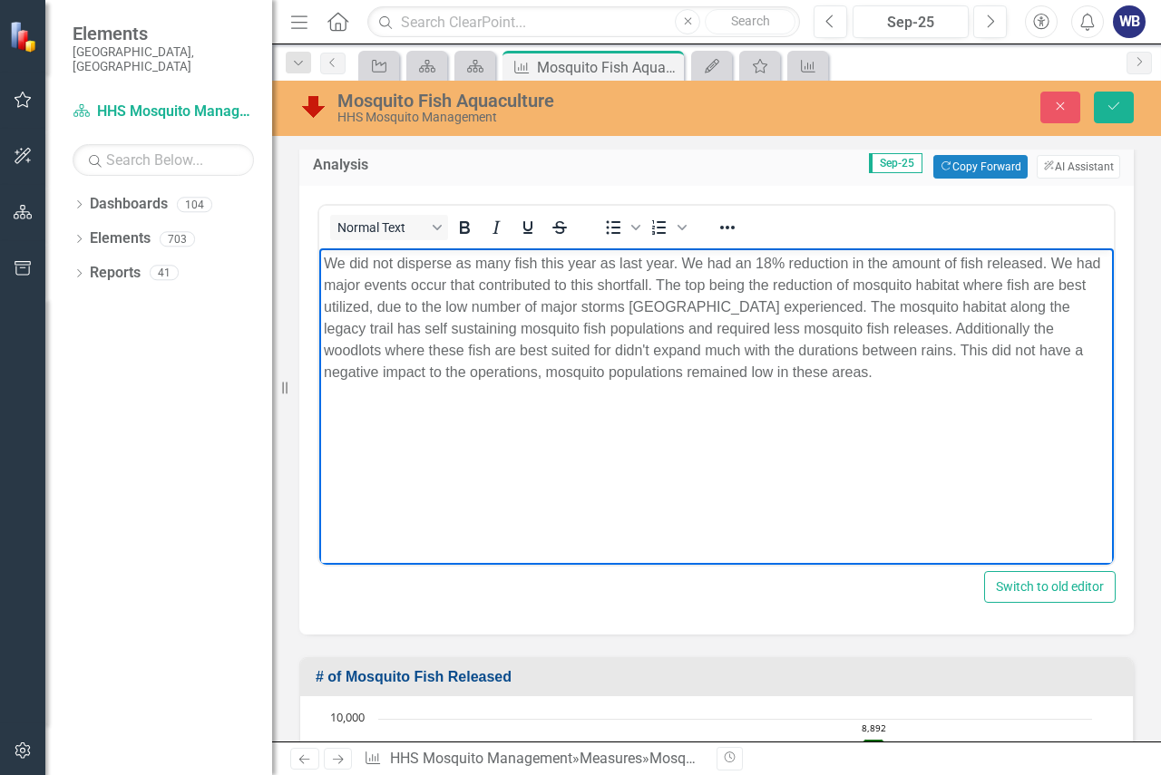
click at [504, 348] on p "We did not disperse as many fish this year as last year. We had an 18% reductio…" at bounding box center [716, 318] width 785 height 131
click at [1045, 328] on p "We did not disperse as many fish this year as last year. We had an 18% reductio…" at bounding box center [716, 318] width 785 height 131
click at [1040, 328] on p "We did not disperse as many fish this year as last year. We had an 18% reductio…" at bounding box center [716, 318] width 785 height 131
click at [510, 354] on p "We did not disperse as many fish this year as last year. We had an 18% reductio…" at bounding box center [716, 318] width 785 height 131
click at [862, 351] on p "We did not disperse as many fish this year as last year. We had an 18% reductio…" at bounding box center [716, 318] width 785 height 131
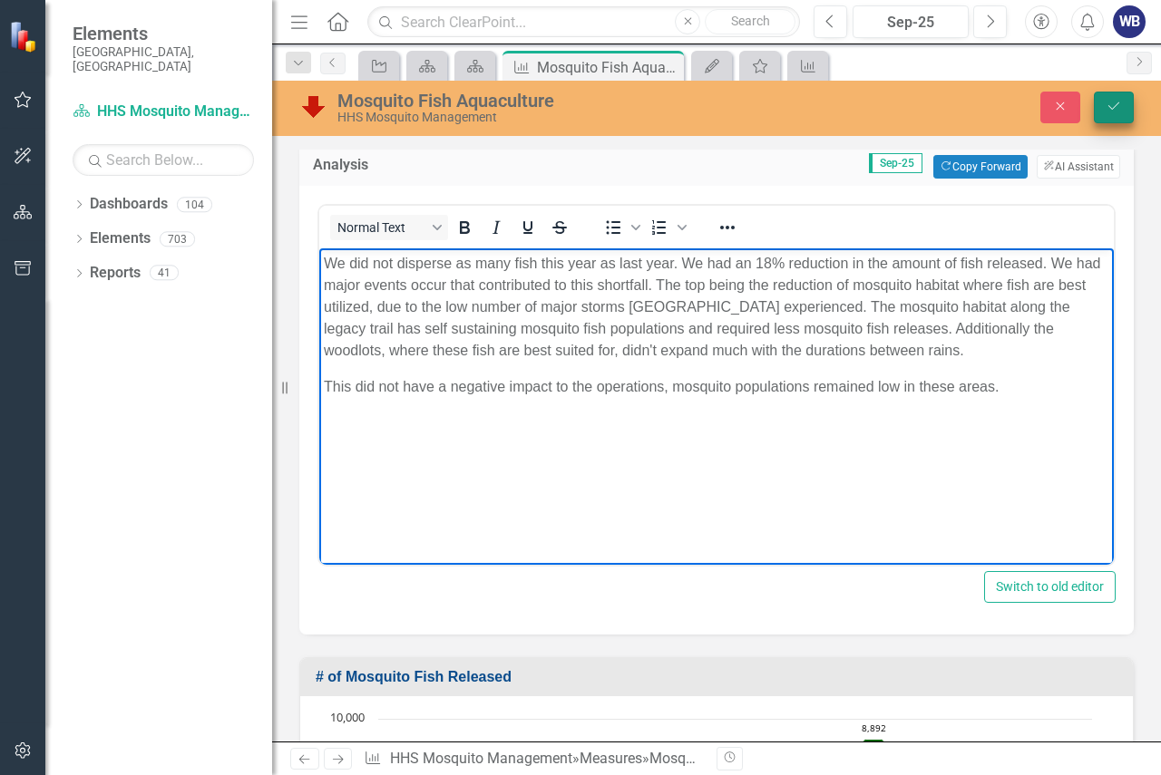
click at [1115, 99] on button "Save" at bounding box center [1113, 108] width 40 height 32
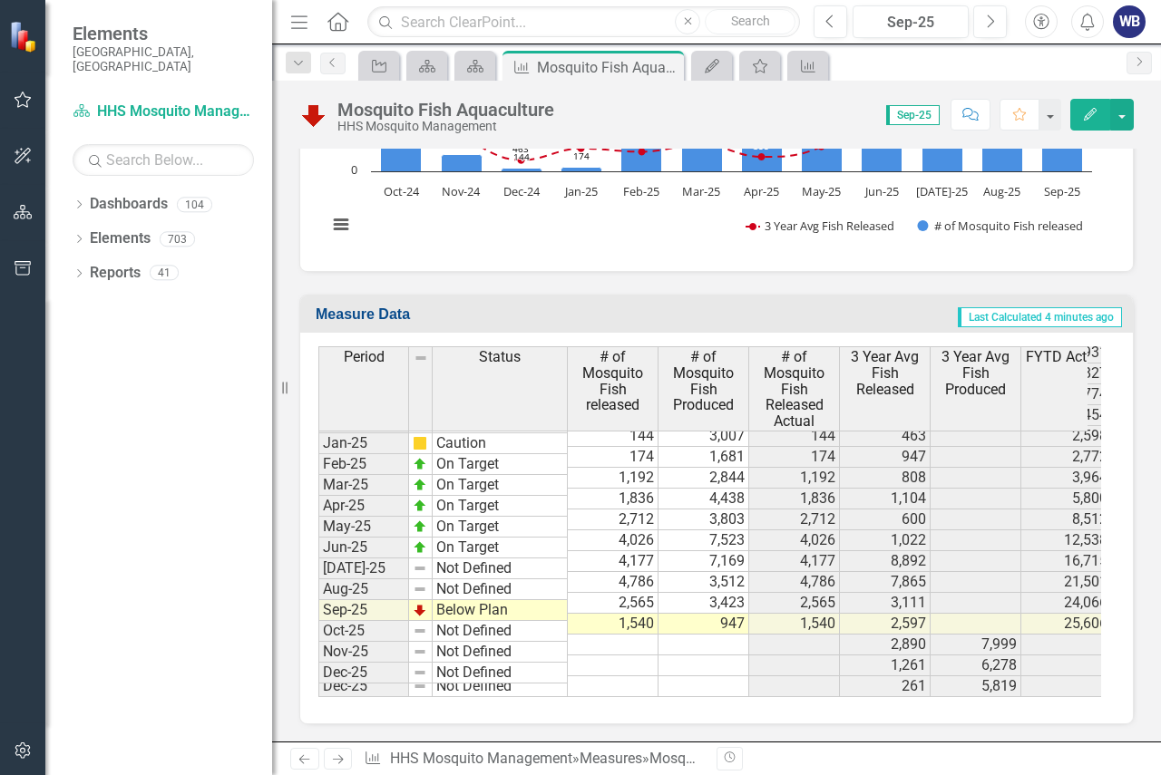
scroll to position [1935, 0]
click at [421, 587] on img at bounding box center [420, 588] width 15 height 15
click at [423, 588] on img at bounding box center [420, 588] width 15 height 15
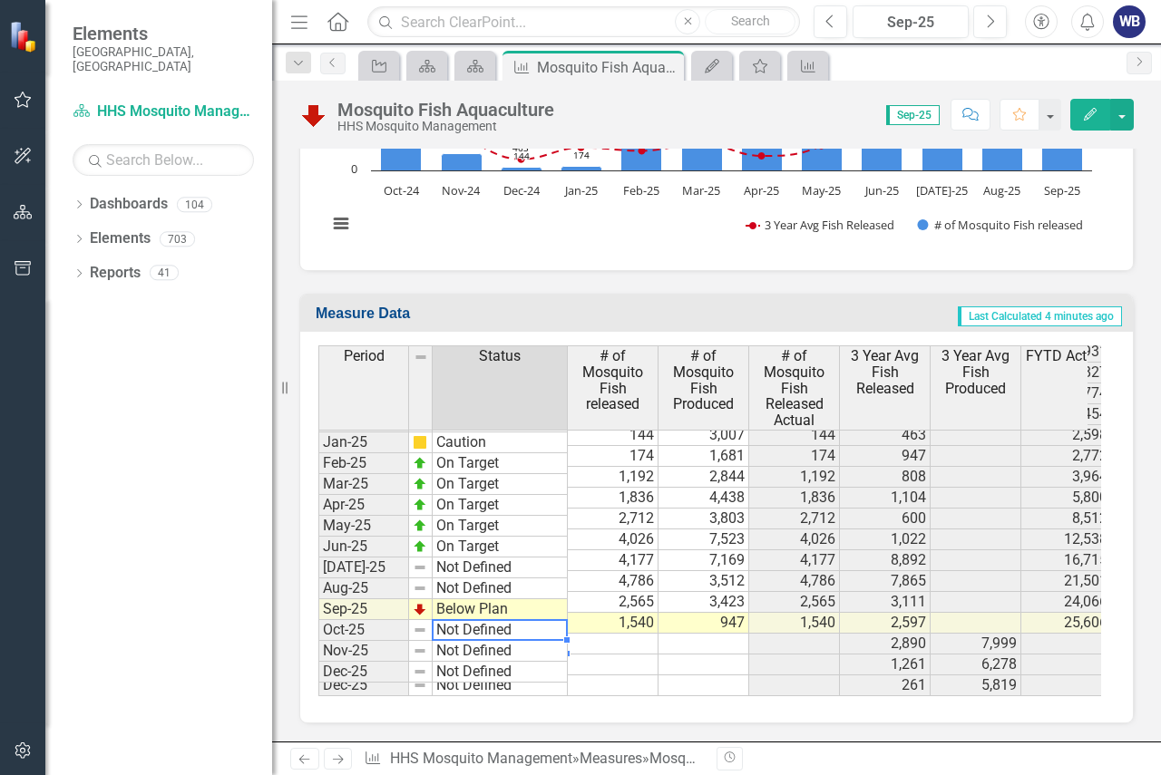
click at [519, 628] on td "Not Defined" at bounding box center [499, 630] width 135 height 21
click at [474, 582] on td "Not Defined" at bounding box center [499, 588] width 135 height 21
click at [364, 588] on td "Aug-25" at bounding box center [363, 588] width 91 height 21
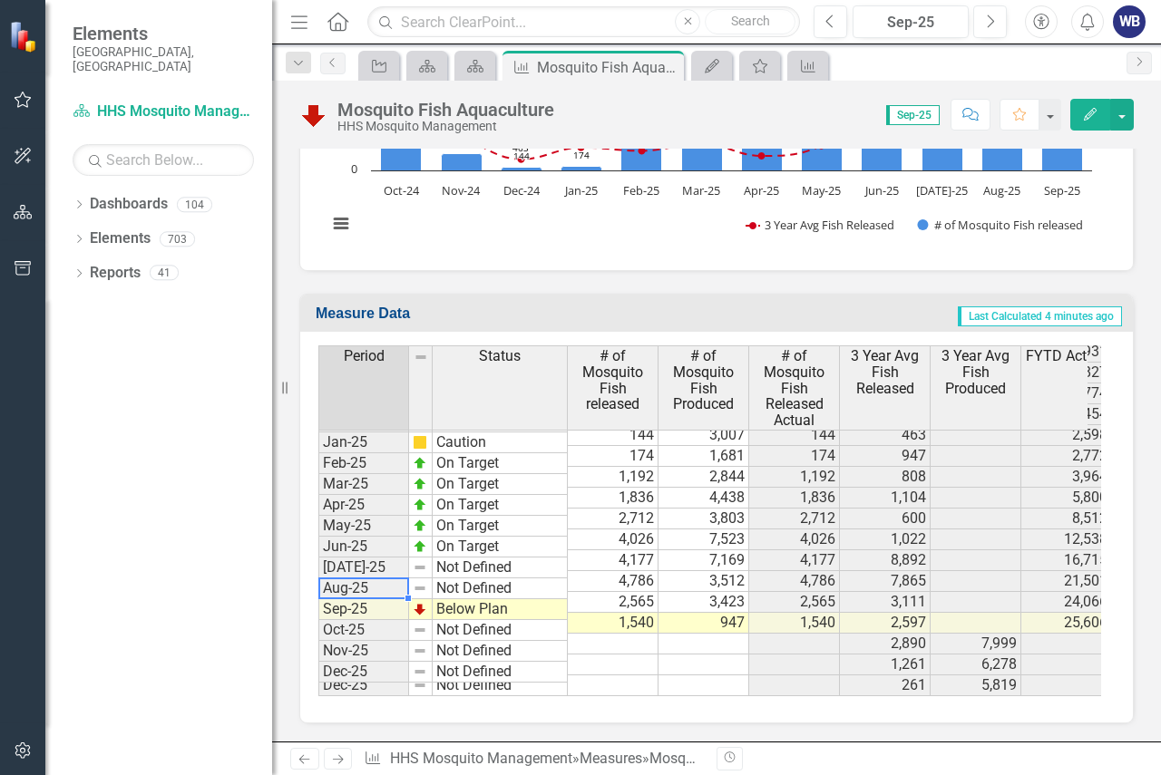
click at [364, 588] on td "Aug-25" at bounding box center [363, 588] width 91 height 21
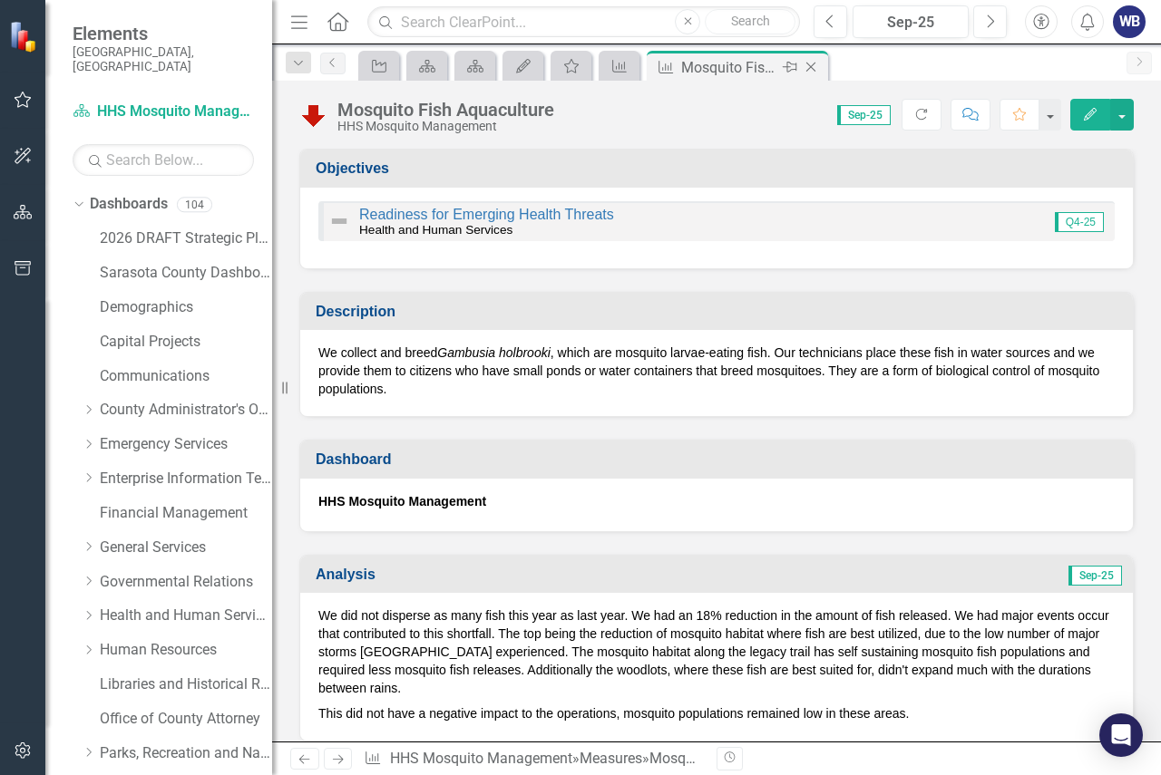
click at [786, 67] on icon at bounding box center [789, 67] width 15 height 11
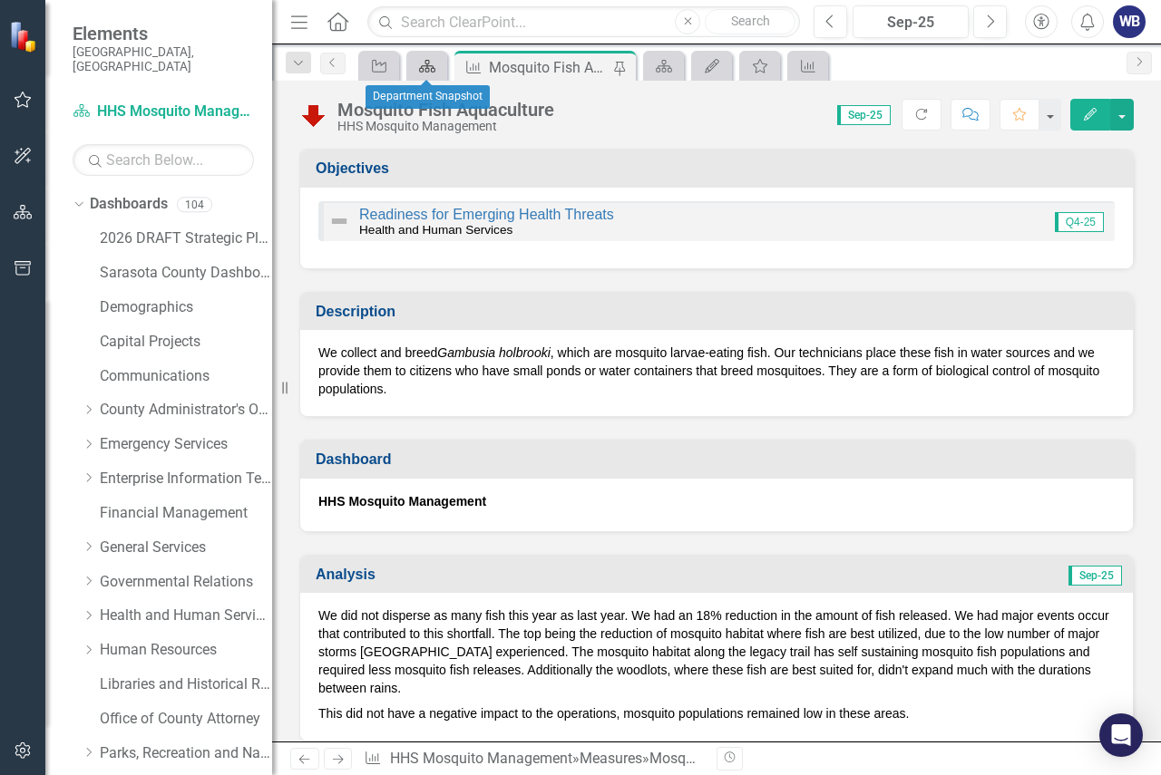
click at [424, 63] on icon "Dashboard" at bounding box center [427, 66] width 18 height 15
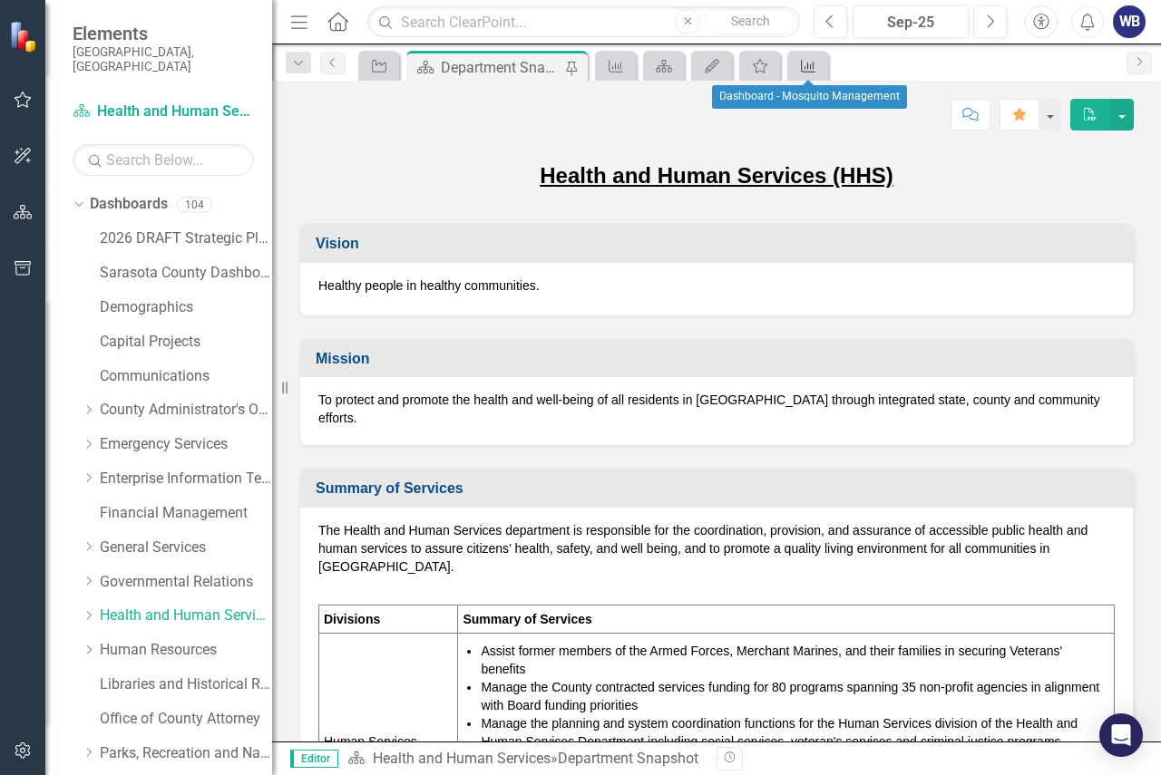
click at [815, 67] on icon "Measure" at bounding box center [808, 66] width 18 height 15
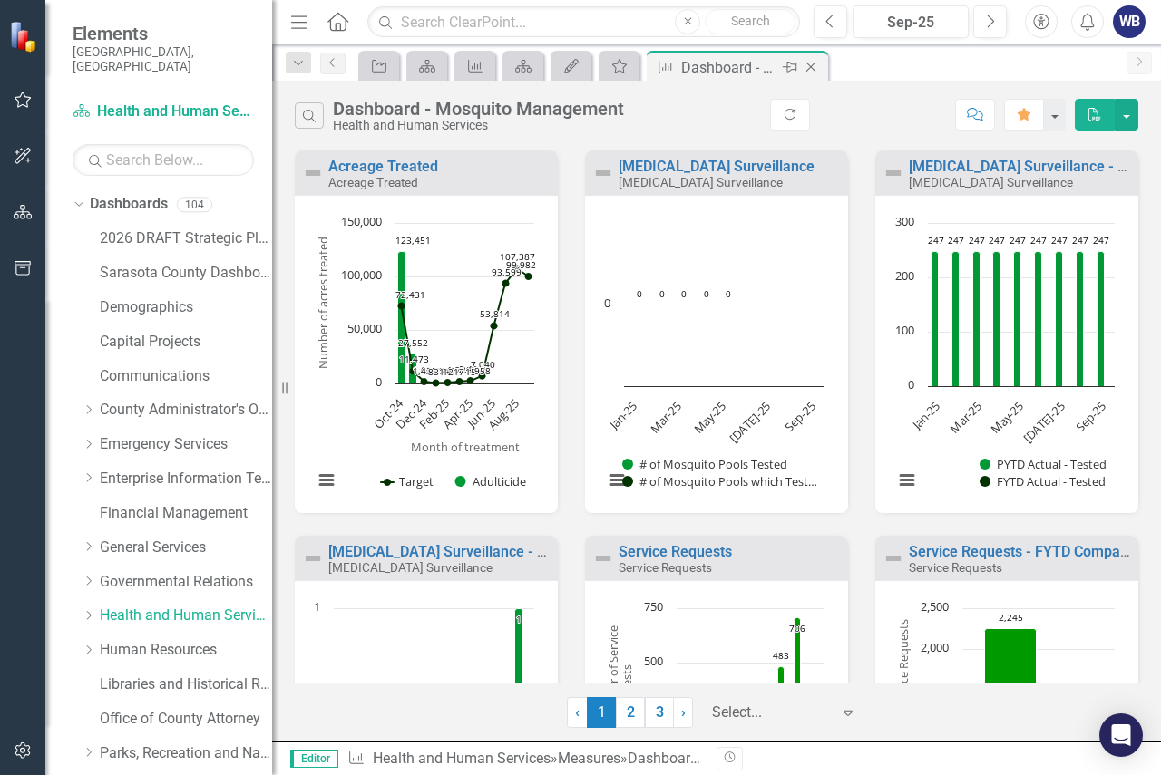
click at [792, 64] on icon at bounding box center [789, 67] width 15 height 11
click at [416, 167] on link "Acreage Treated" at bounding box center [383, 166] width 110 height 17
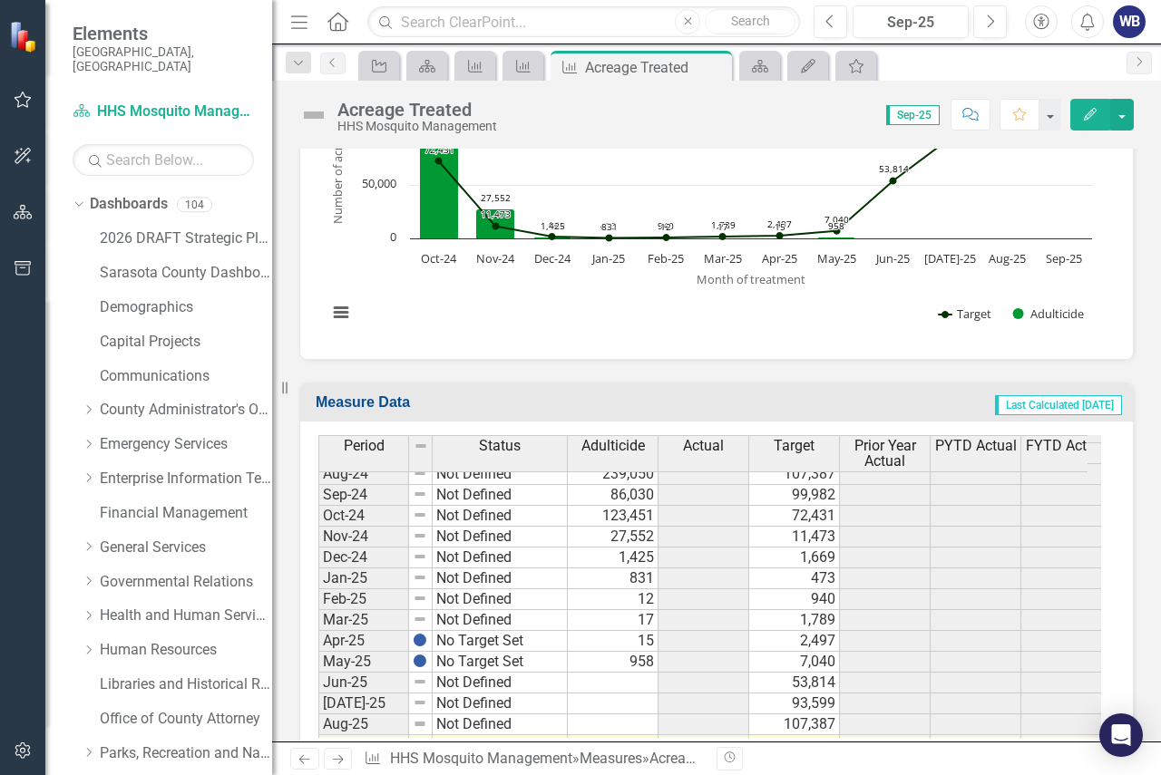
scroll to position [2814, 0]
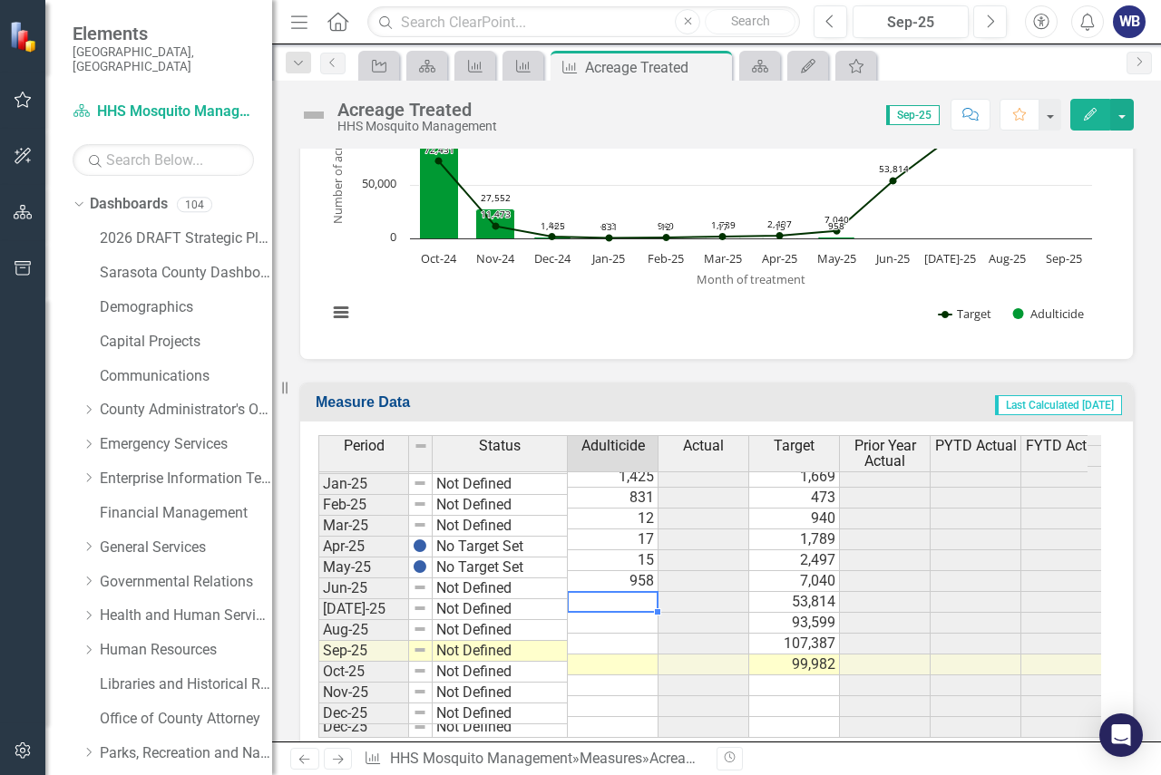
click at [608, 581] on tbody "Dec-23 Not Defined 4 1,669 Jan-24 Not Defined 3,180 473 Feb-24 Not Defined 3,22…" at bounding box center [714, 477] width 793 height 522
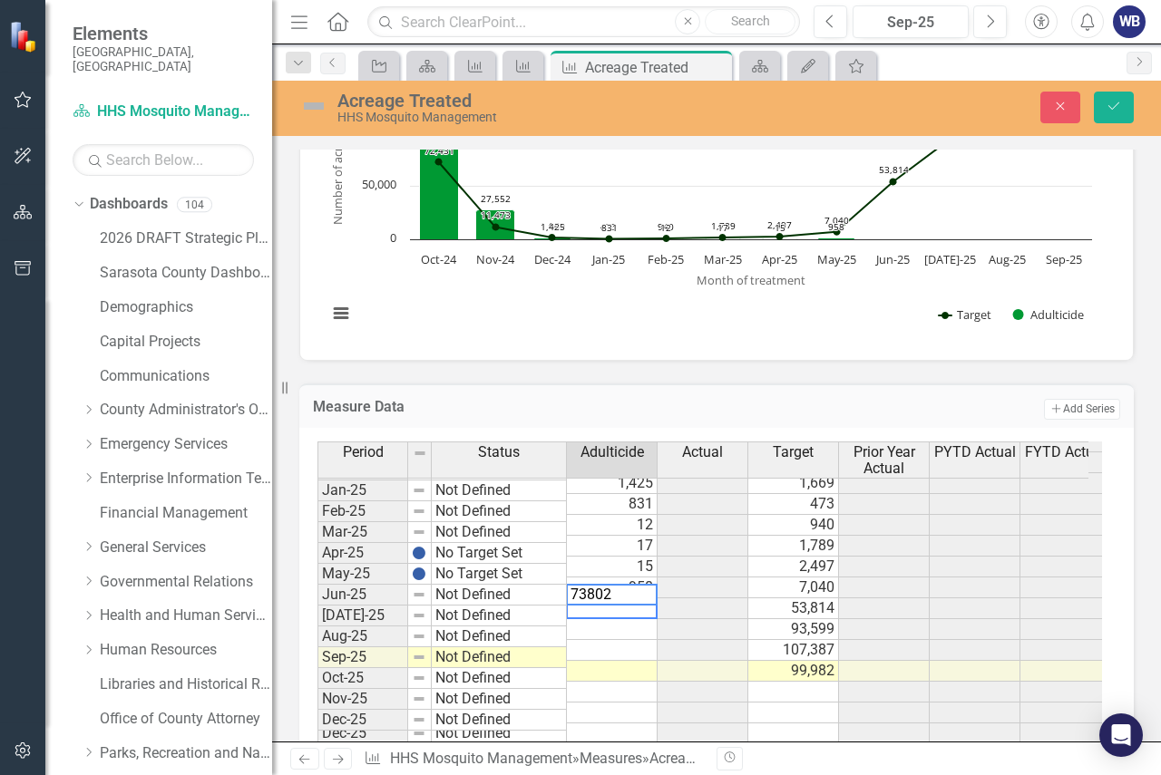
type textarea "73802"
click at [619, 620] on td at bounding box center [612, 629] width 91 height 21
click at [588, 619] on td at bounding box center [612, 629] width 91 height 21
click at [796, 598] on td "53,814" at bounding box center [793, 608] width 91 height 21
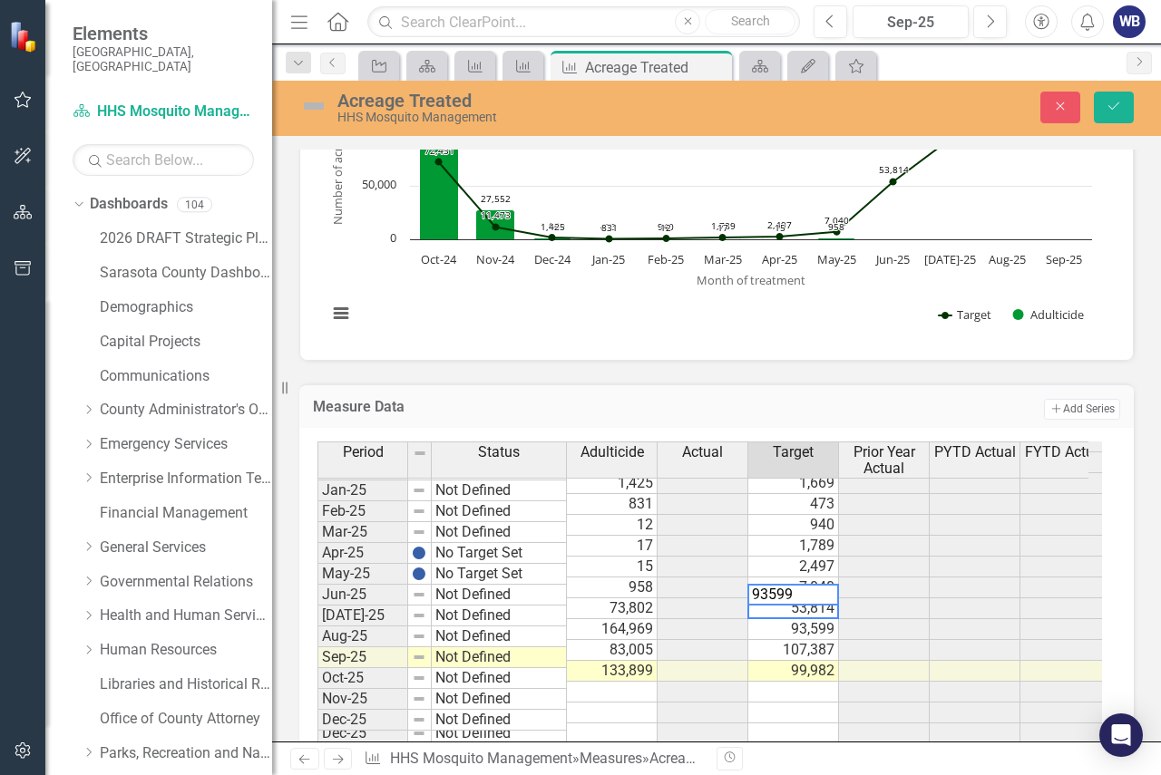
click at [809, 619] on td "93,599" at bounding box center [793, 629] width 91 height 21
click at [804, 640] on td "107,387" at bounding box center [793, 650] width 91 height 21
click at [788, 661] on td "99,982" at bounding box center [793, 671] width 91 height 21
type textarea "103065"
click at [810, 703] on td at bounding box center [793, 713] width 91 height 21
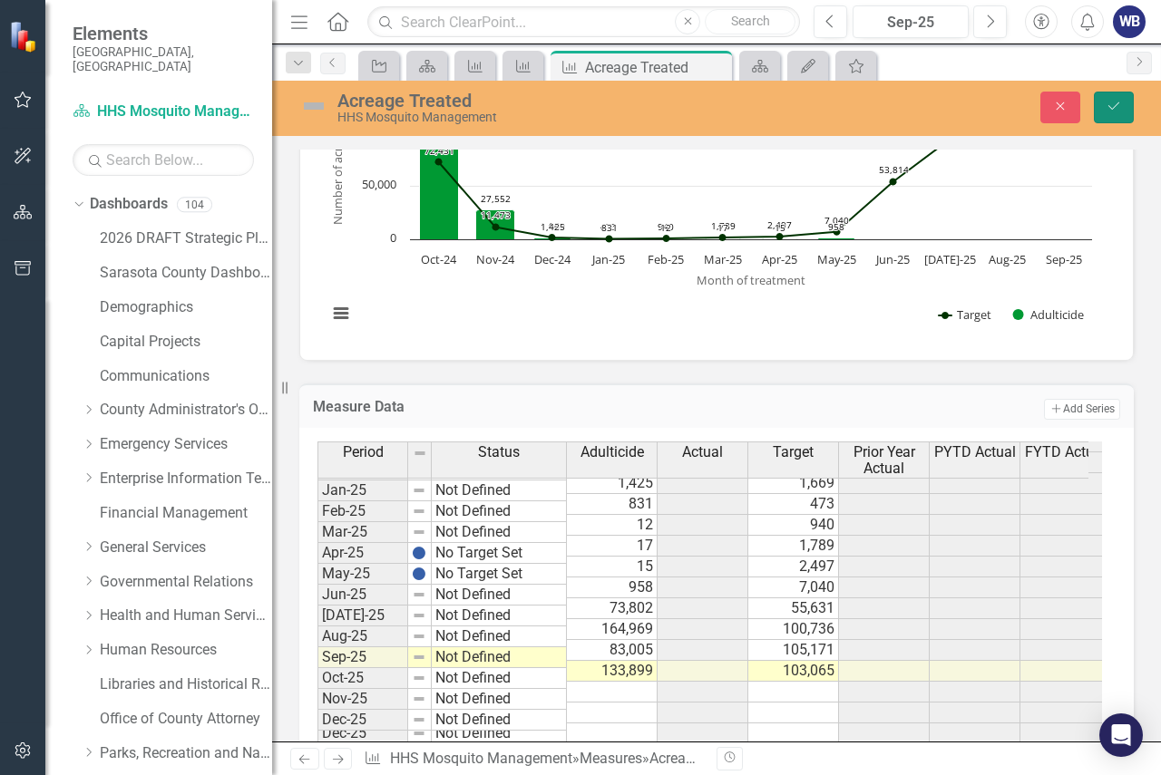
click at [1106, 104] on icon "Save" at bounding box center [1113, 106] width 16 height 13
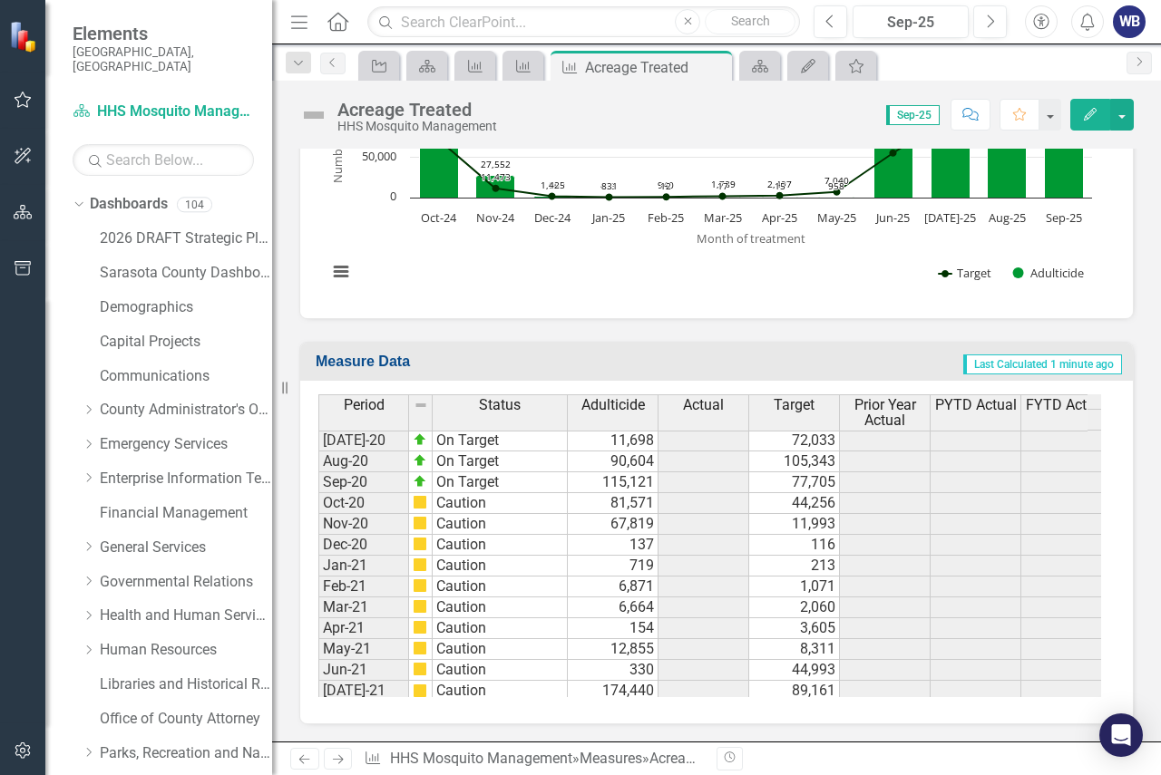
scroll to position [1723, 0]
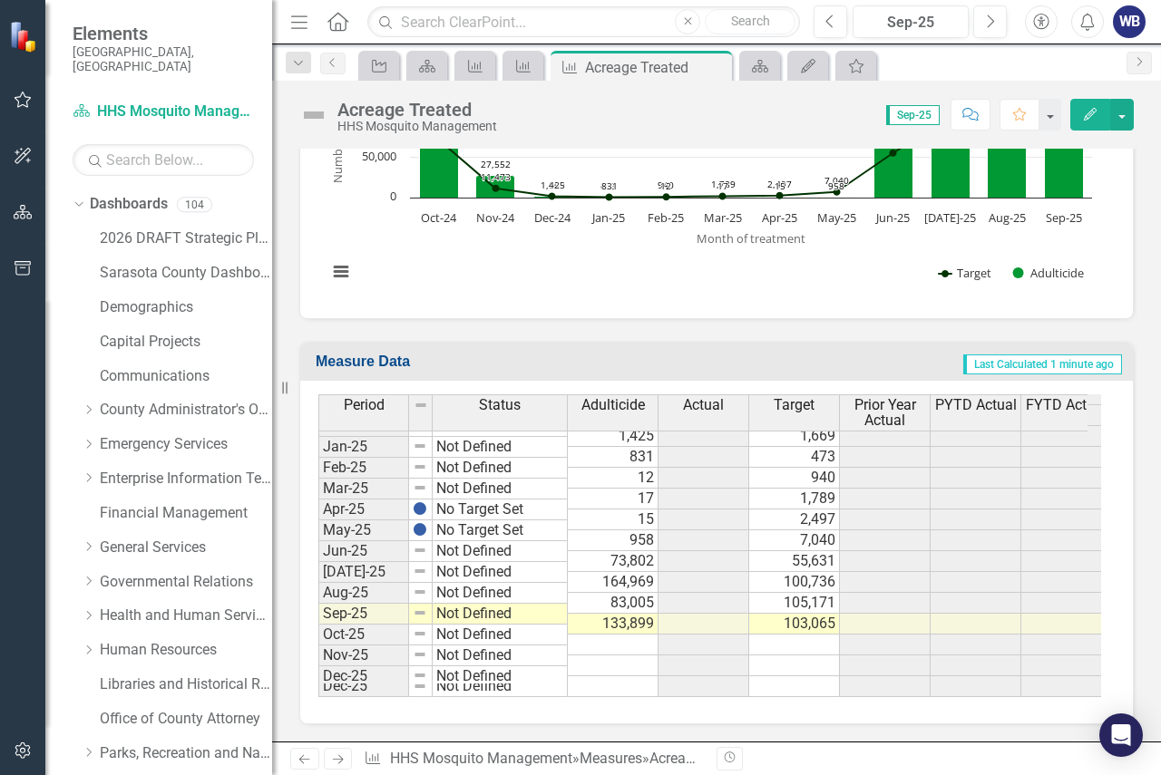
click at [339, 757] on icon "Next" at bounding box center [337, 759] width 15 height 12
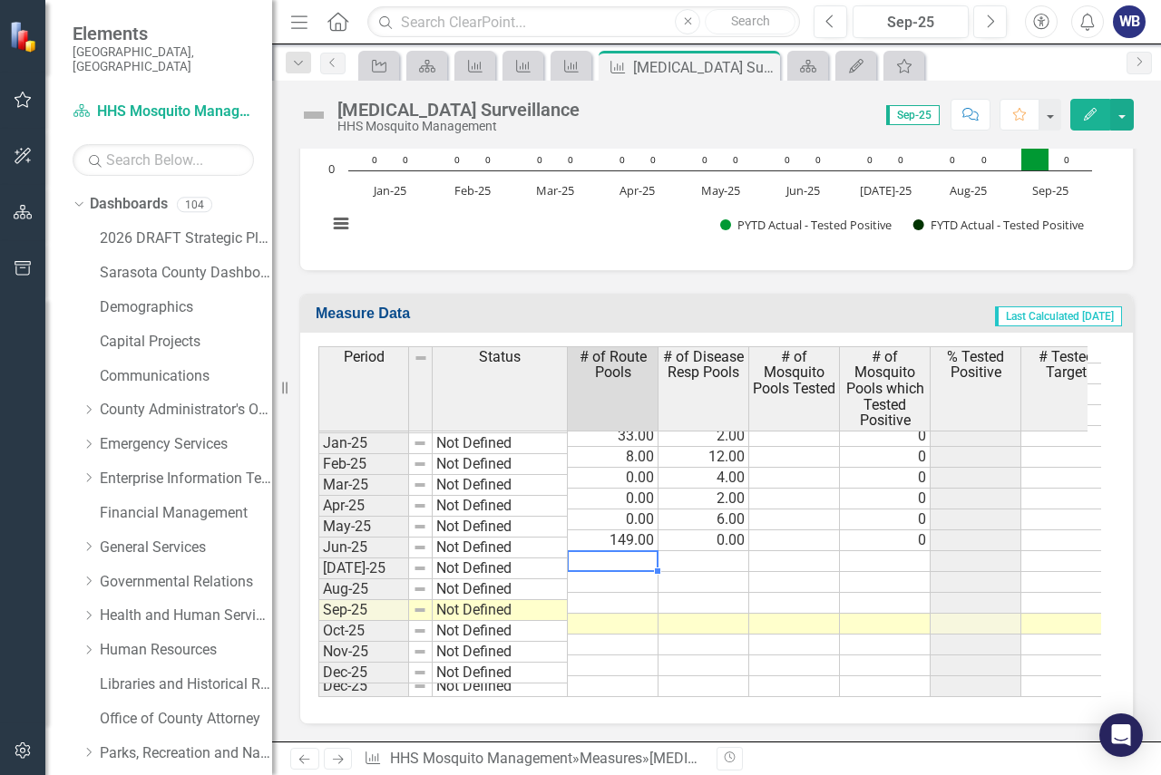
click at [632, 551] on td at bounding box center [613, 561] width 91 height 21
click at [635, 551] on td at bounding box center [613, 561] width 91 height 21
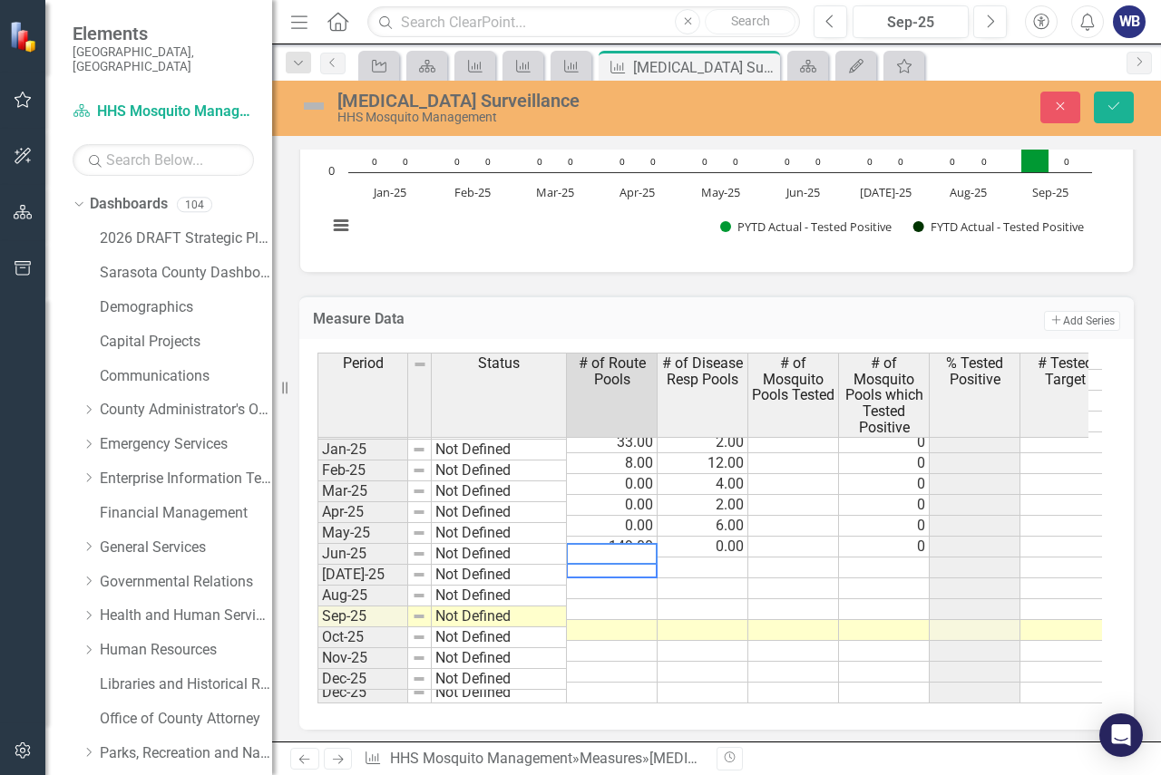
click at [626, 599] on td at bounding box center [612, 609] width 91 height 21
click at [610, 558] on td at bounding box center [612, 568] width 91 height 21
click at [317, 565] on div "Period Status # of Route Pools # of Disease Resp Pools # of Mosquito Pools Test…" at bounding box center [317, 399] width 0 height 607
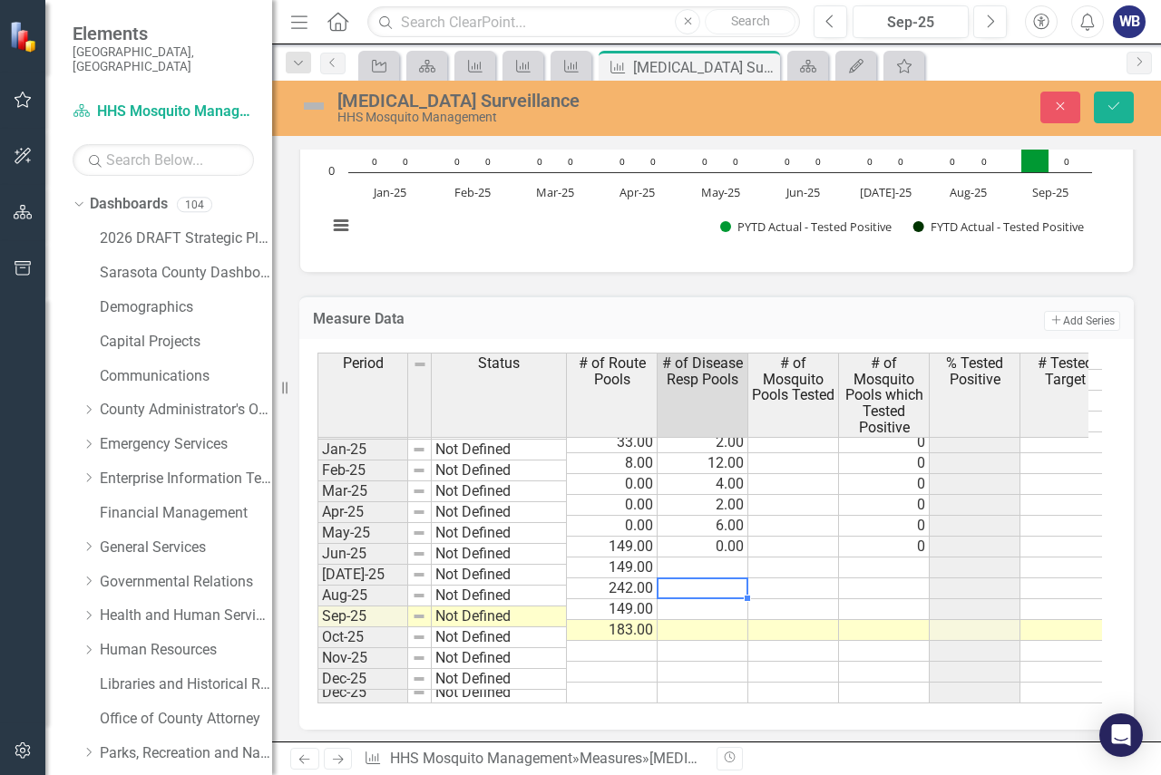
click at [728, 558] on td at bounding box center [702, 568] width 91 height 21
click at [692, 558] on td at bounding box center [702, 568] width 91 height 21
type textarea "0"
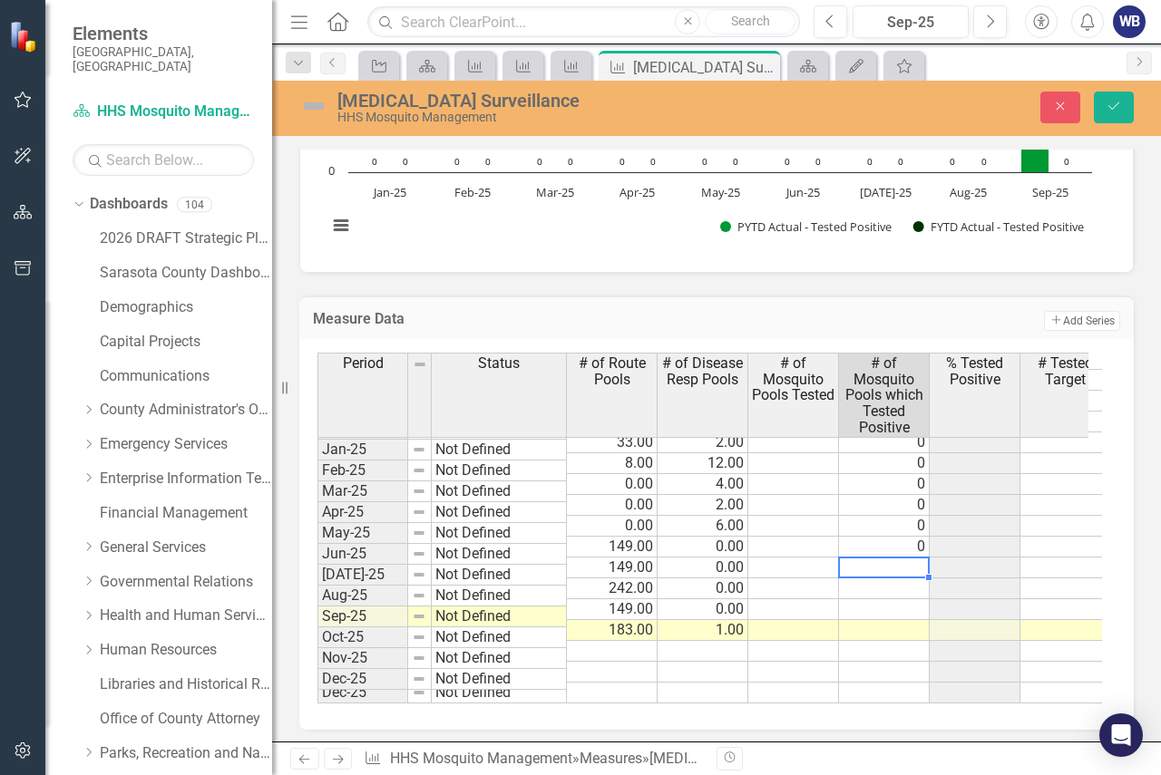
click at [907, 558] on td at bounding box center [884, 568] width 91 height 21
type textarea "0"
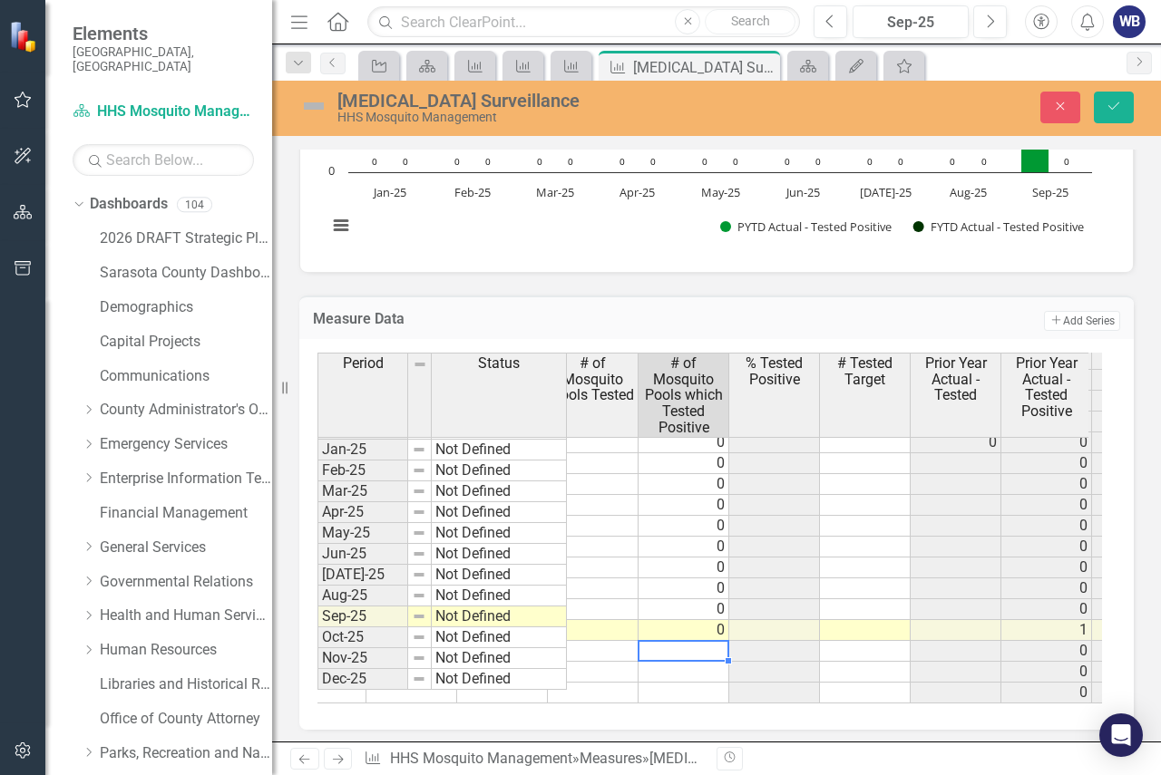
scroll to position [0, 326]
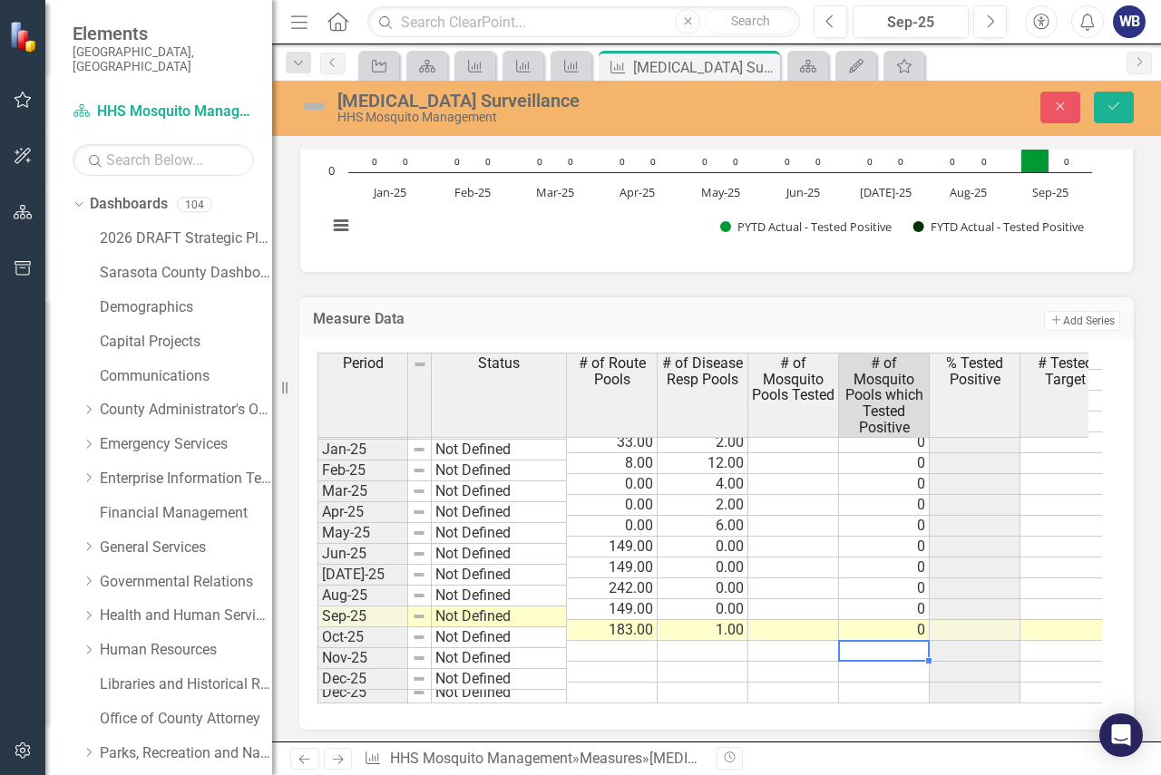
click at [337, 756] on icon "Next" at bounding box center [337, 759] width 15 height 12
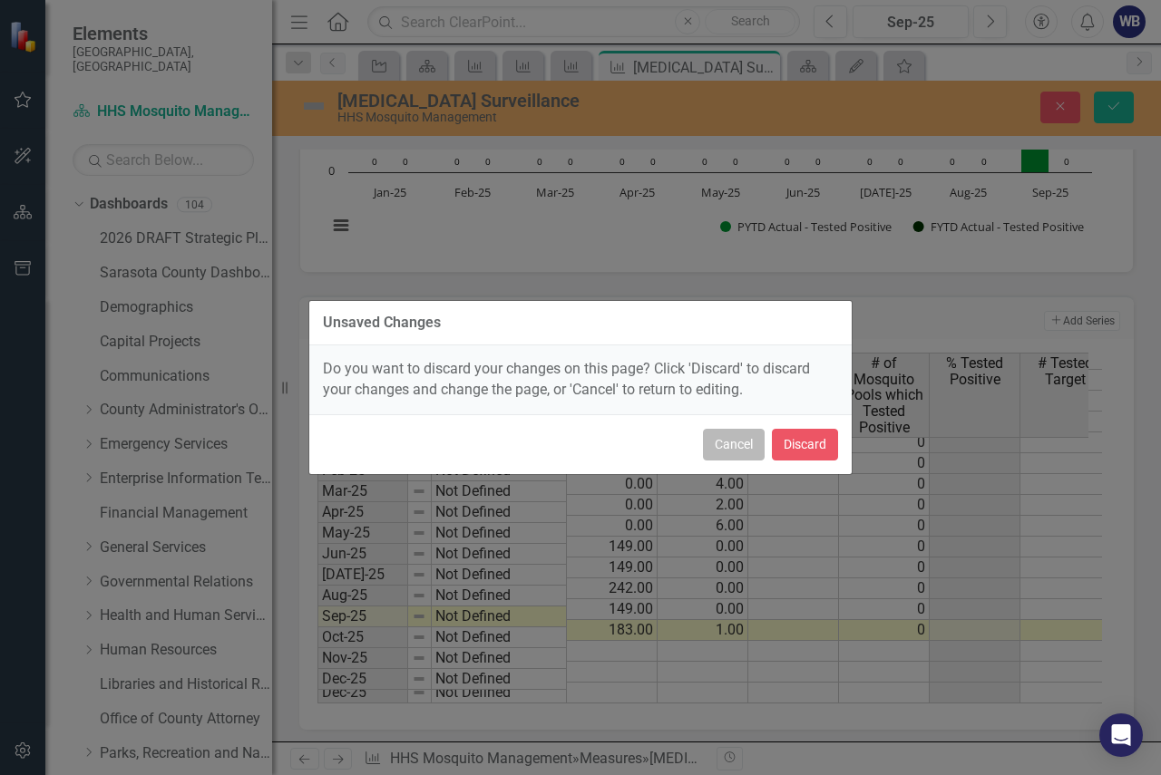
click at [743, 442] on button "Cancel" at bounding box center [734, 445] width 62 height 32
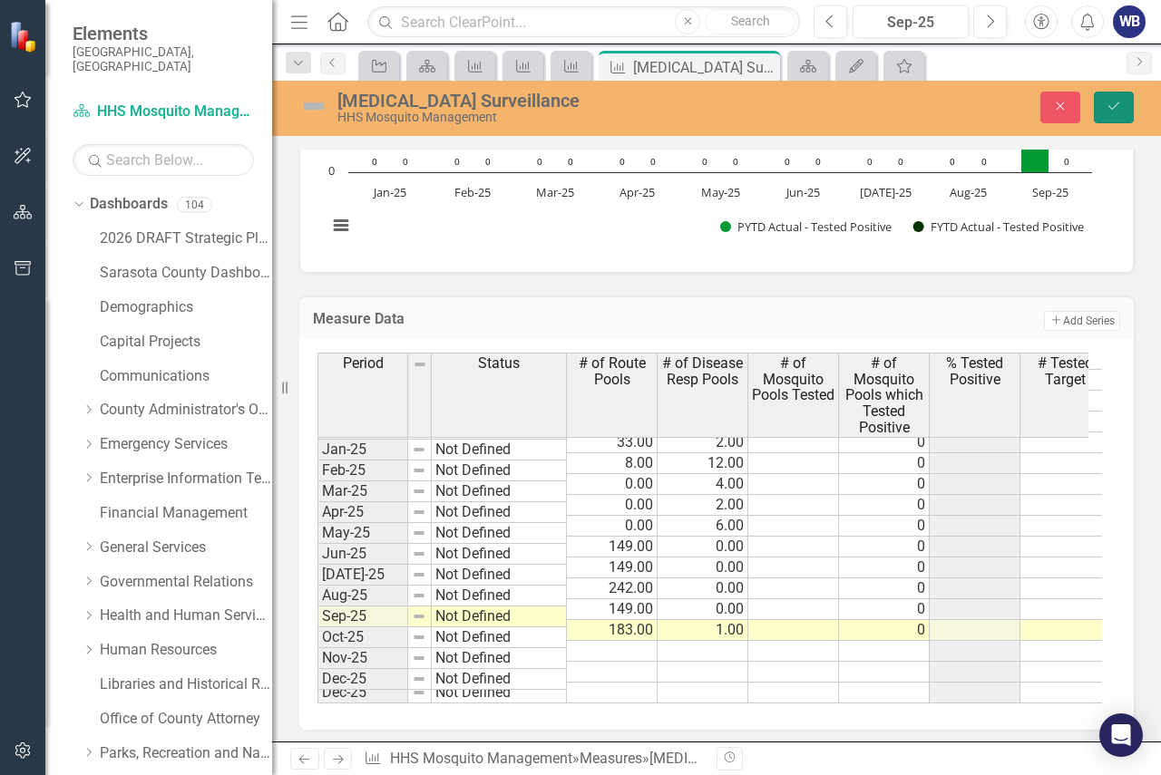
click at [1110, 103] on icon "Save" at bounding box center [1113, 106] width 16 height 13
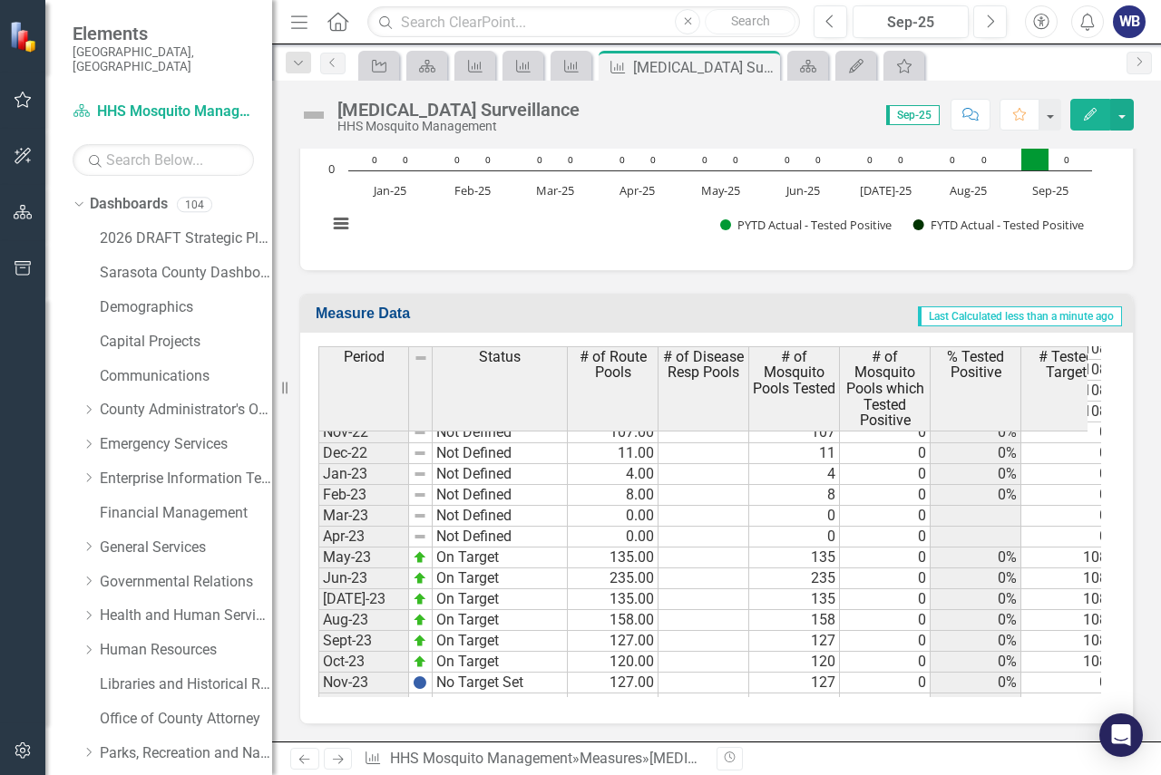
scroll to position [2357, 0]
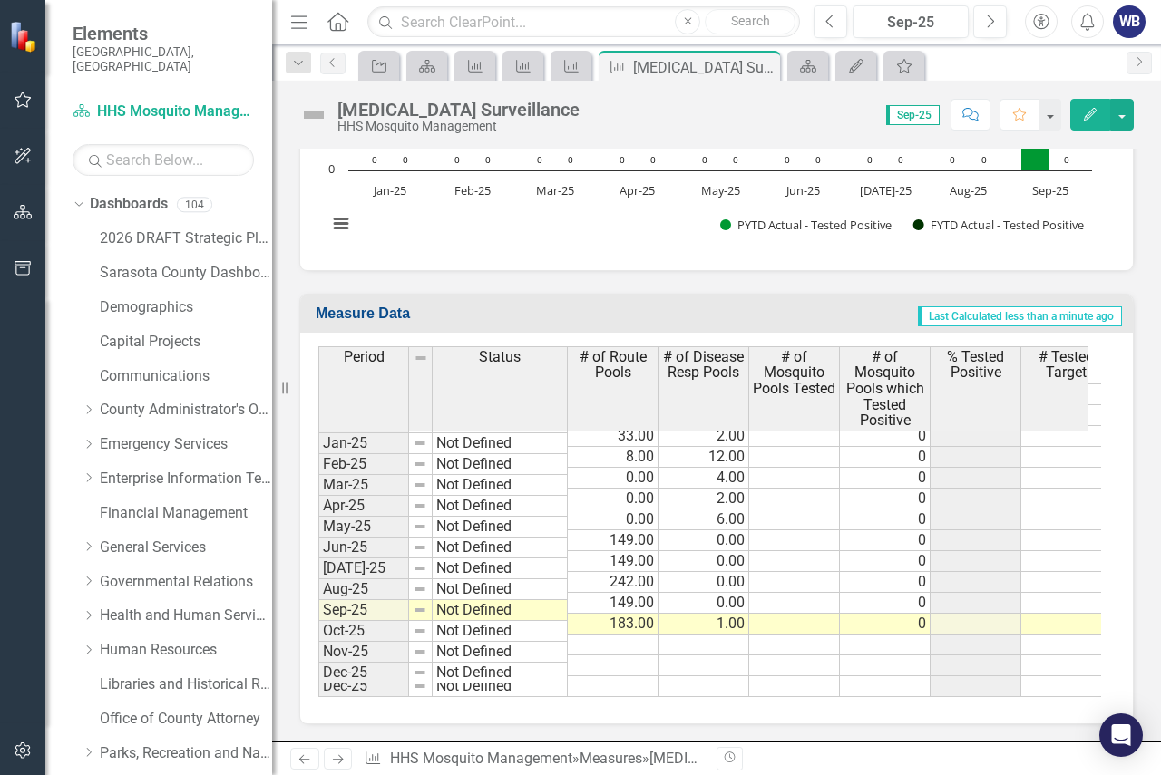
click at [810, 530] on tbody "May-23 On Target 135.00 135 0 0% 108 79 0 191 0 367 0 Jun-23 On Target 235.00 2…" at bounding box center [986, 363] width 1337 height 668
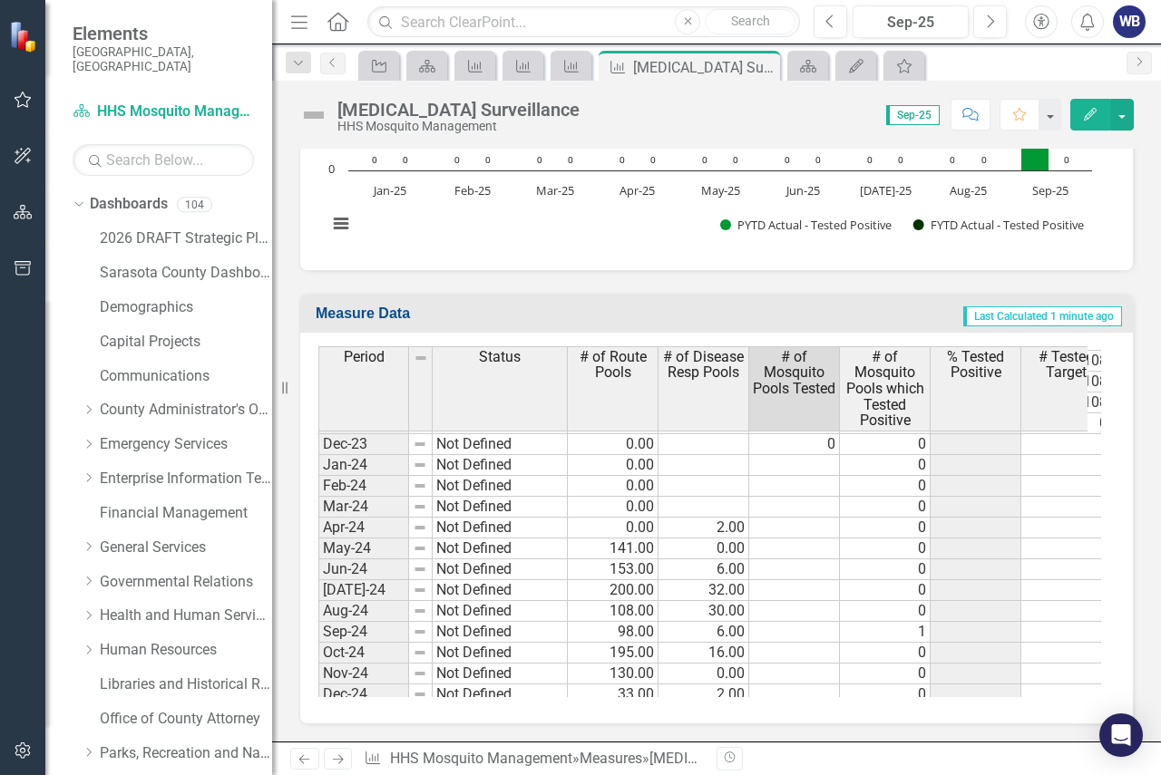
click at [792, 523] on td at bounding box center [794, 528] width 91 height 21
type textarea "2"
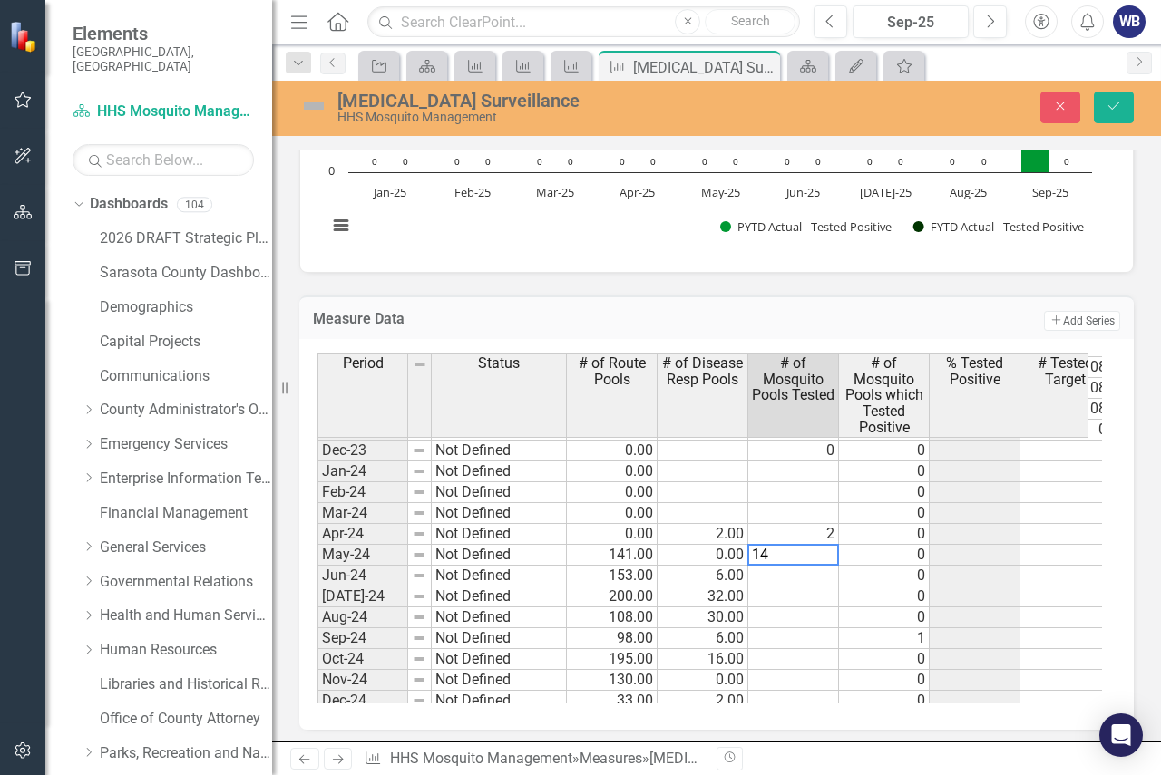
type textarea "141"
type textarea "159"
type textarea "232"
type textarea "138"
type textarea "104"
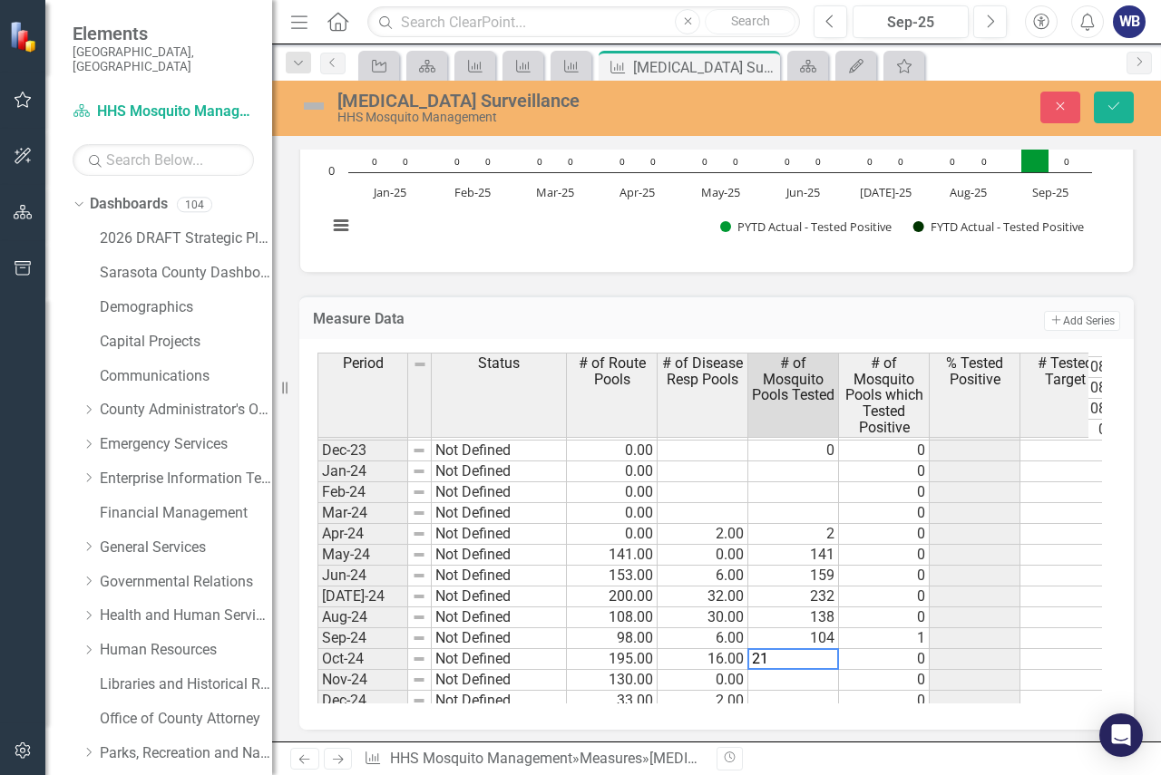
type textarea "211"
type textarea "130"
type textarea "35"
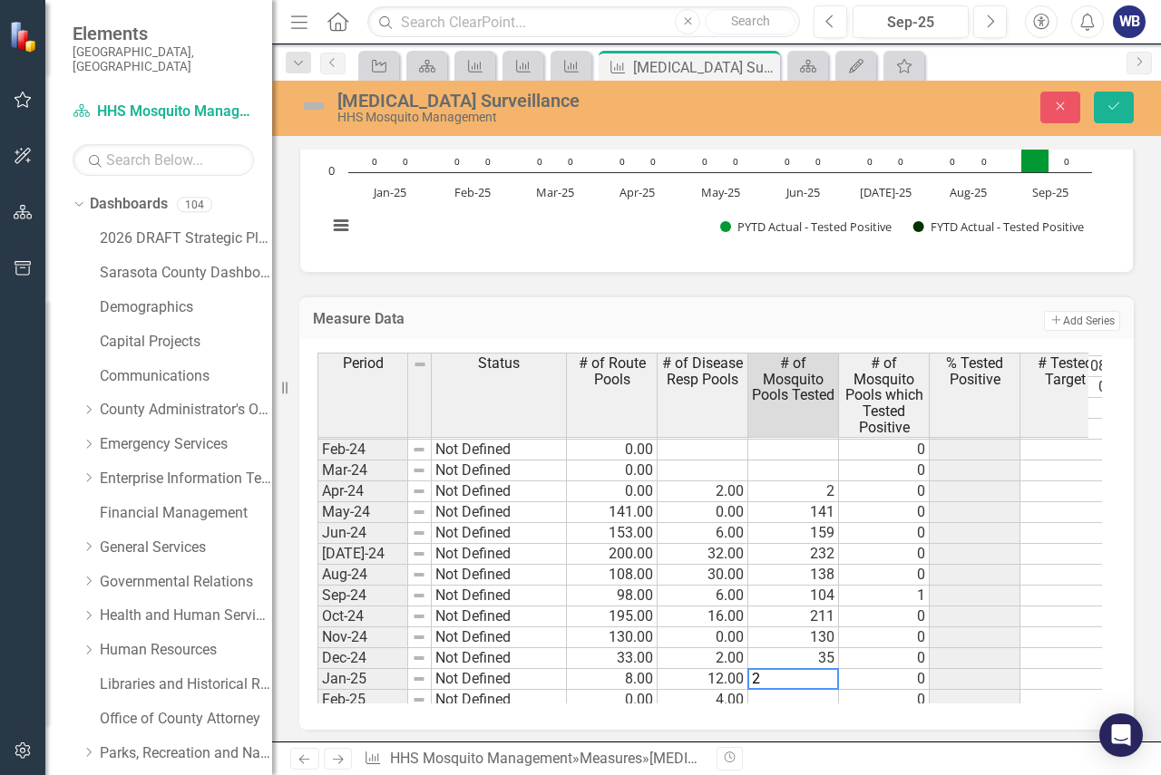
type textarea "20"
type textarea "4"
type textarea "2"
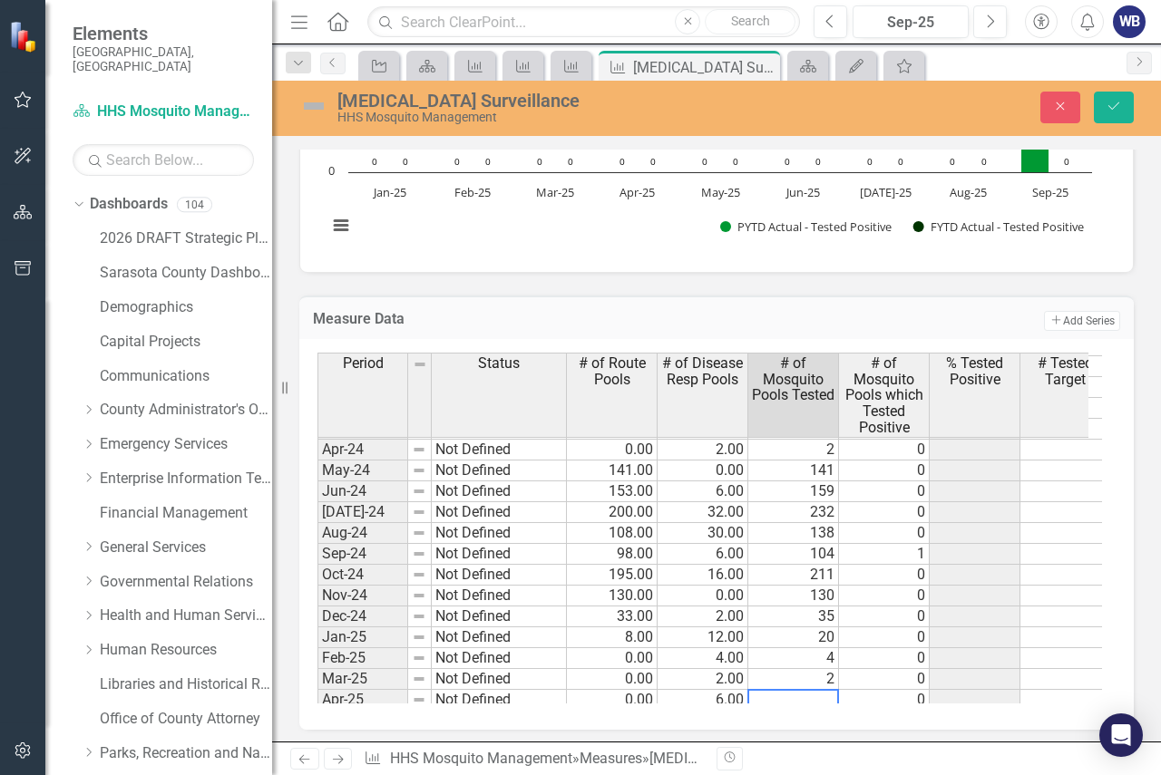
scroll to position [2647, 0]
type textarea "6"
type textarea "149"
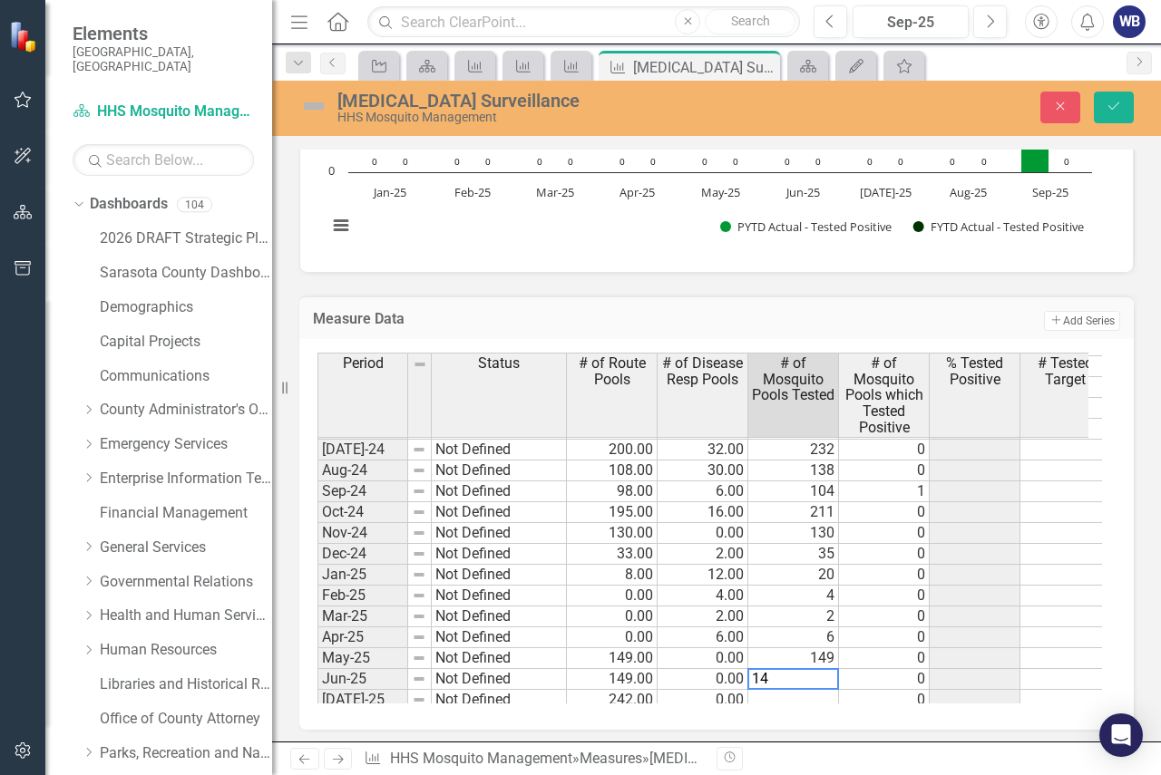
type textarea "149"
type textarea "242"
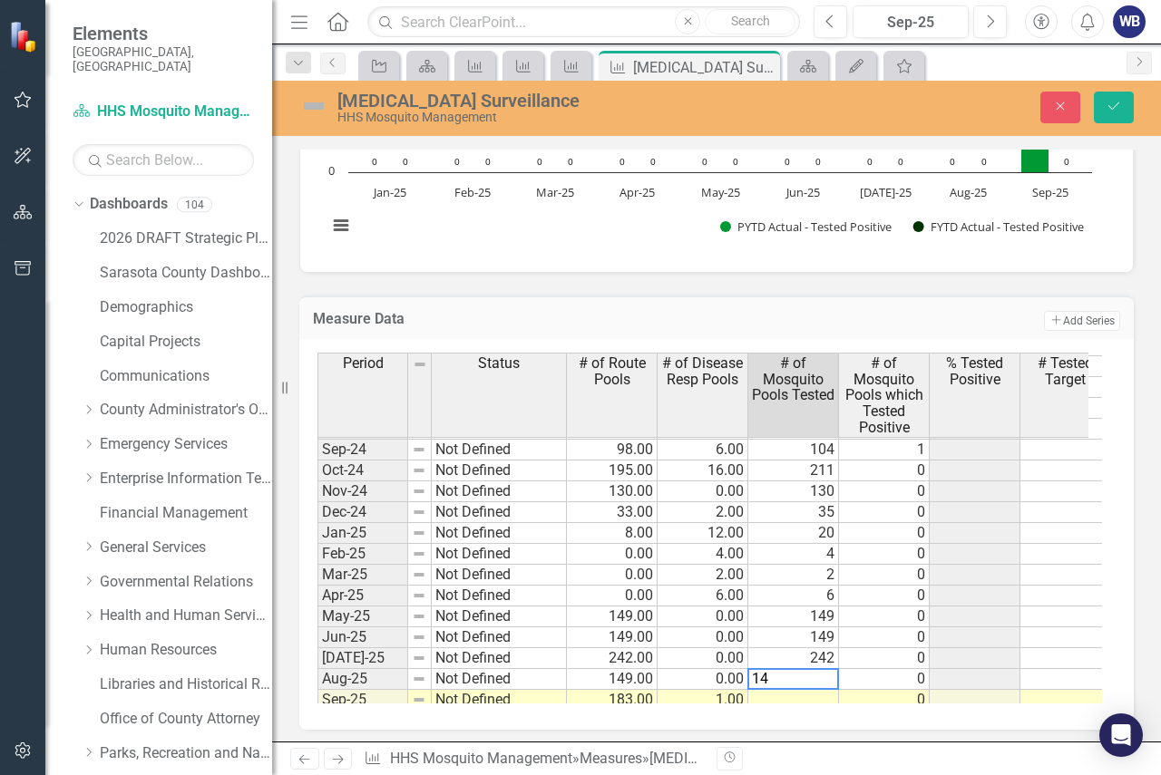
type textarea "149"
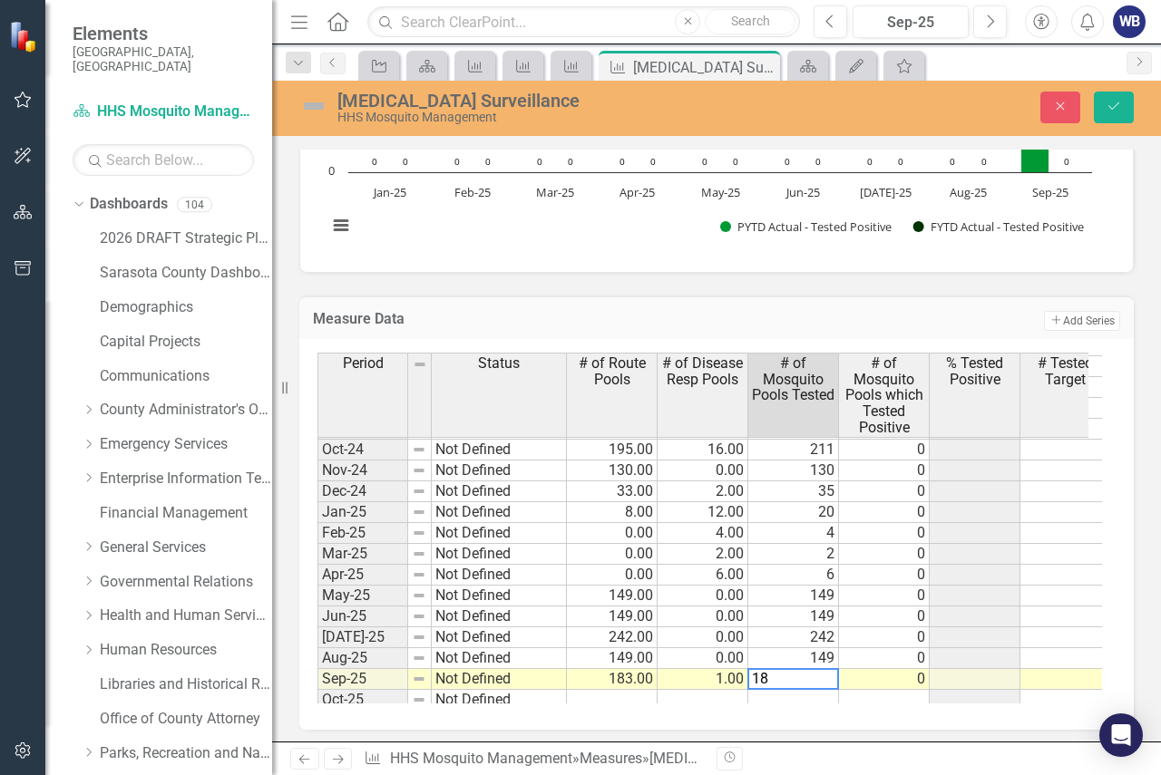
type textarea "184"
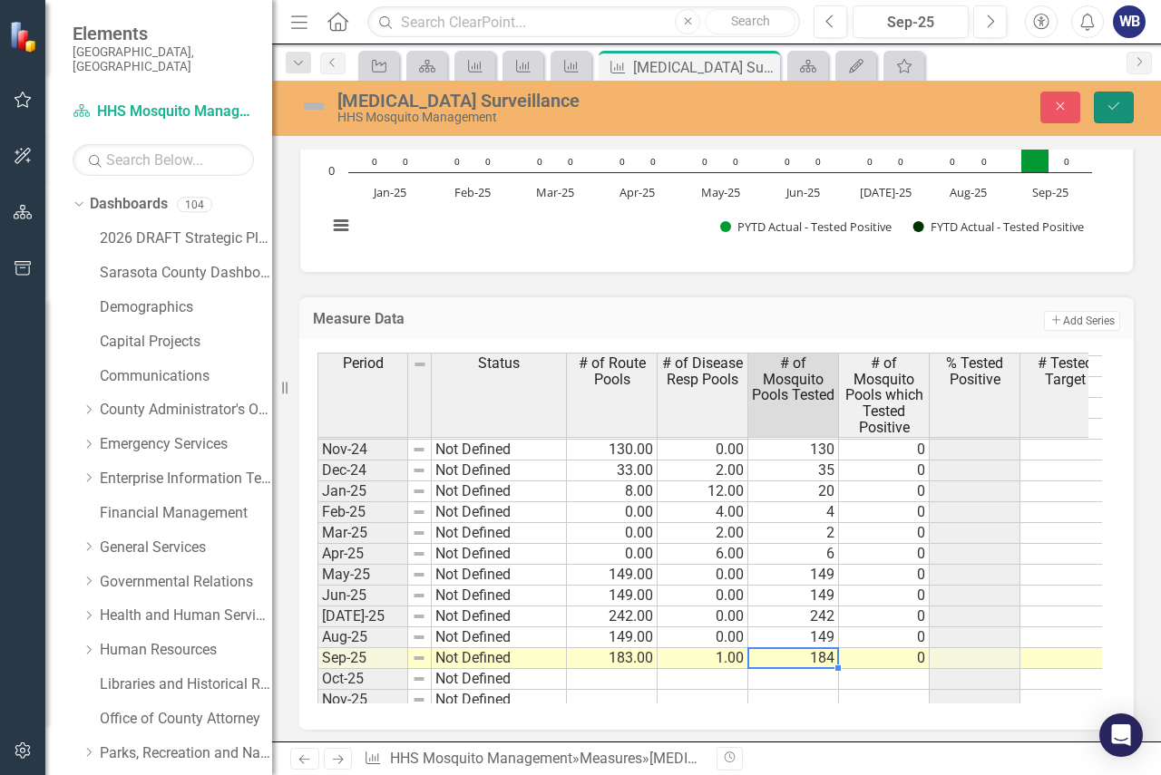
click at [1101, 99] on button "Save" at bounding box center [1113, 108] width 40 height 32
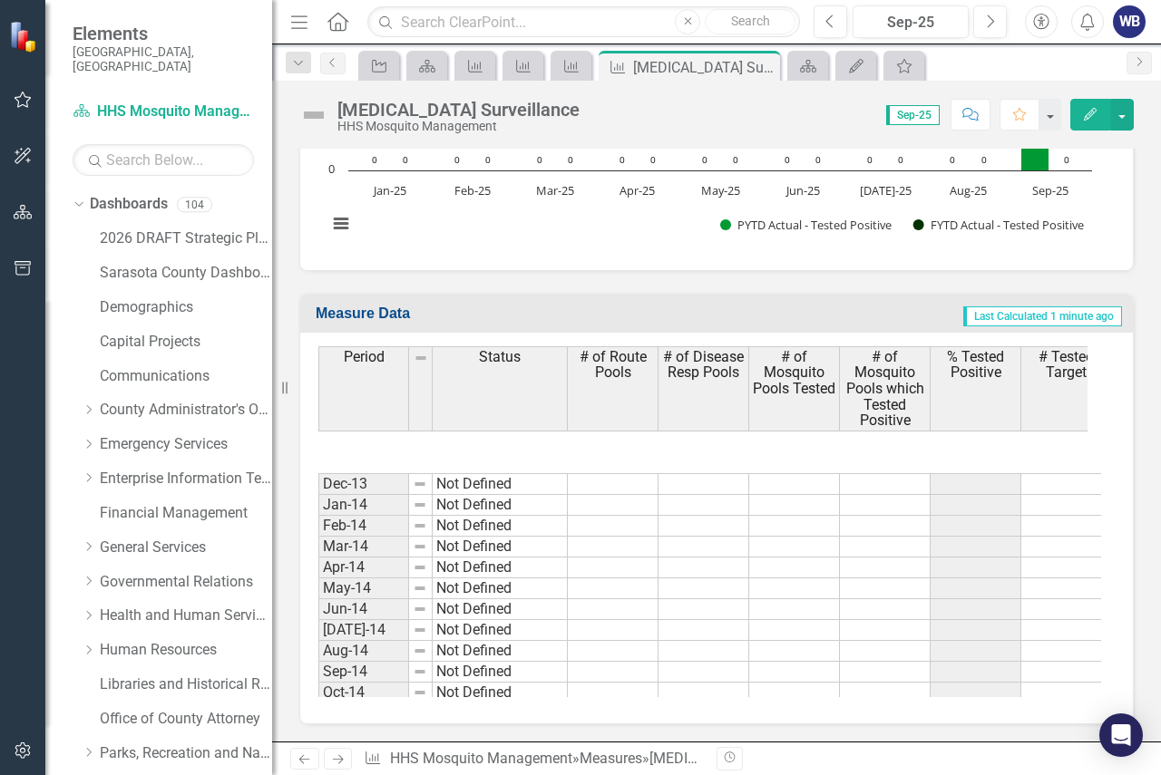
scroll to position [91, 0]
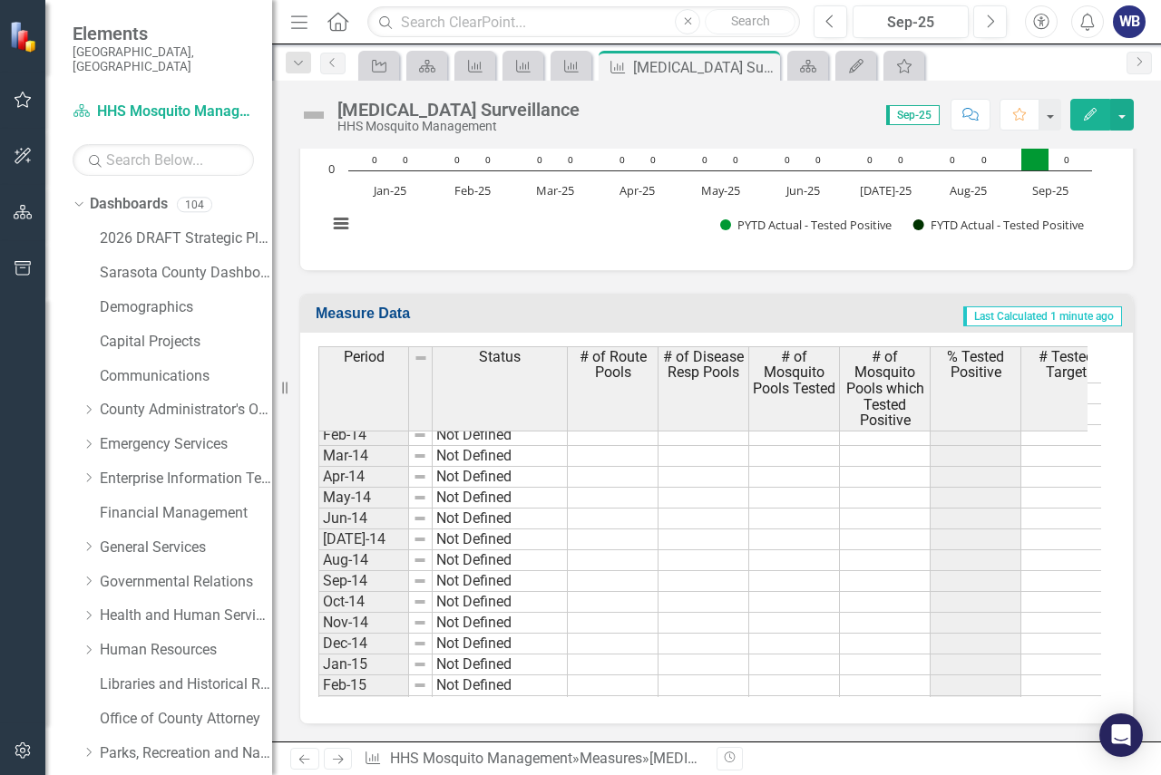
click at [339, 759] on icon "Next" at bounding box center [337, 759] width 15 height 12
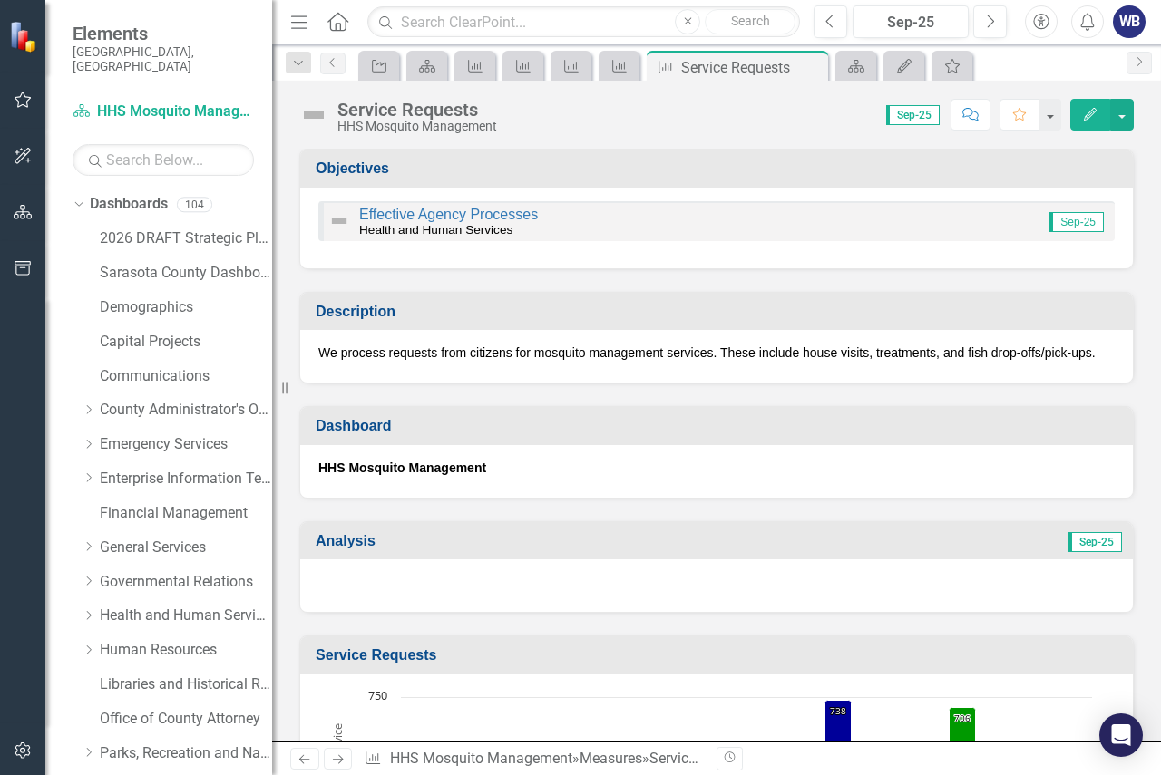
scroll to position [363, 0]
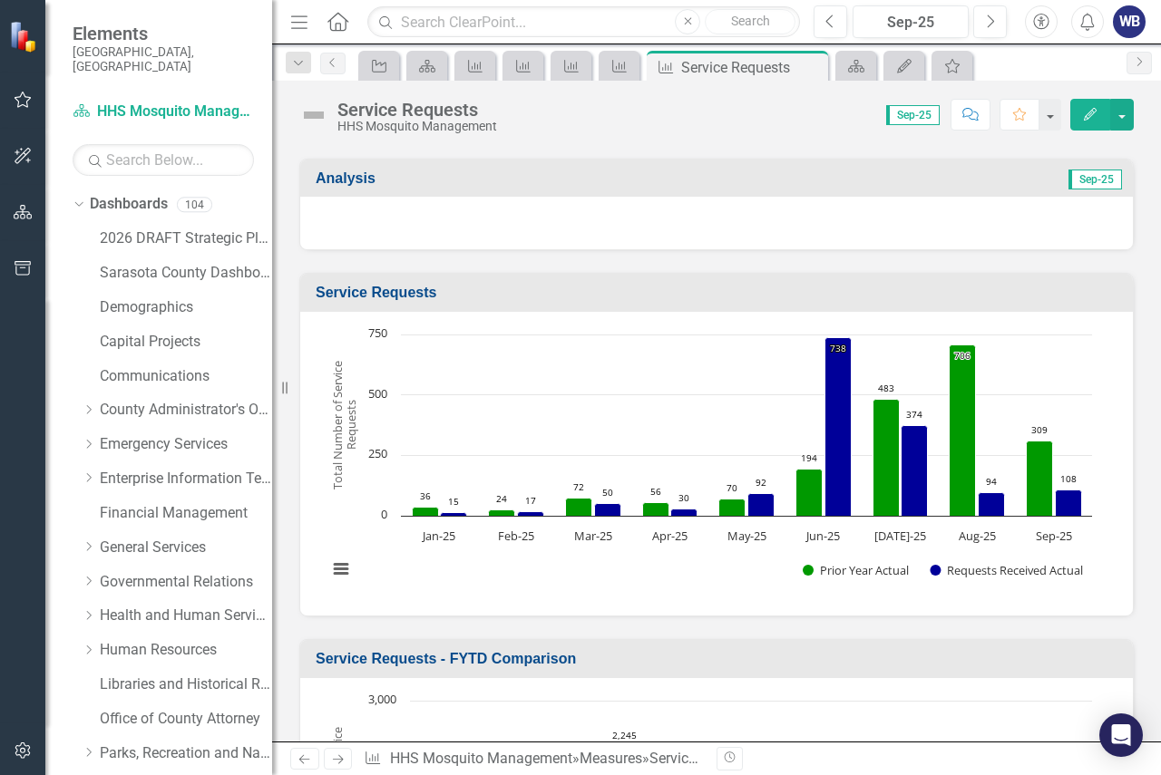
click at [338, 763] on icon "Next" at bounding box center [337, 759] width 15 height 12
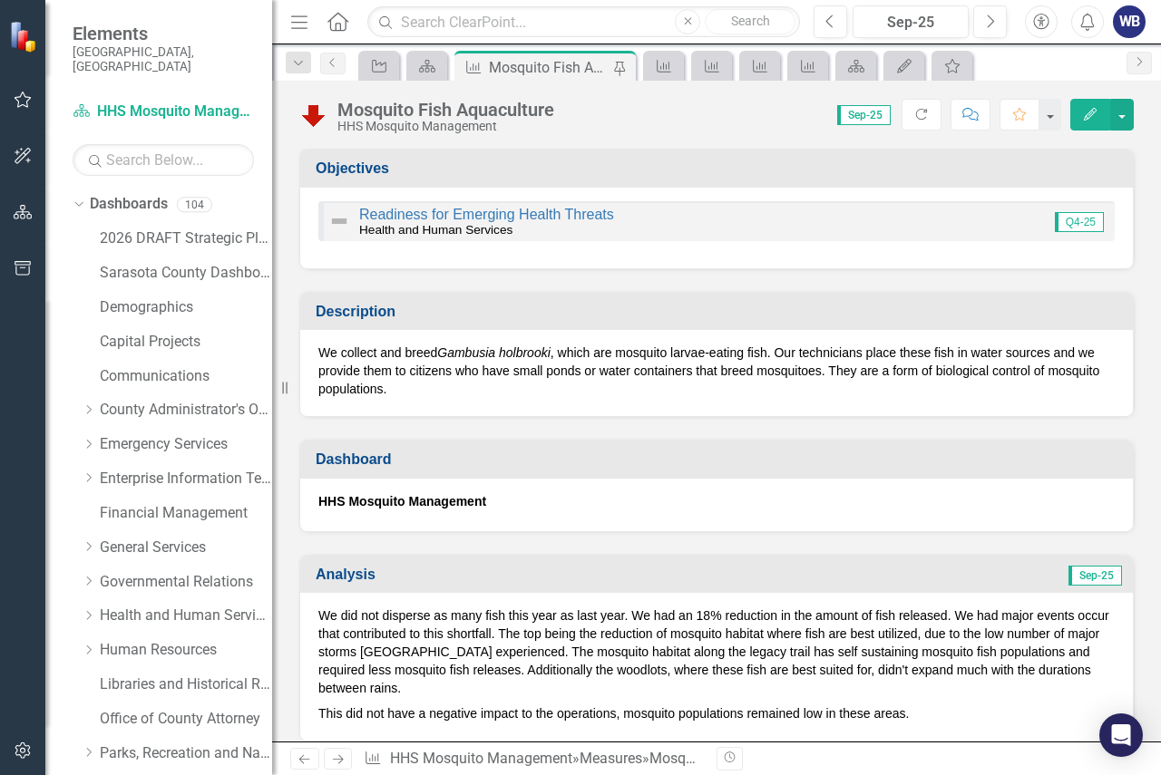
click at [341, 760] on icon at bounding box center [338, 759] width 11 height 9
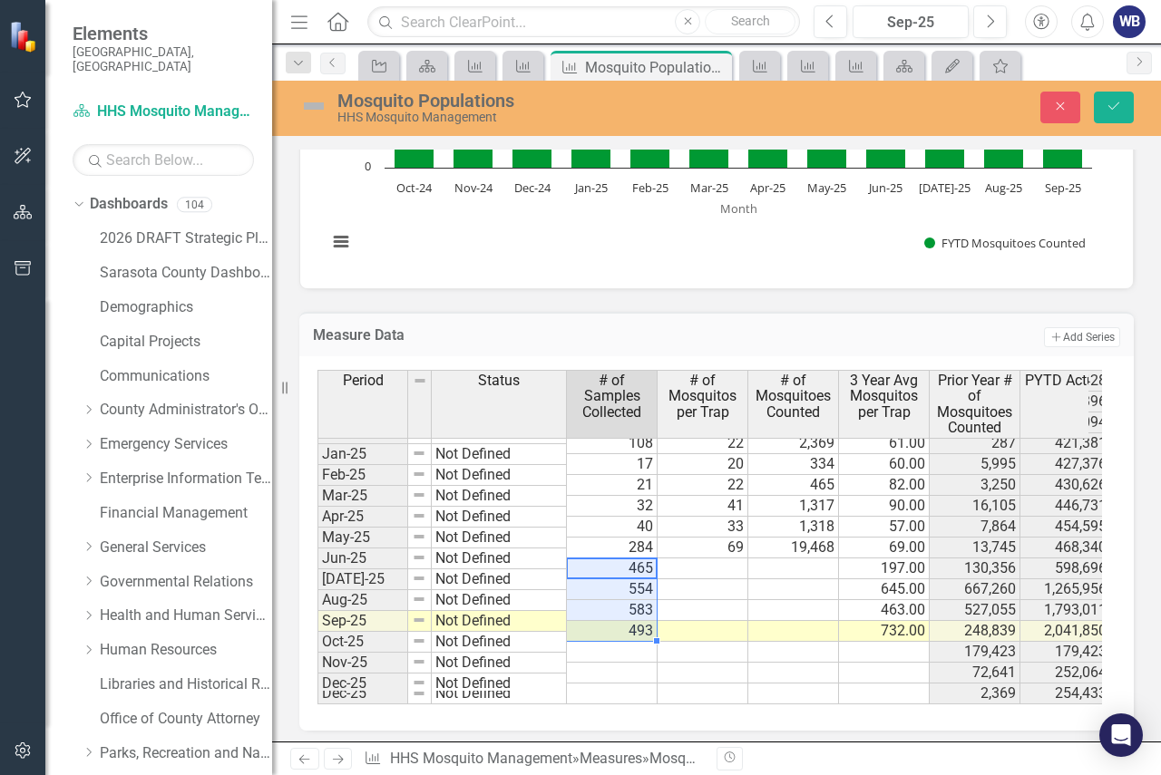
click at [707, 559] on td at bounding box center [702, 569] width 91 height 21
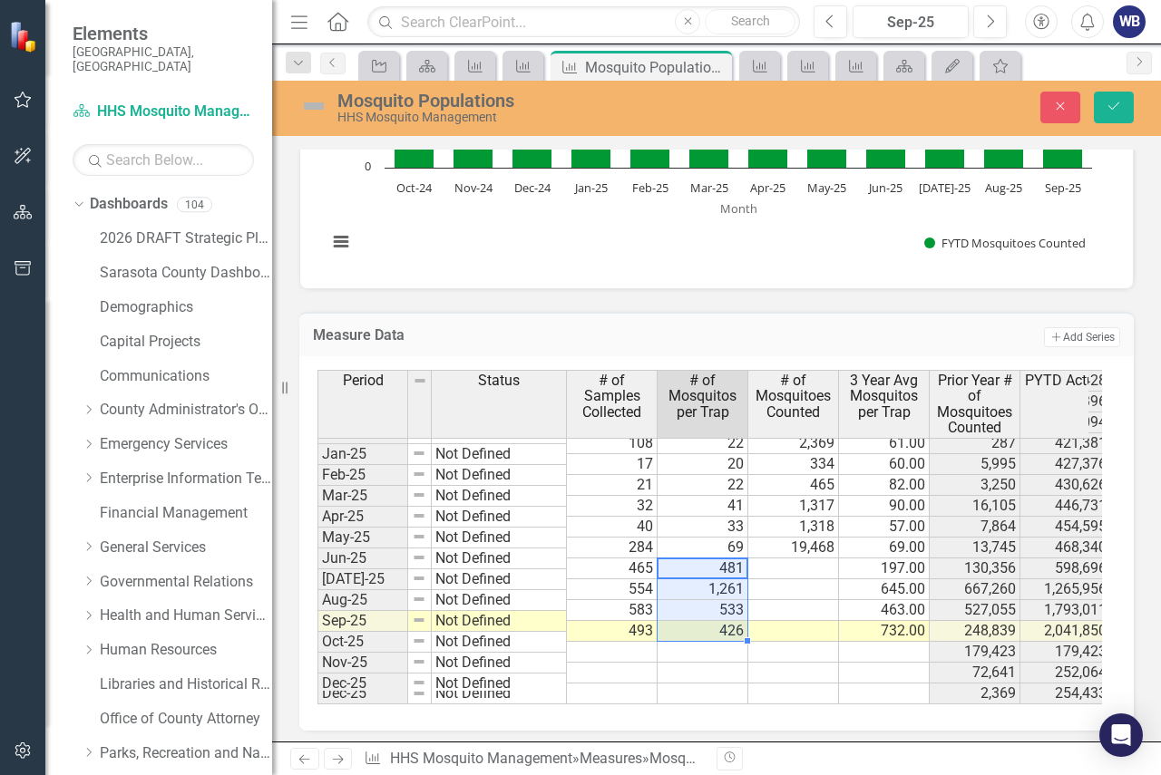
click at [788, 559] on td at bounding box center [793, 569] width 91 height 21
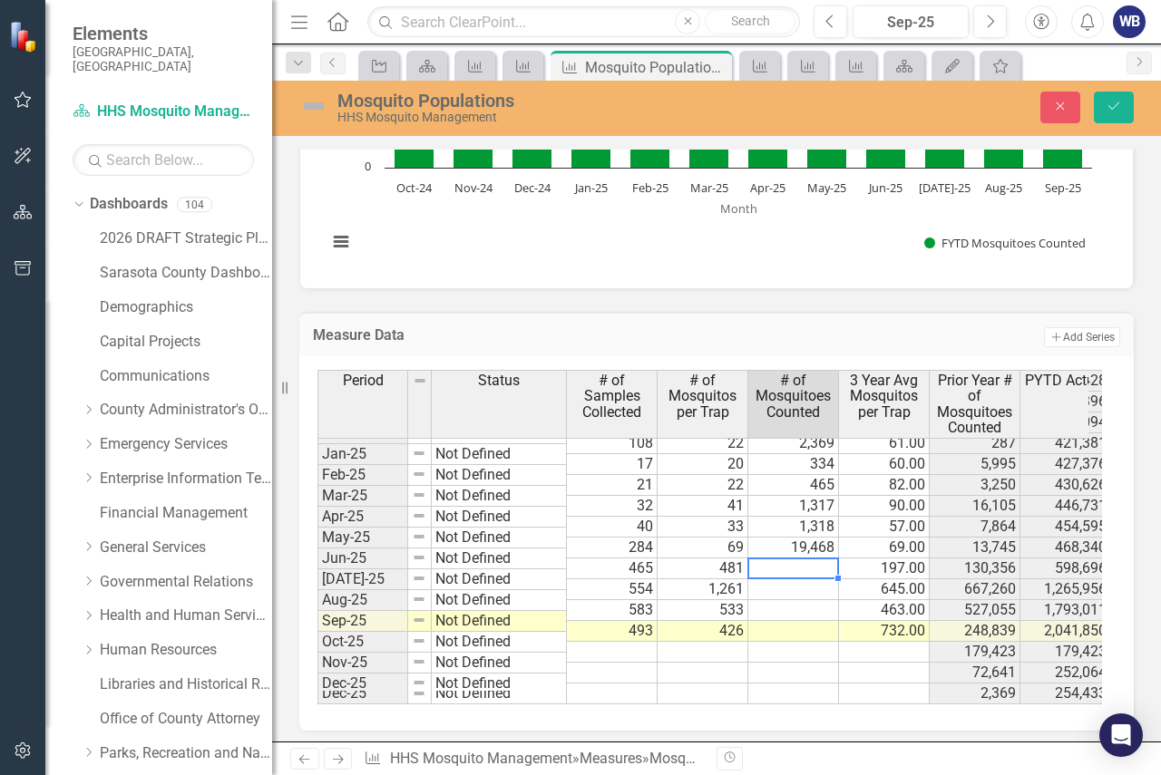
click at [797, 559] on td at bounding box center [793, 569] width 91 height 21
click at [798, 559] on td at bounding box center [793, 569] width 91 height 21
type textarea "223491"
click at [791, 663] on td at bounding box center [793, 673] width 91 height 21
click at [1115, 99] on button "Save" at bounding box center [1113, 108] width 40 height 32
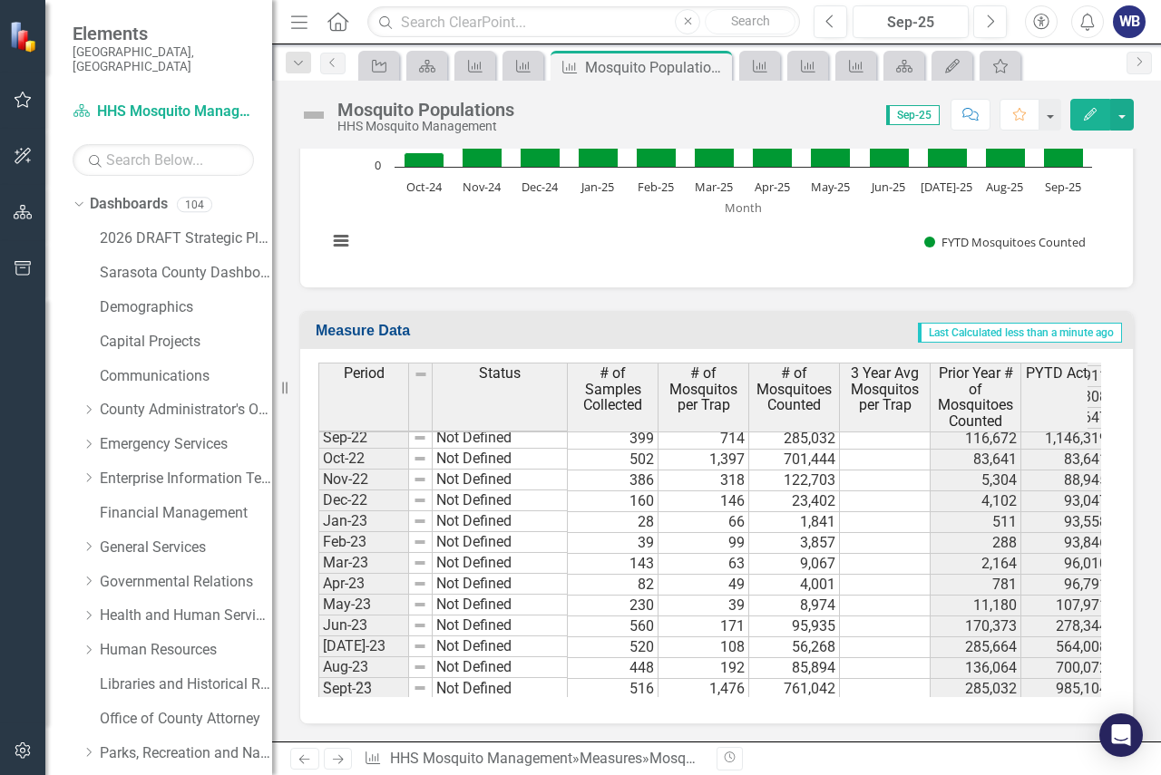
scroll to position [2267, 0]
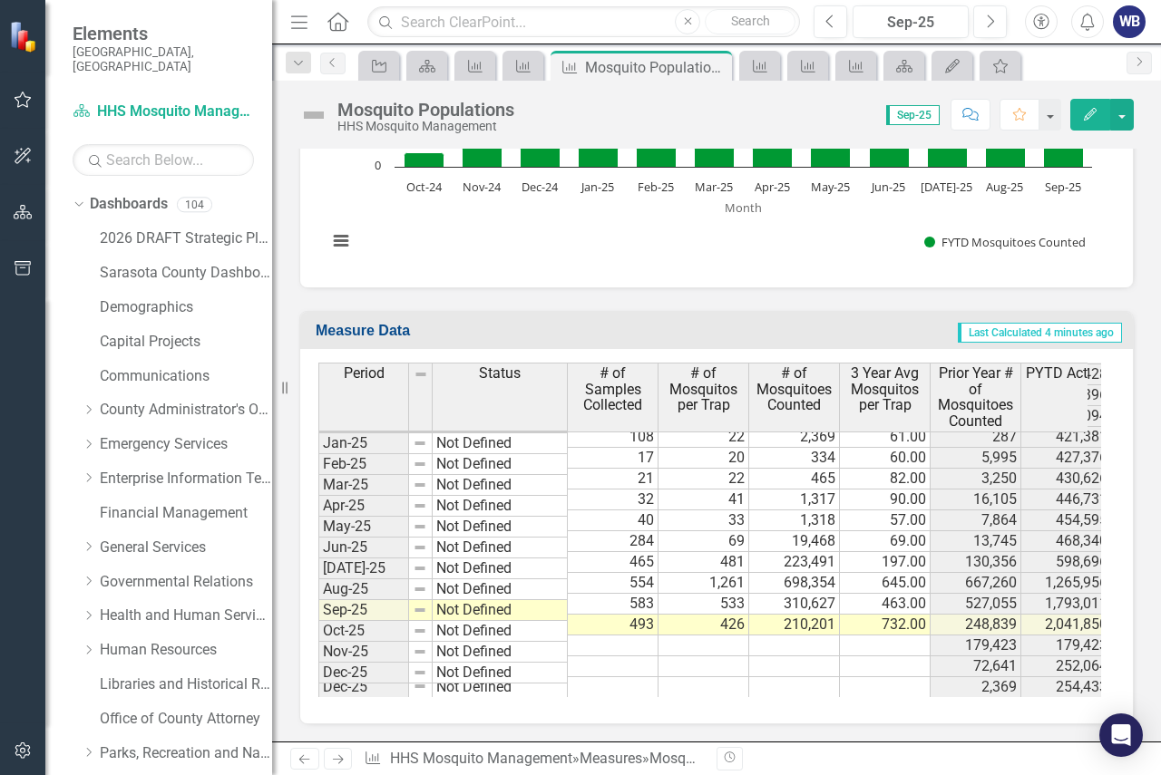
click at [334, 757] on icon "Next" at bounding box center [337, 759] width 15 height 12
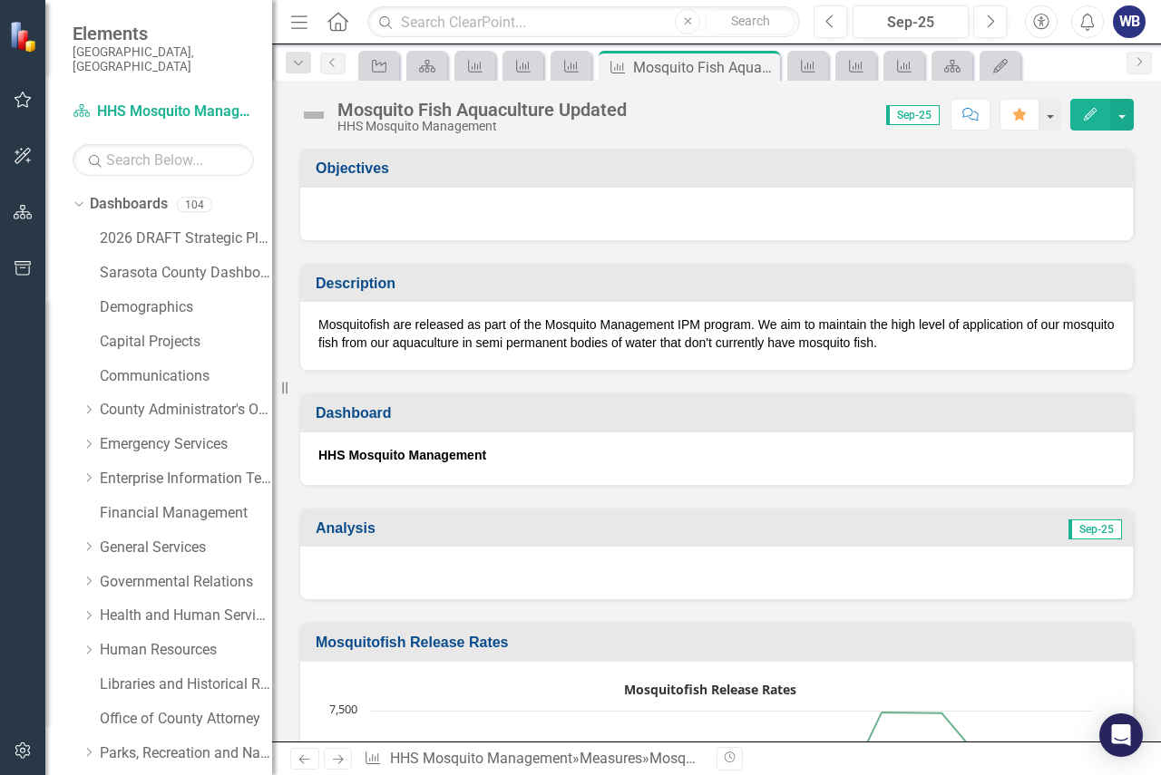
drag, startPoint x: 699, startPoint y: 63, endPoint x: 662, endPoint y: 118, distance: 65.9
click at [662, 118] on div "Score: N/A Sep-25 Completed Comment Favorite Edit" at bounding box center [885, 114] width 498 height 31
click at [339, 760] on icon at bounding box center [338, 759] width 11 height 9
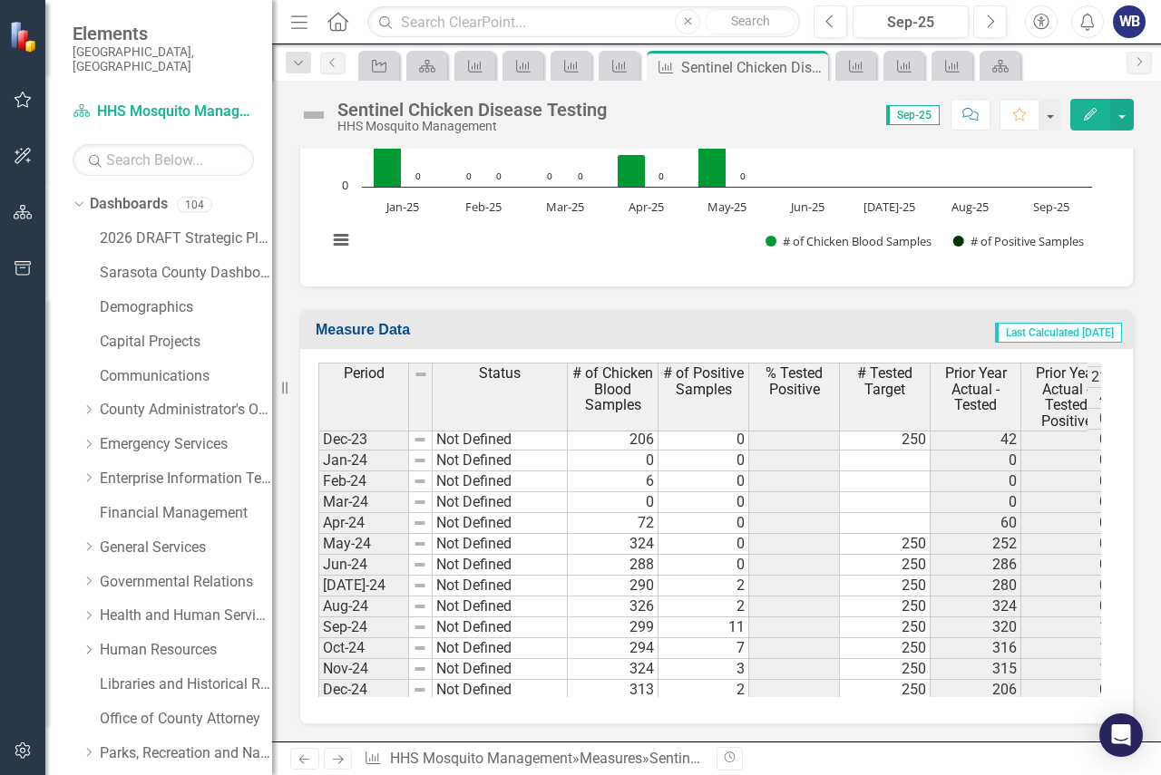
scroll to position [2696, 0]
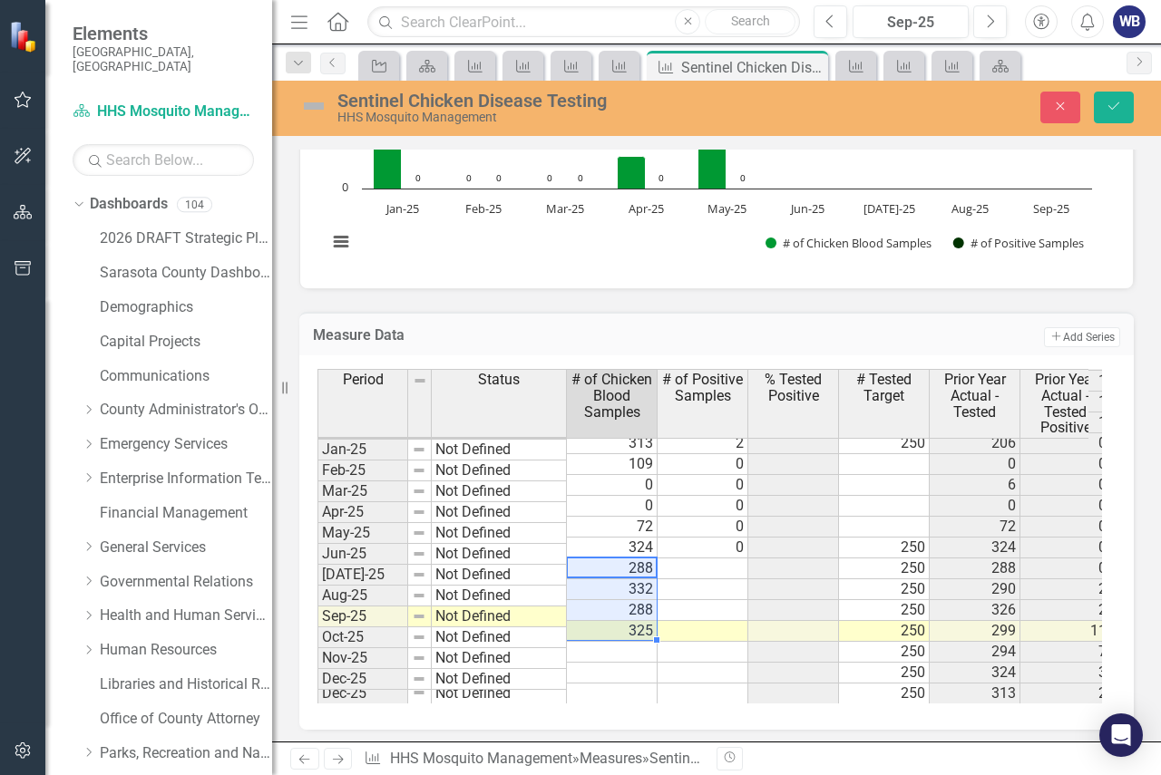
click at [714, 559] on td at bounding box center [702, 569] width 91 height 21
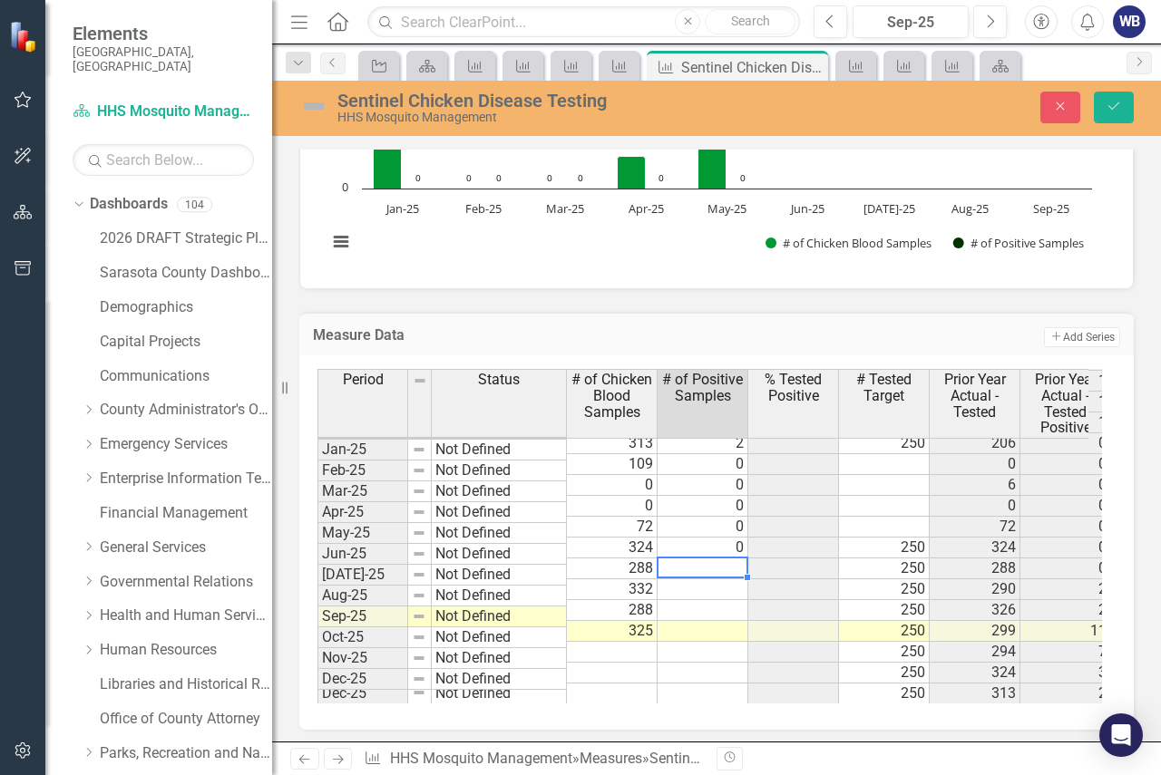
type textarea "0"
click at [662, 642] on td at bounding box center [702, 652] width 91 height 21
click at [624, 642] on td at bounding box center [612, 652] width 91 height 21
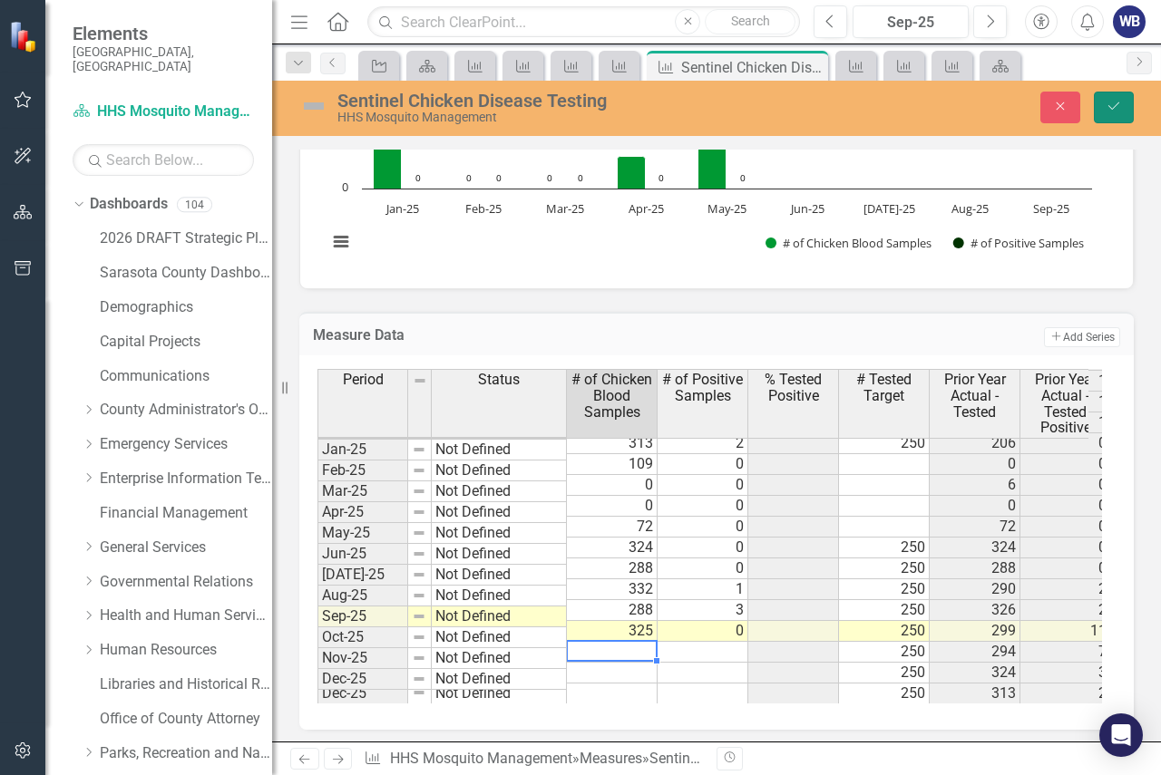
click at [1111, 100] on icon "Save" at bounding box center [1113, 106] width 16 height 13
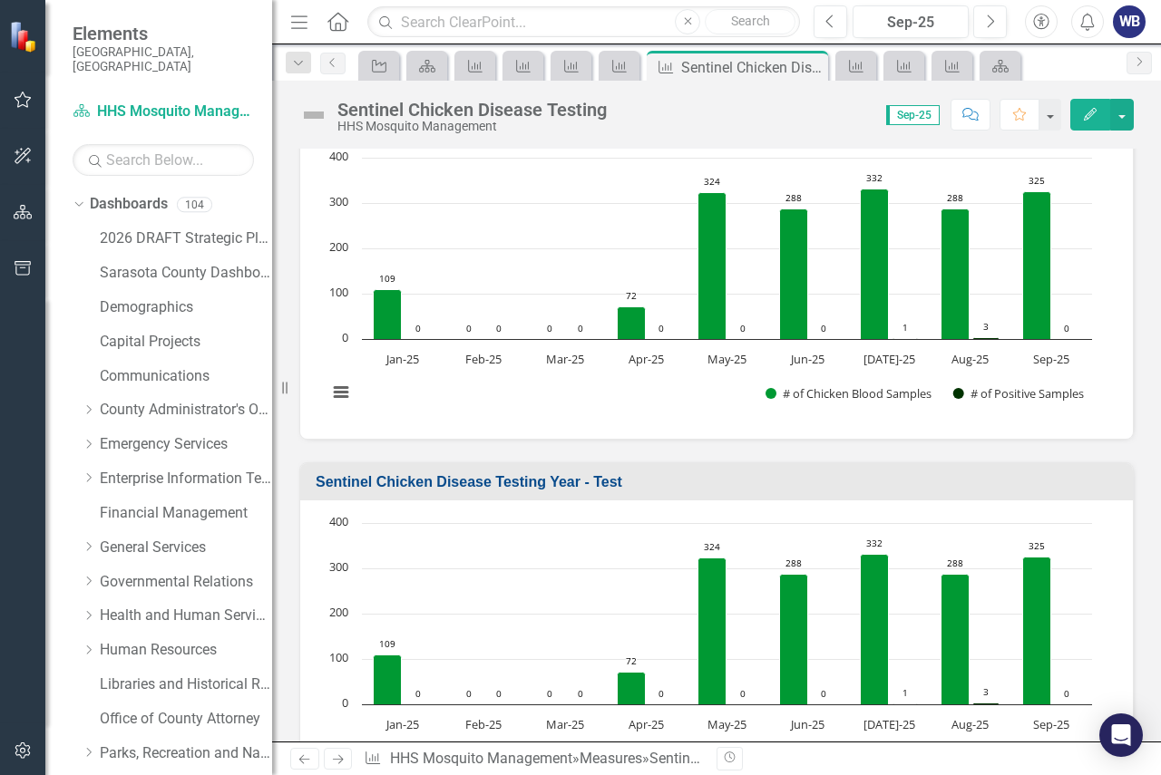
scroll to position [1541, 0]
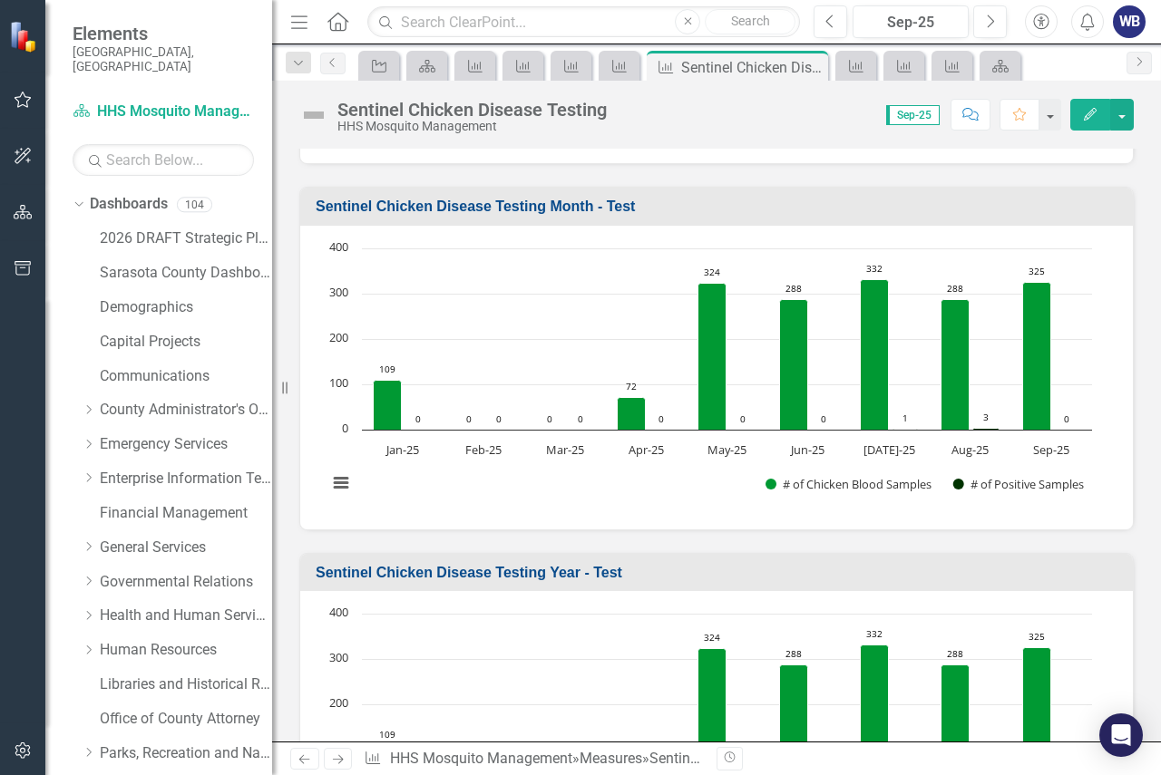
click at [340, 761] on icon "Next" at bounding box center [337, 759] width 15 height 12
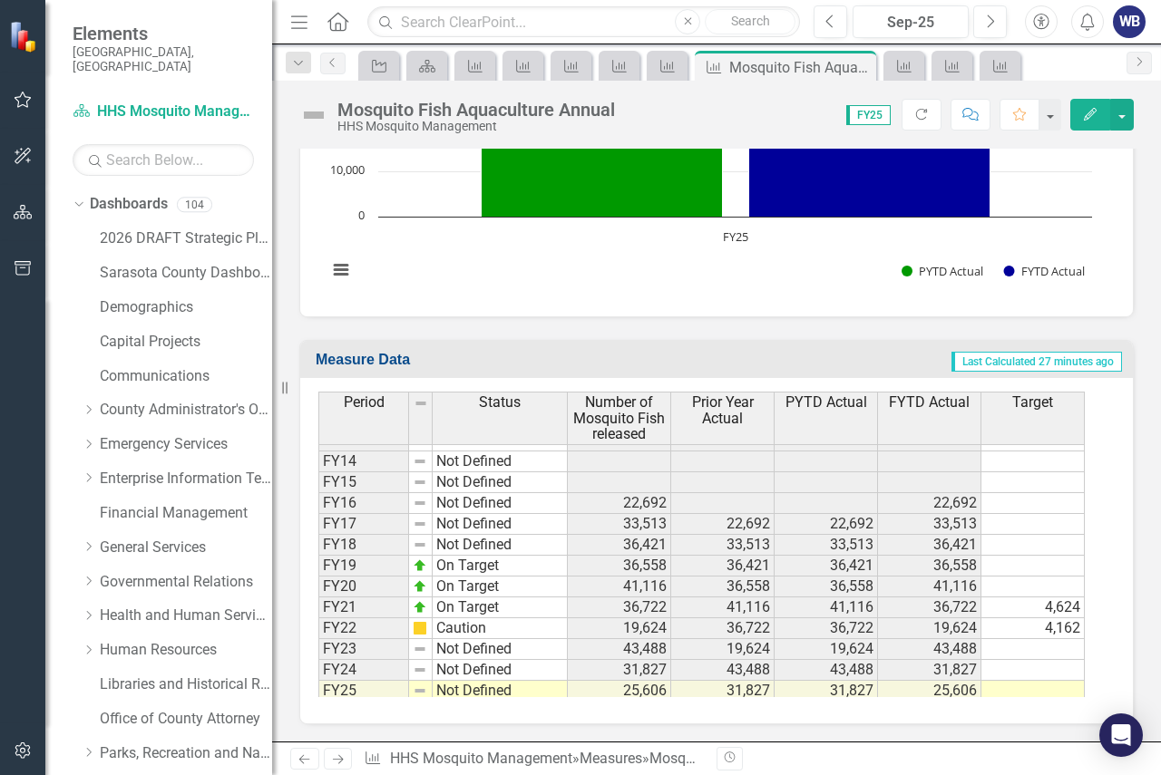
scroll to position [228, 0]
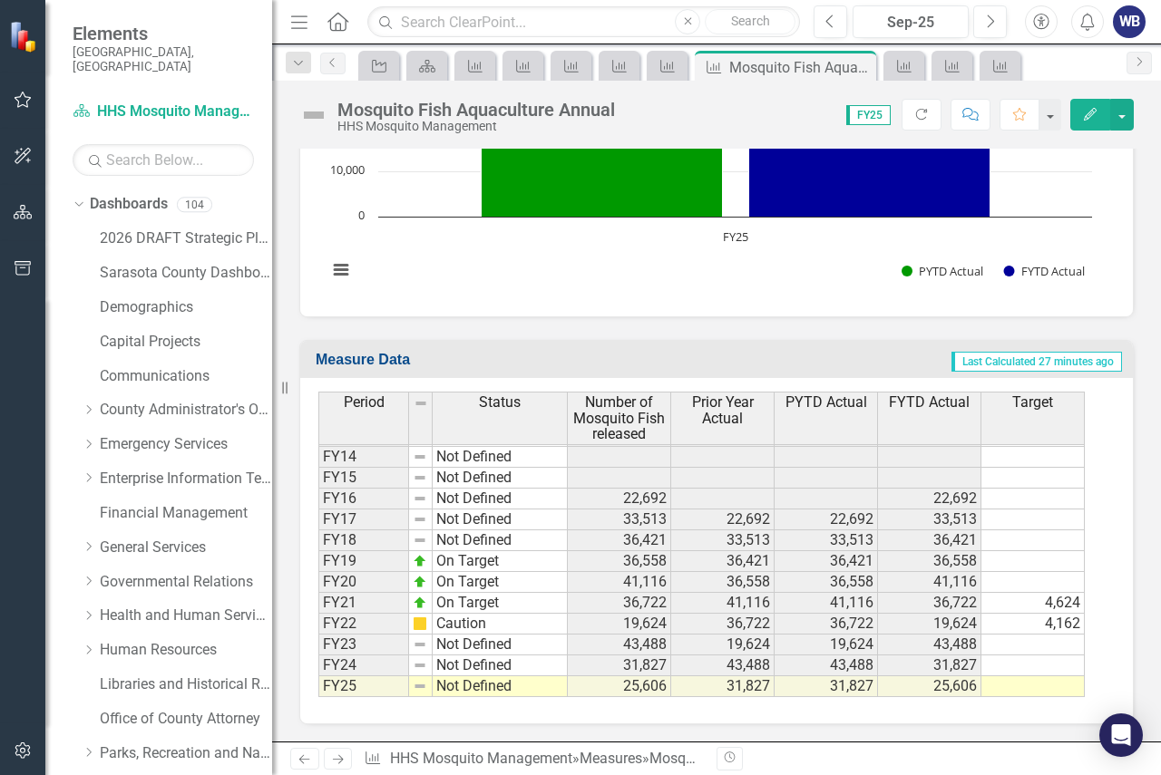
click at [338, 760] on icon at bounding box center [338, 759] width 11 height 9
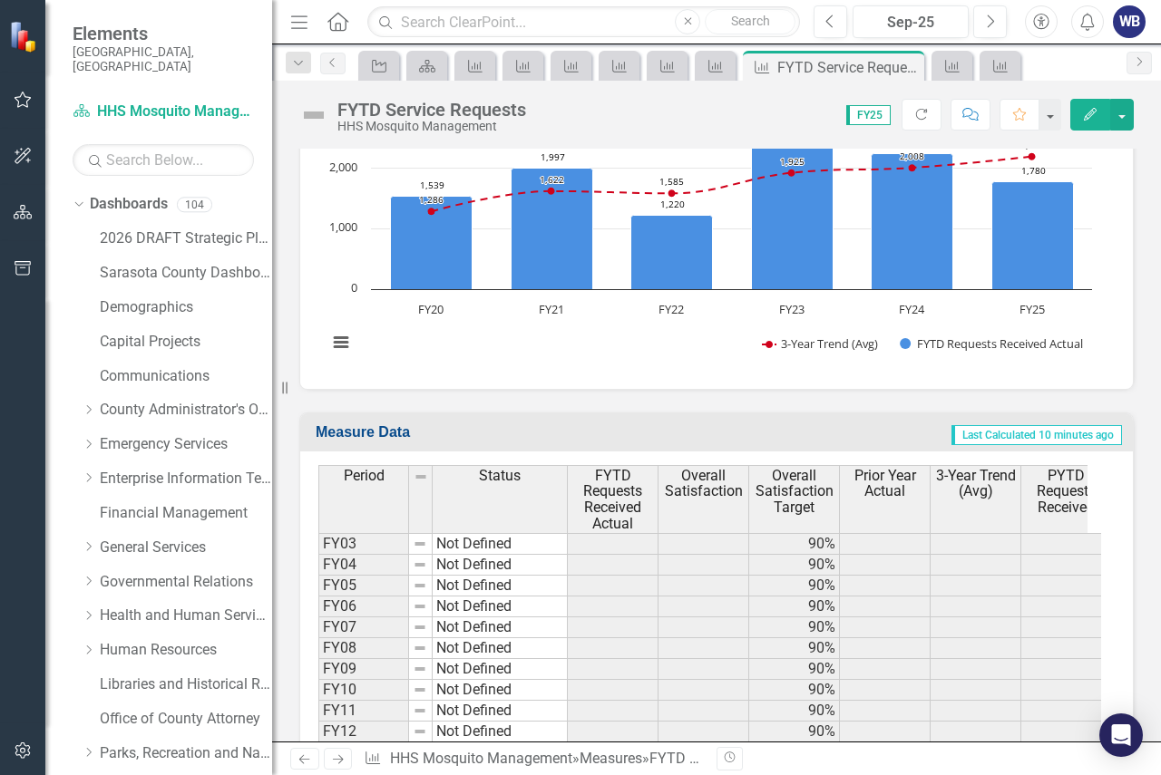
scroll to position [1360, 0]
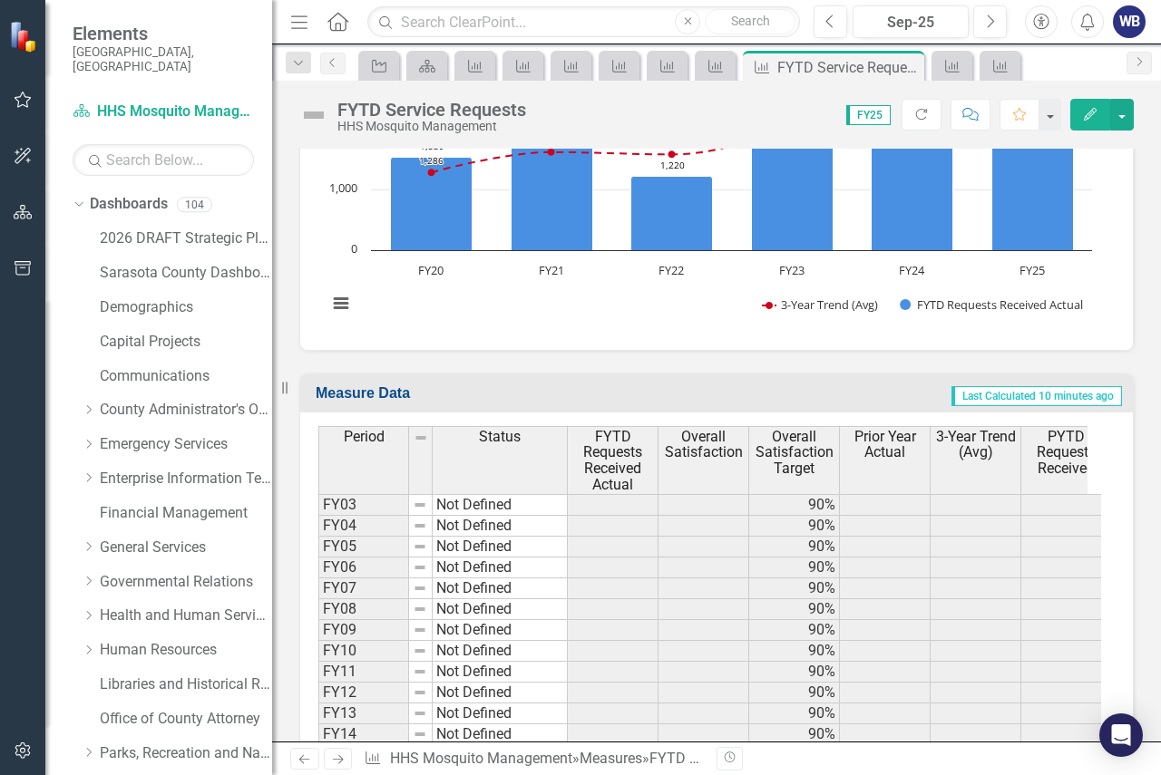
click at [340, 758] on icon "Next" at bounding box center [337, 759] width 15 height 12
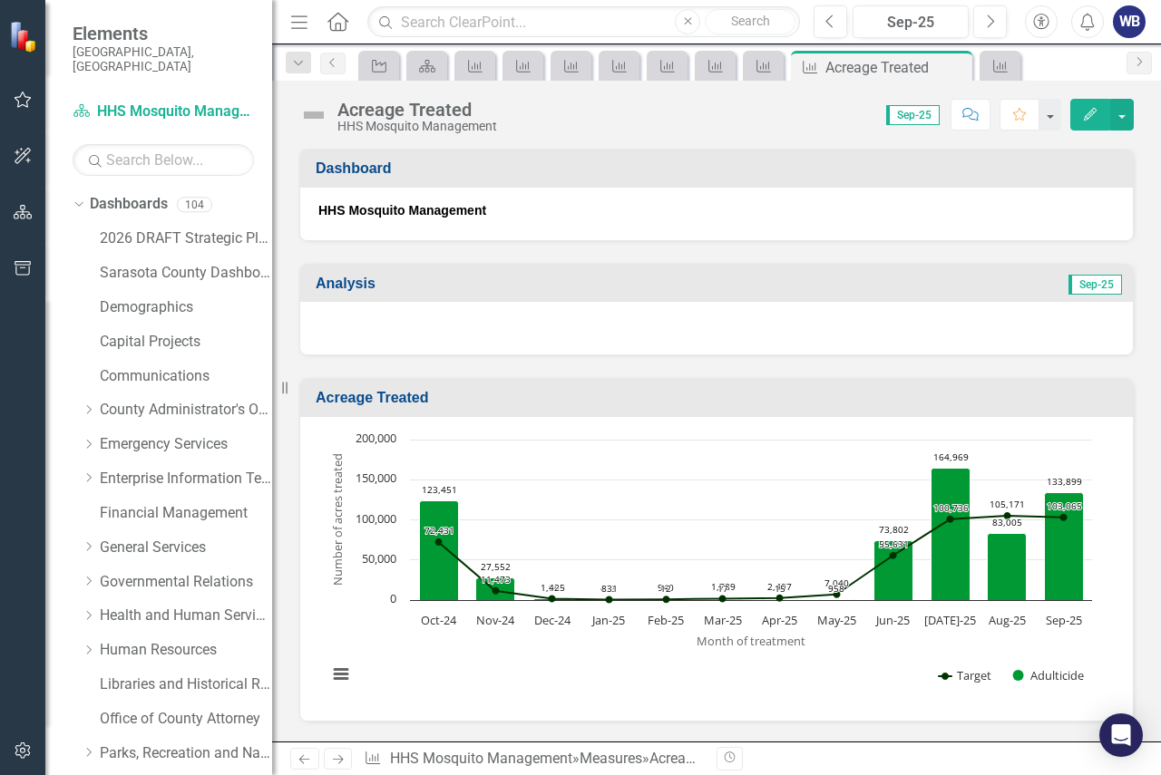
scroll to position [363, 0]
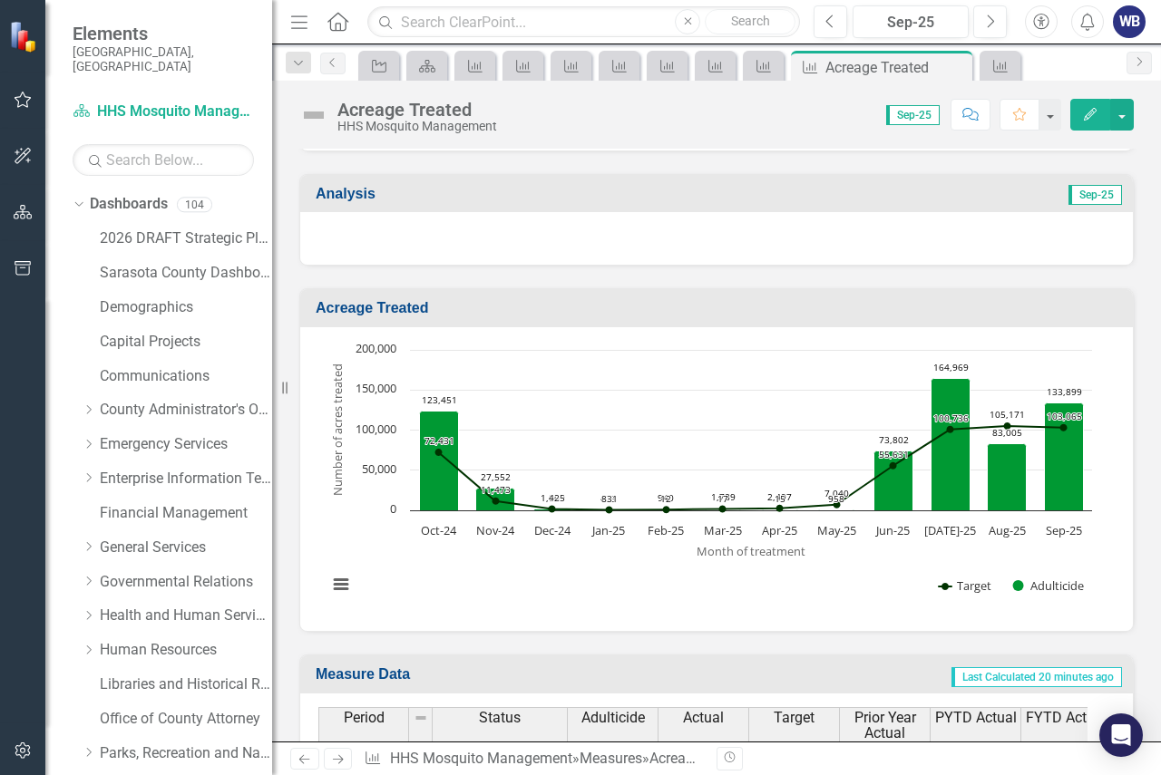
click at [1124, 21] on div "WB" at bounding box center [1128, 21] width 33 height 33
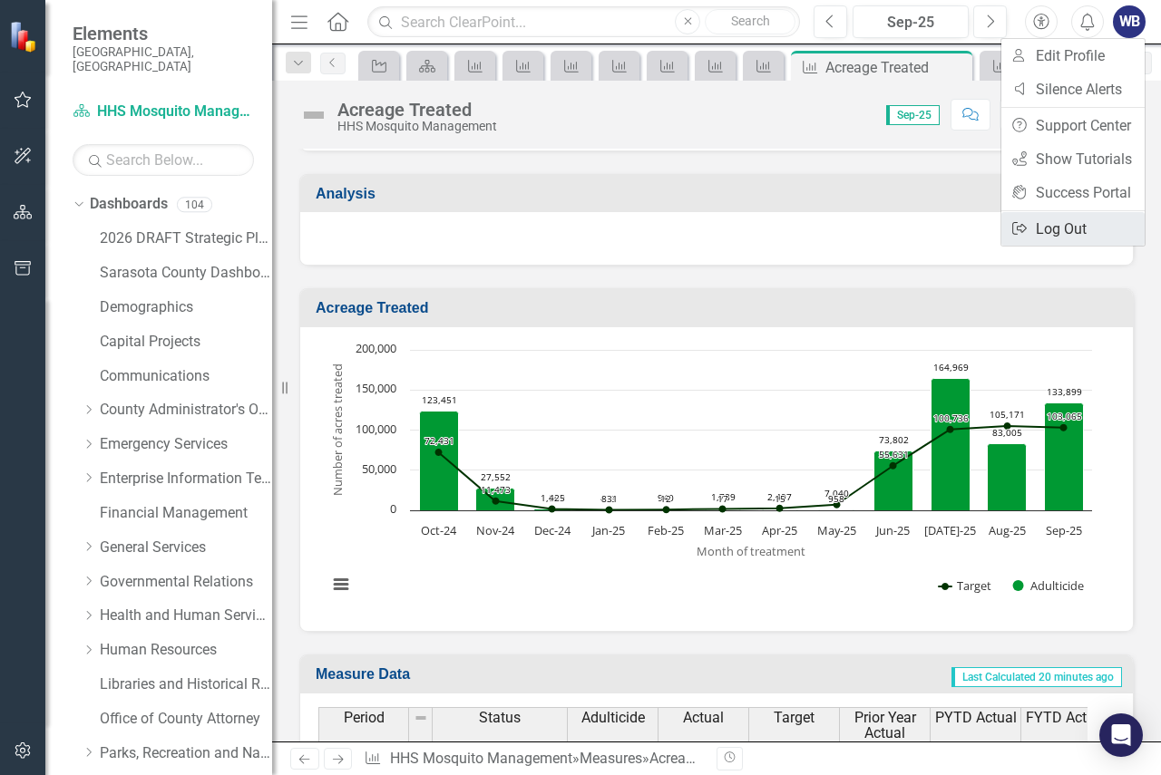
click at [1065, 230] on link "Logout Log Out" at bounding box center [1072, 229] width 143 height 34
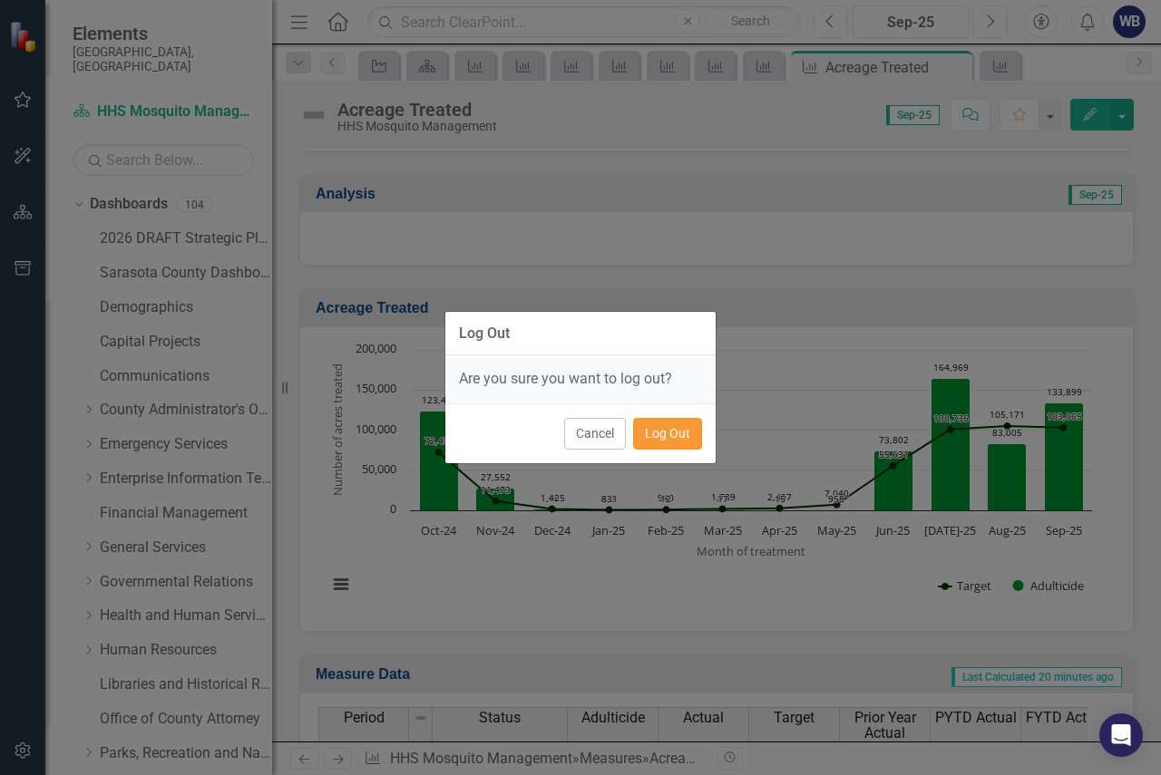
click at [661, 440] on button "Log Out" at bounding box center [667, 434] width 69 height 32
